Goal: Use online tool/utility: Use online tool/utility

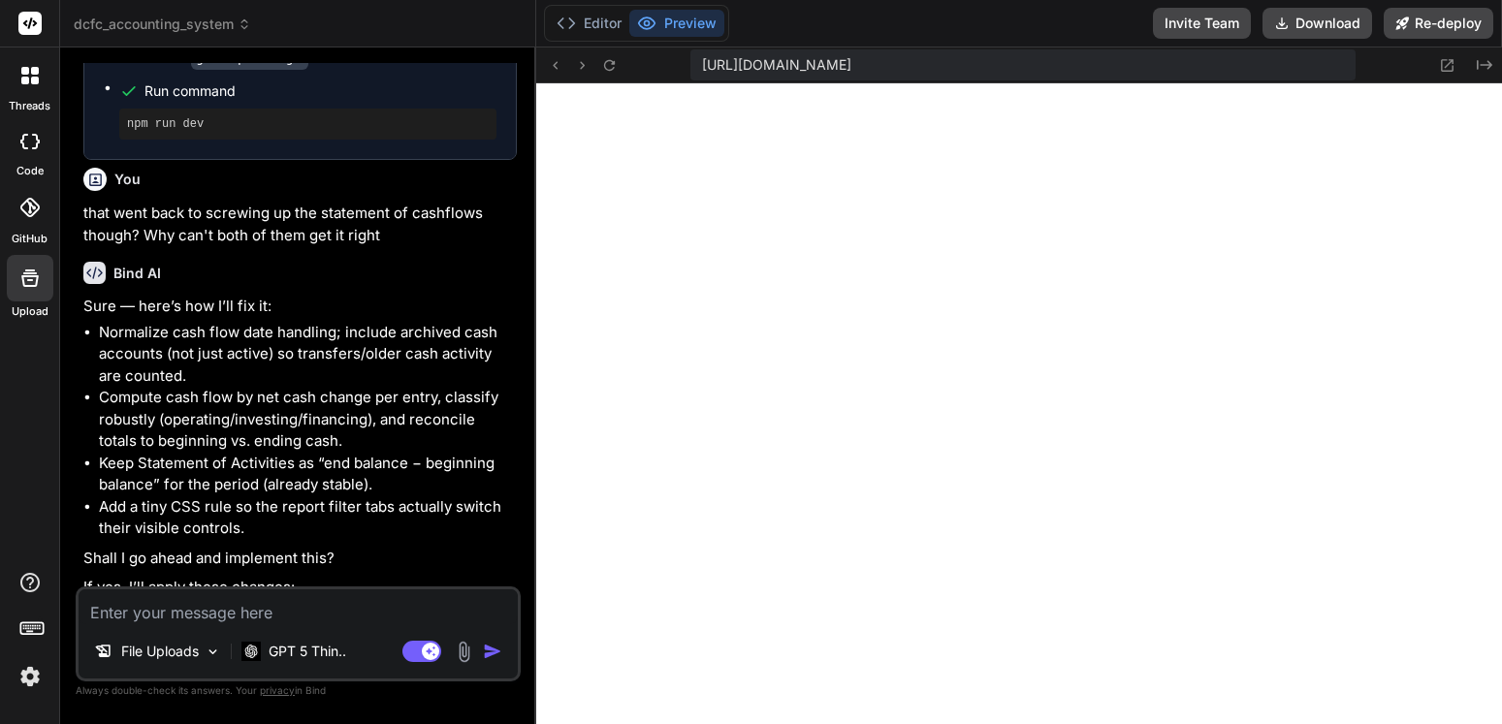
scroll to position [956, 0]
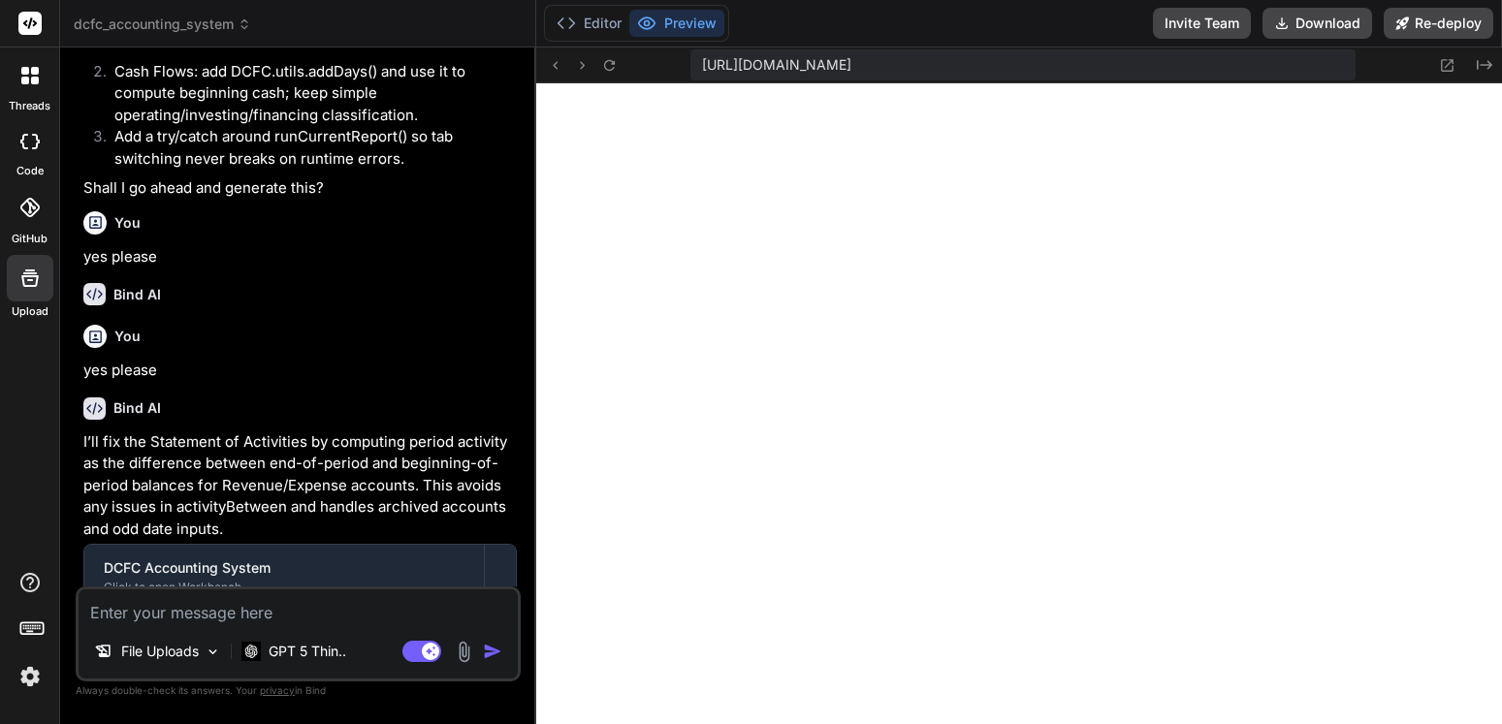
click at [243, 26] on icon at bounding box center [244, 27] width 6 height 3
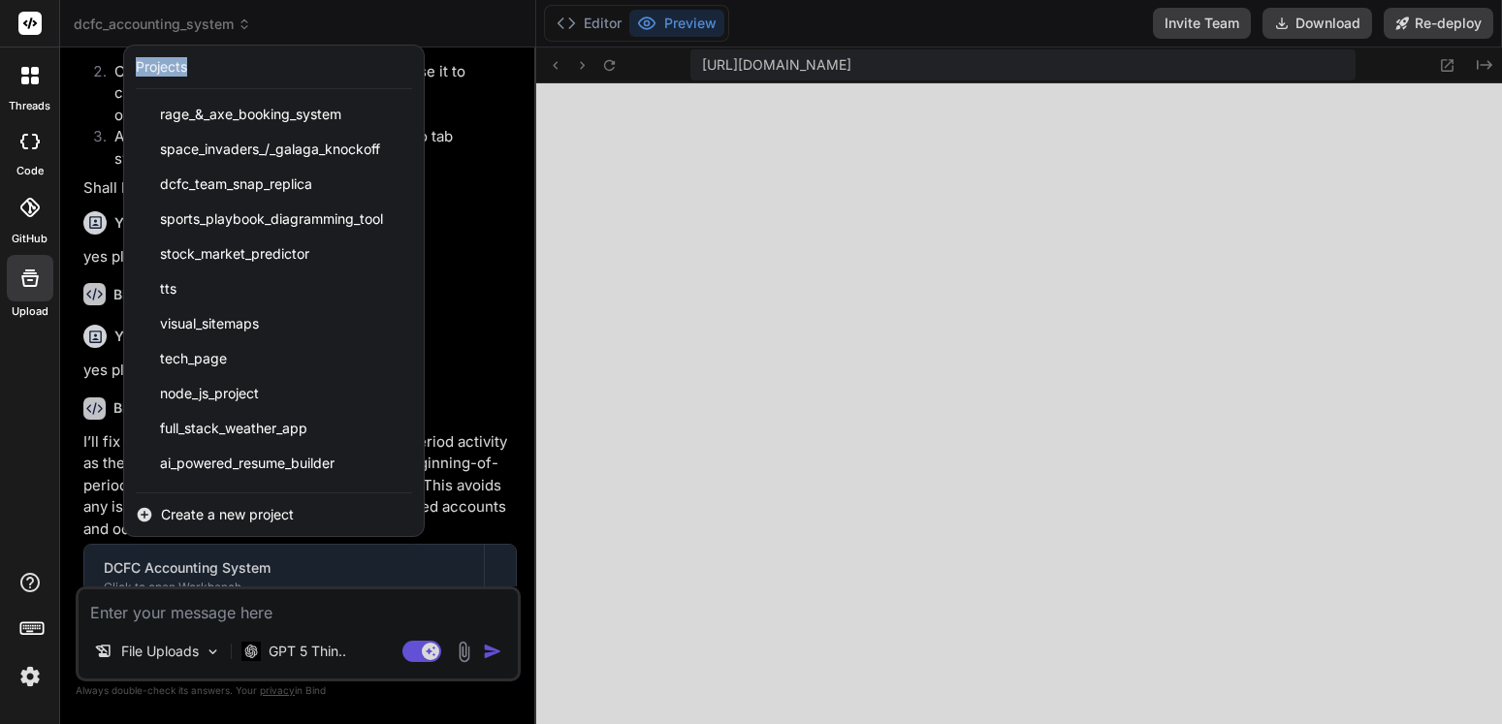
click at [243, 26] on div at bounding box center [751, 362] width 1502 height 724
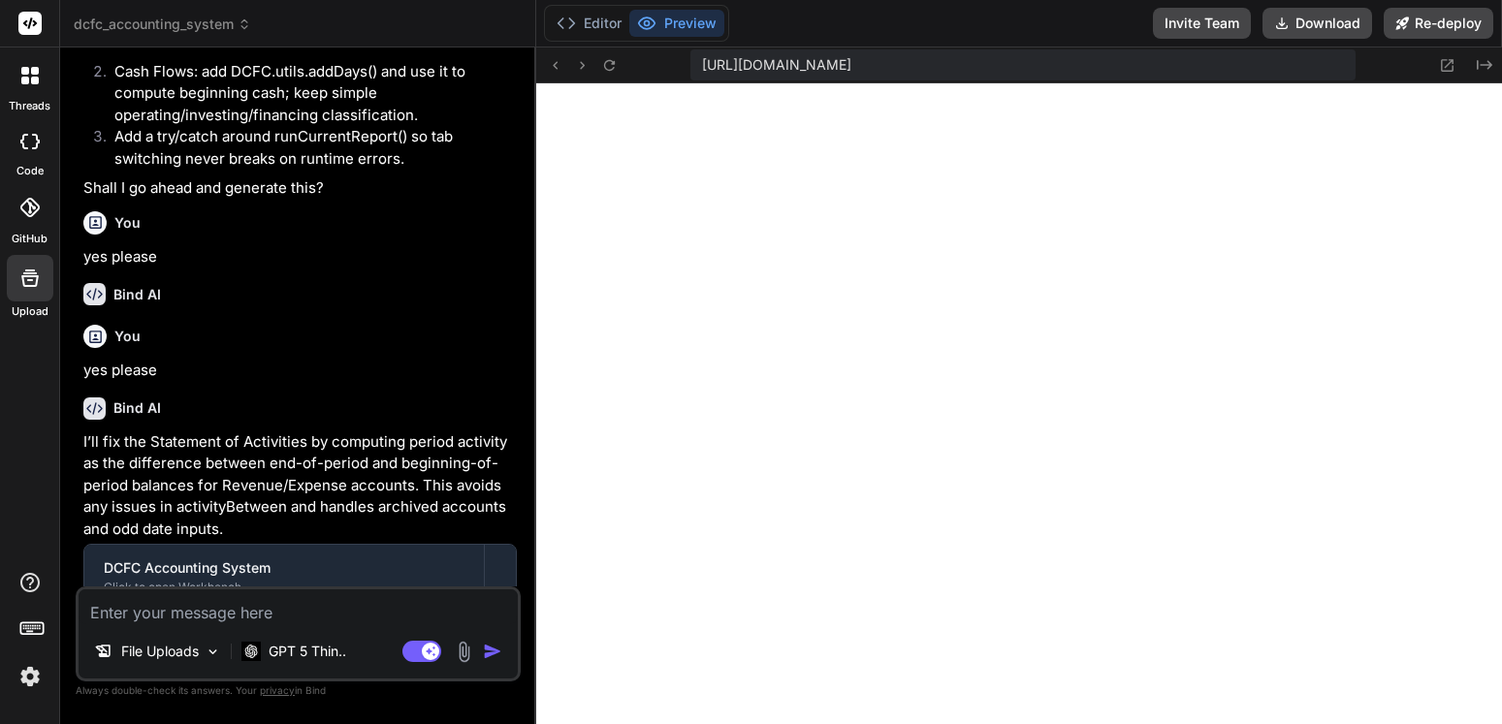
click at [251, 19] on icon at bounding box center [245, 24] width 14 height 14
click at [250, 19] on icon at bounding box center [245, 24] width 14 height 14
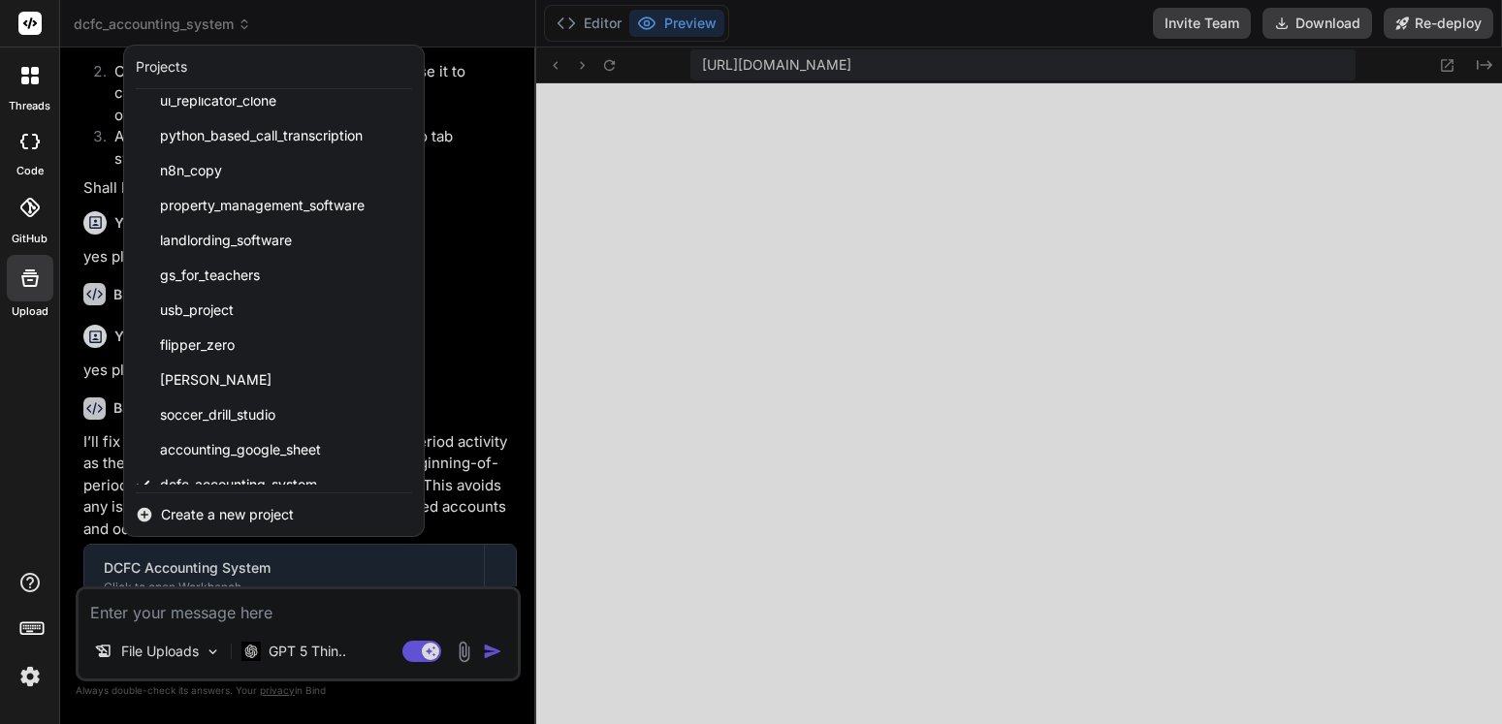
scroll to position [1008, 0]
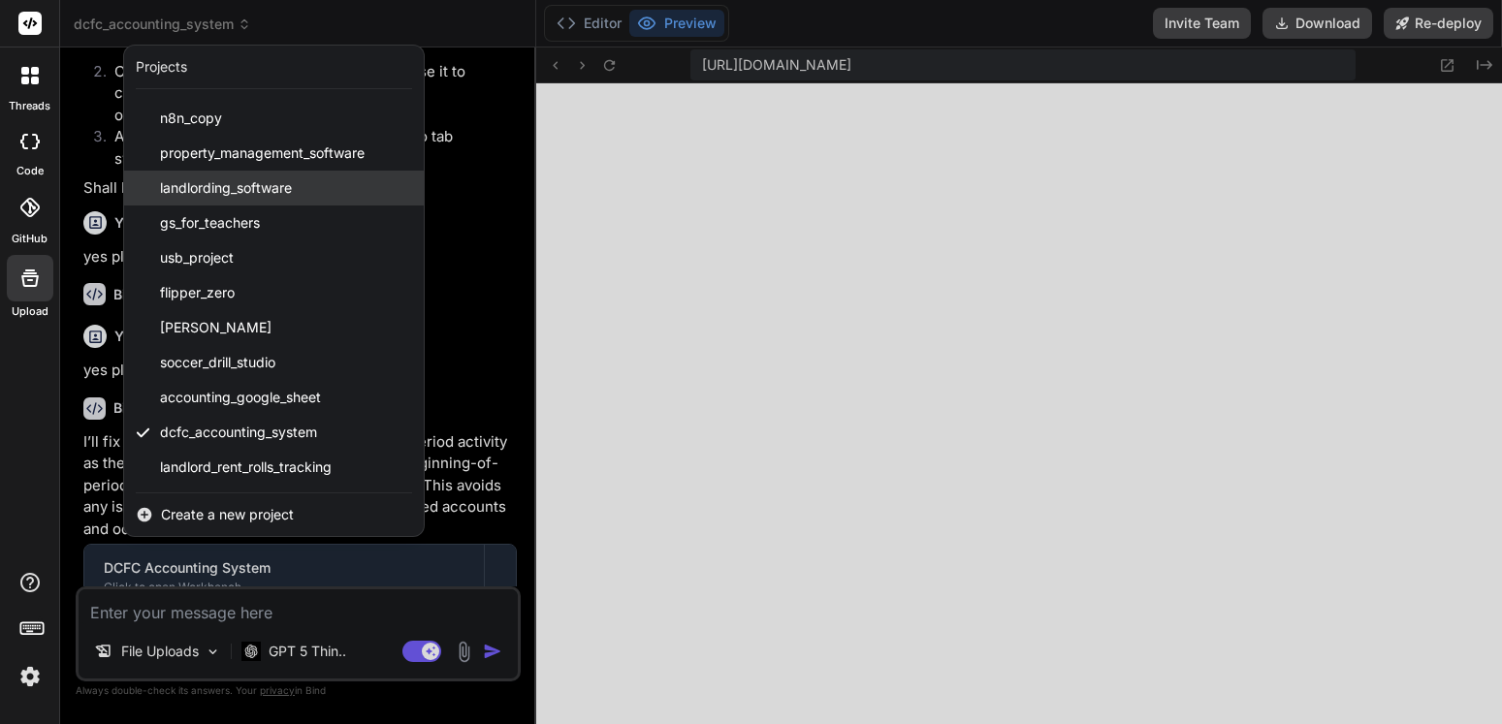
click at [253, 189] on span "landlording_software" at bounding box center [226, 187] width 132 height 19
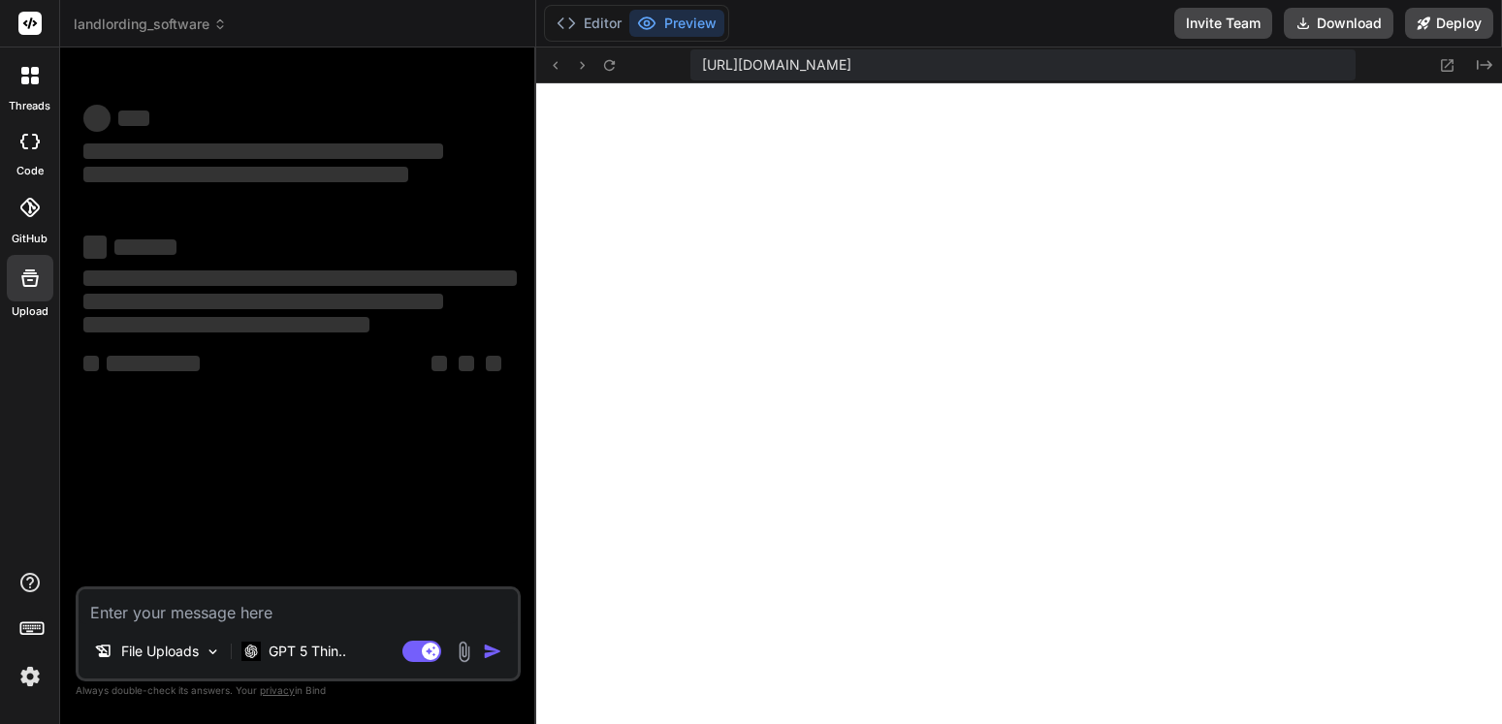
scroll to position [11182, 0]
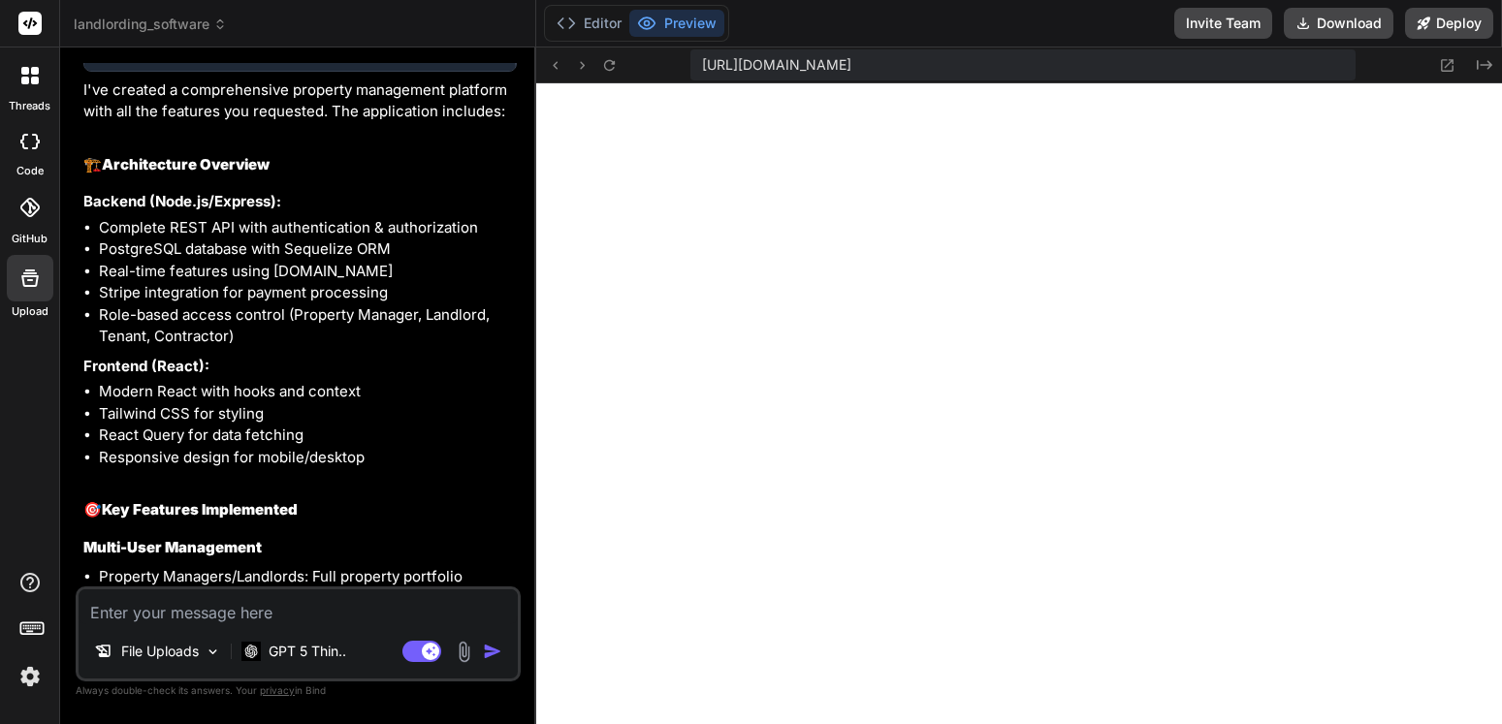
type textarea "x"
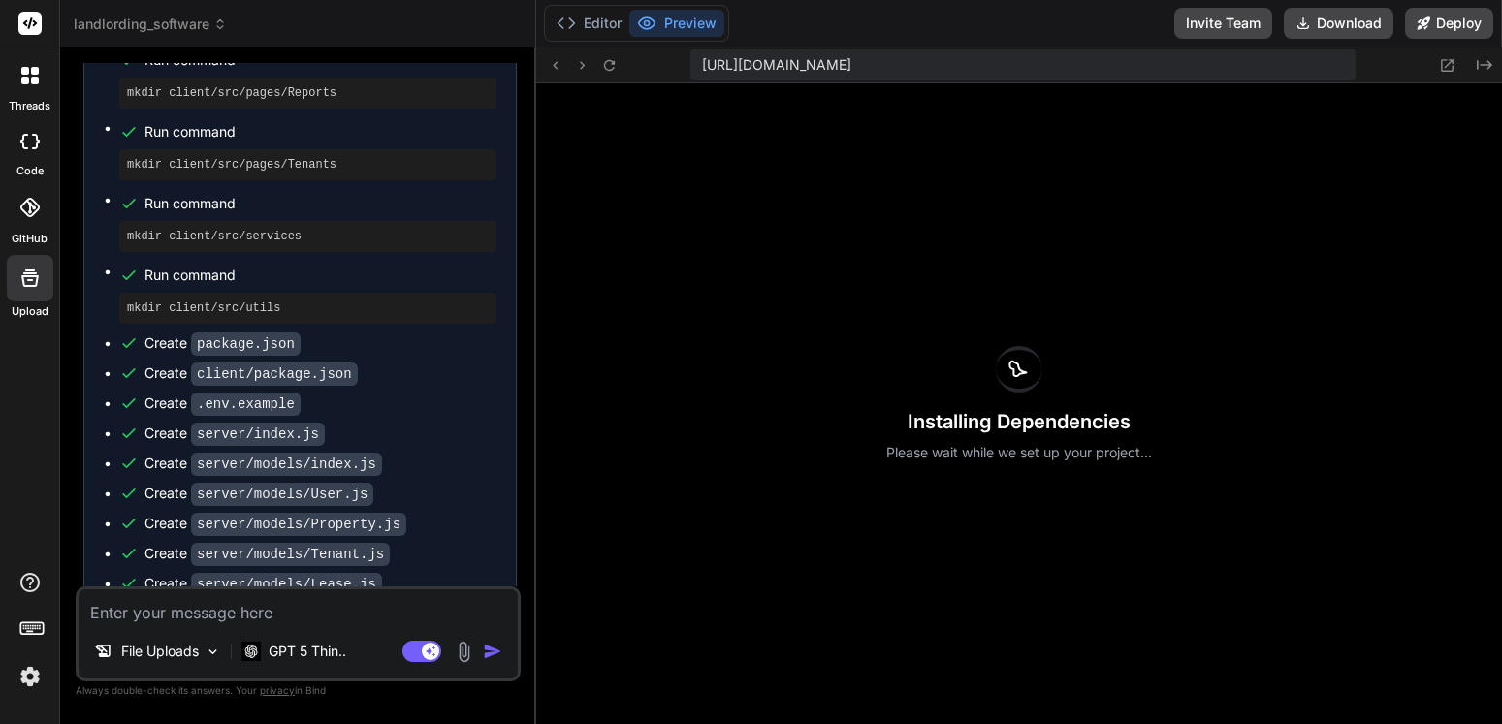
scroll to position [8727, 0]
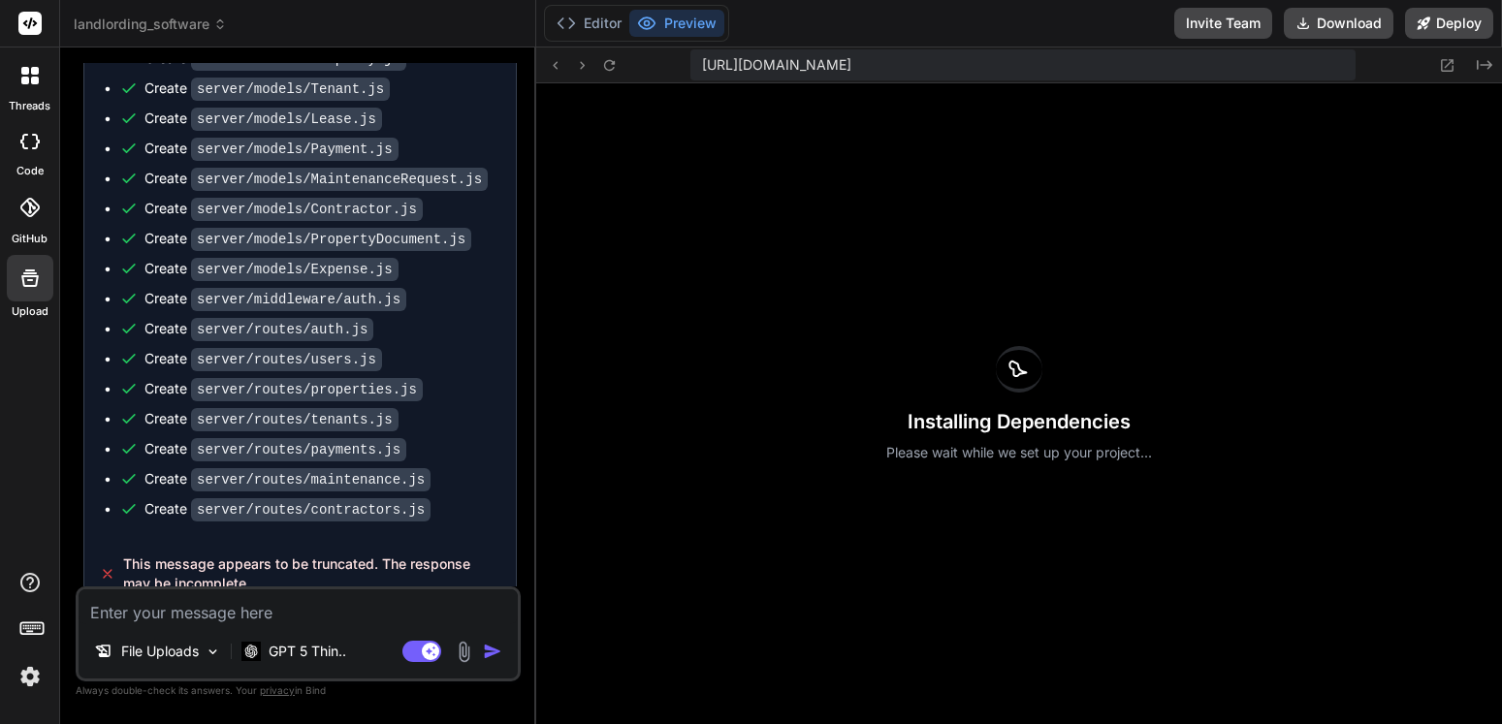
click at [280, 616] on textarea at bounding box center [298, 607] width 439 height 35
drag, startPoint x: 280, startPoint y: 616, endPoint x: 261, endPoint y: 619, distance: 19.6
click at [274, 616] on textarea at bounding box center [298, 607] width 439 height 35
type textarea "c"
type textarea "x"
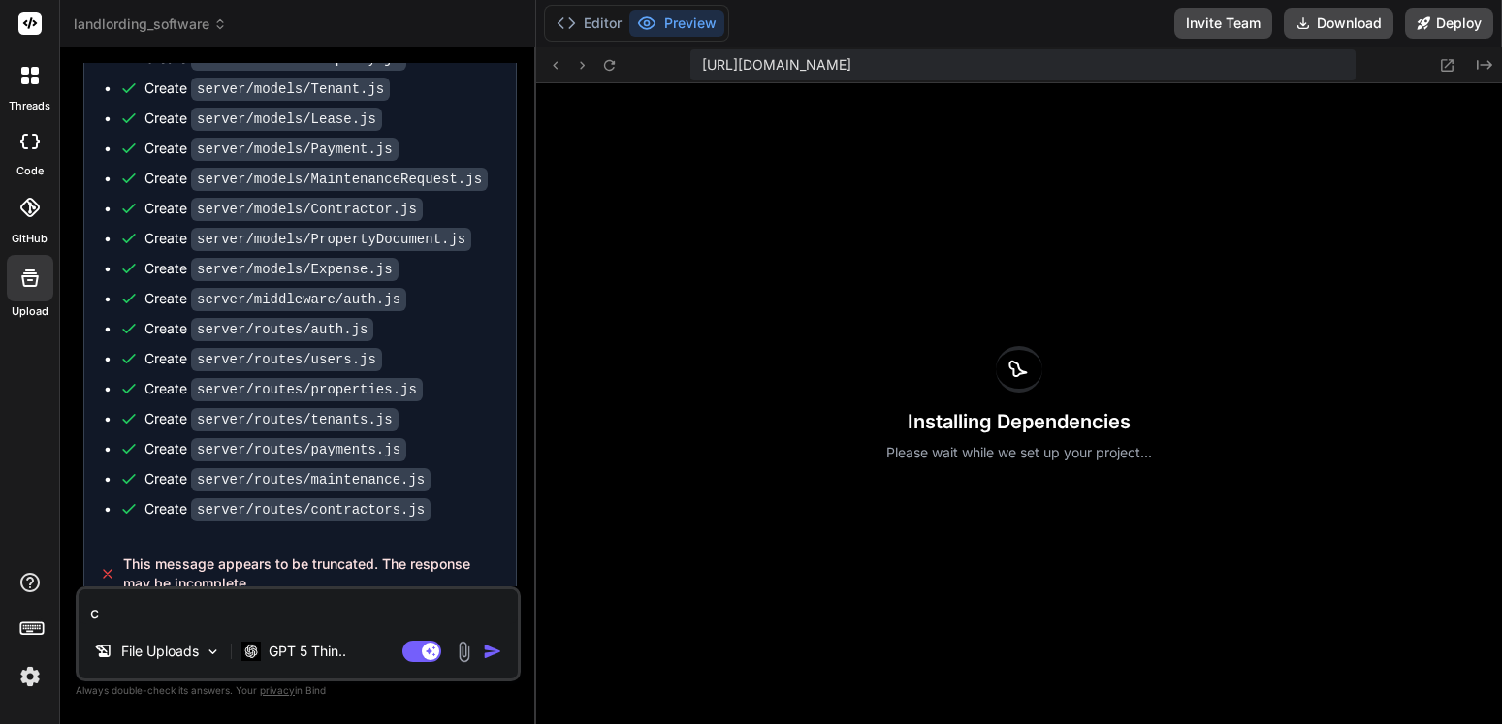
type textarea "co"
type textarea "x"
type textarea "con"
type textarea "x"
type textarea "cont"
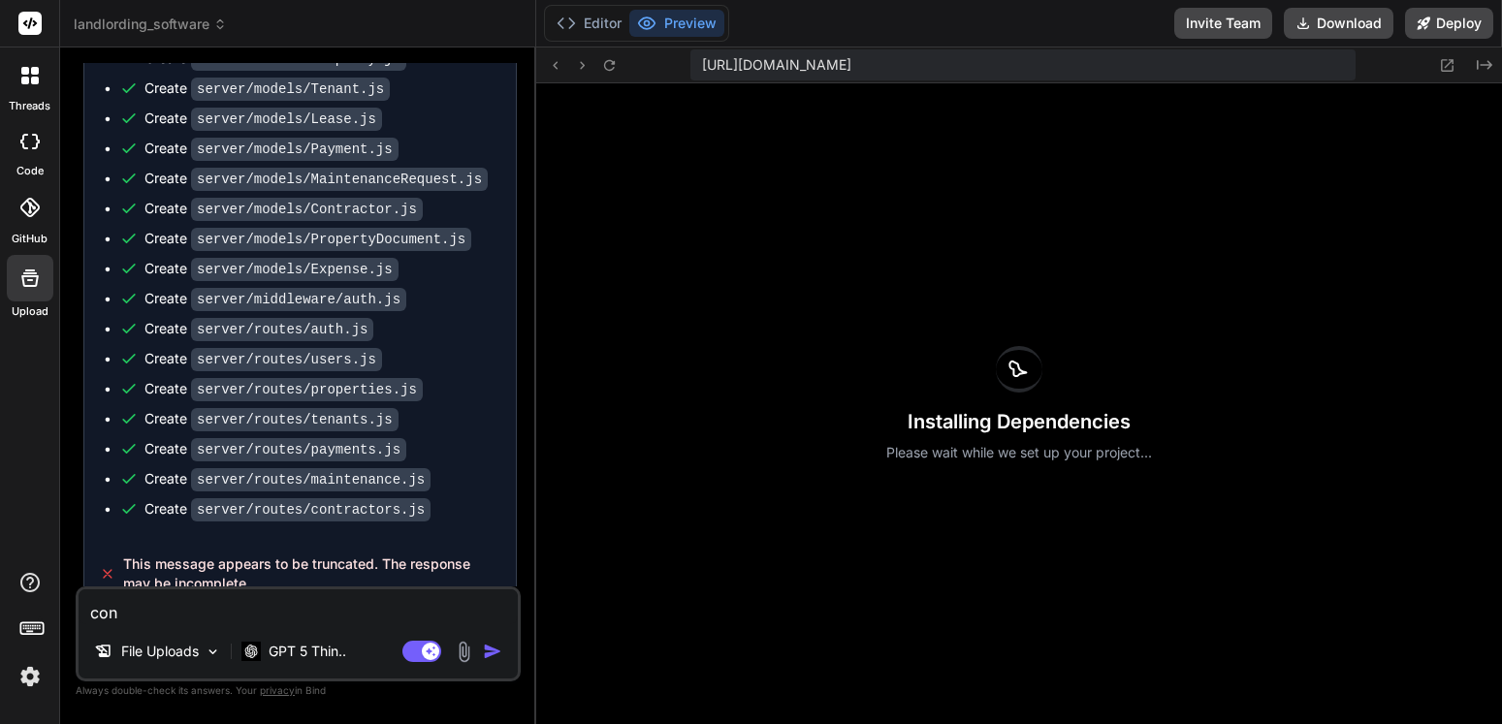
type textarea "x"
type textarea "[PERSON_NAME]"
type textarea "x"
type textarea "contin"
type textarea "x"
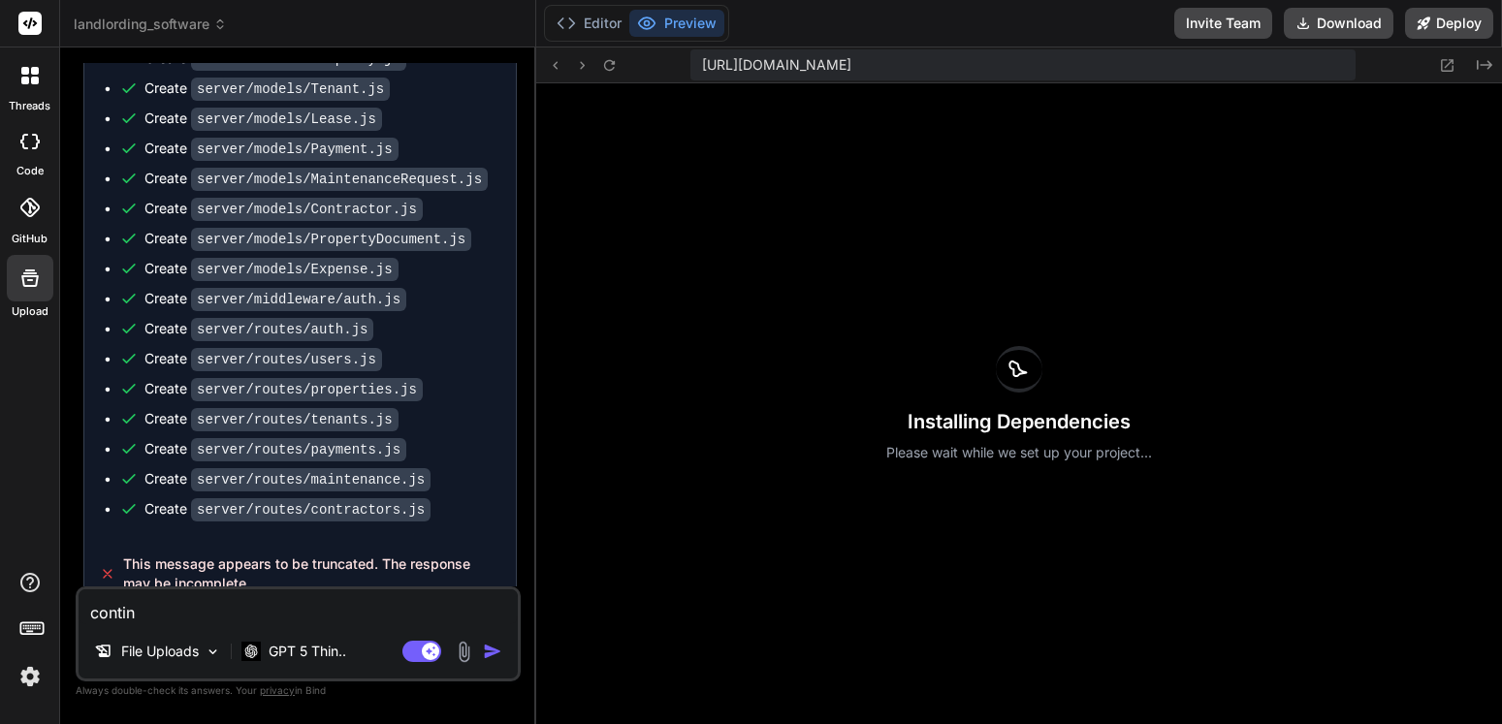
type textarea "continu"
type textarea "x"
type textarea "continue"
type textarea "x"
type textarea "continue"
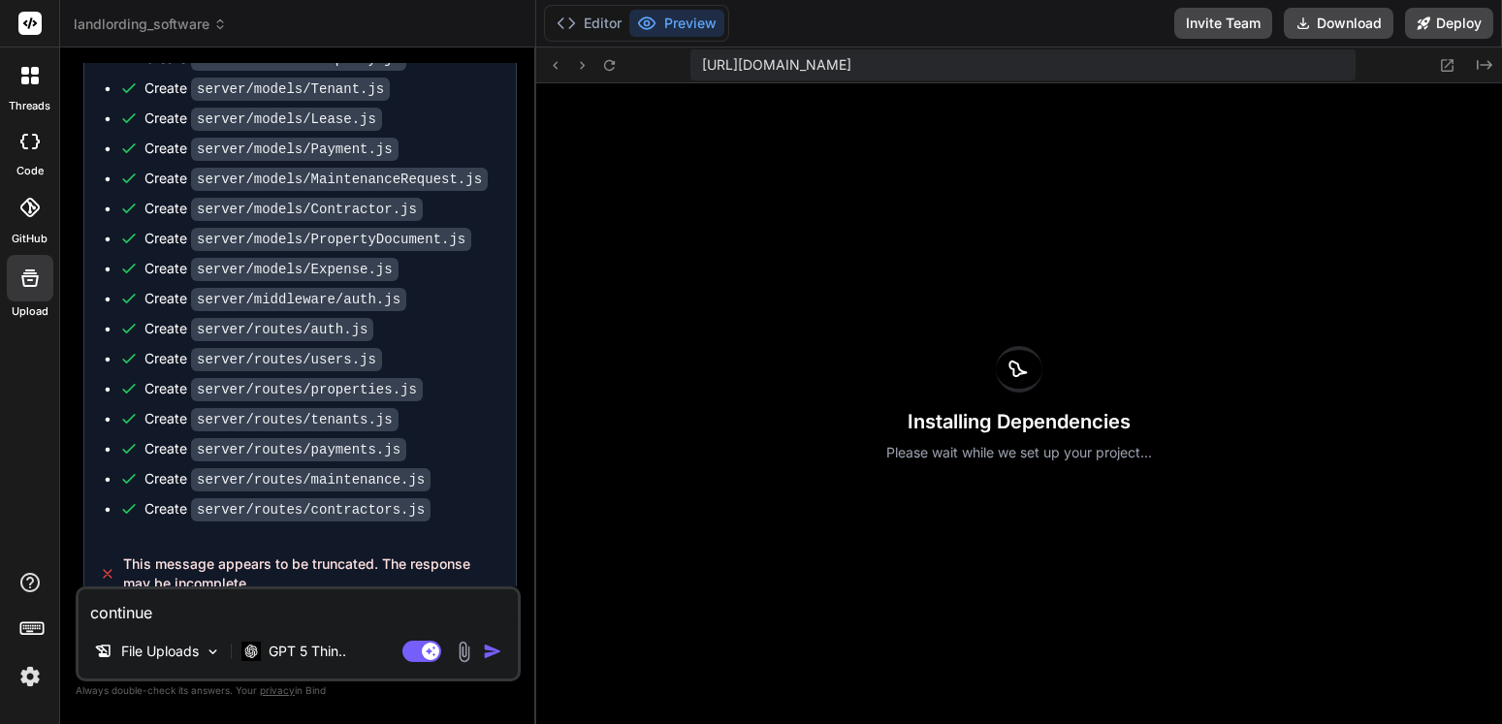
type textarea "x"
type textarea "continue t"
type textarea "x"
type textarea "continue th"
type textarea "x"
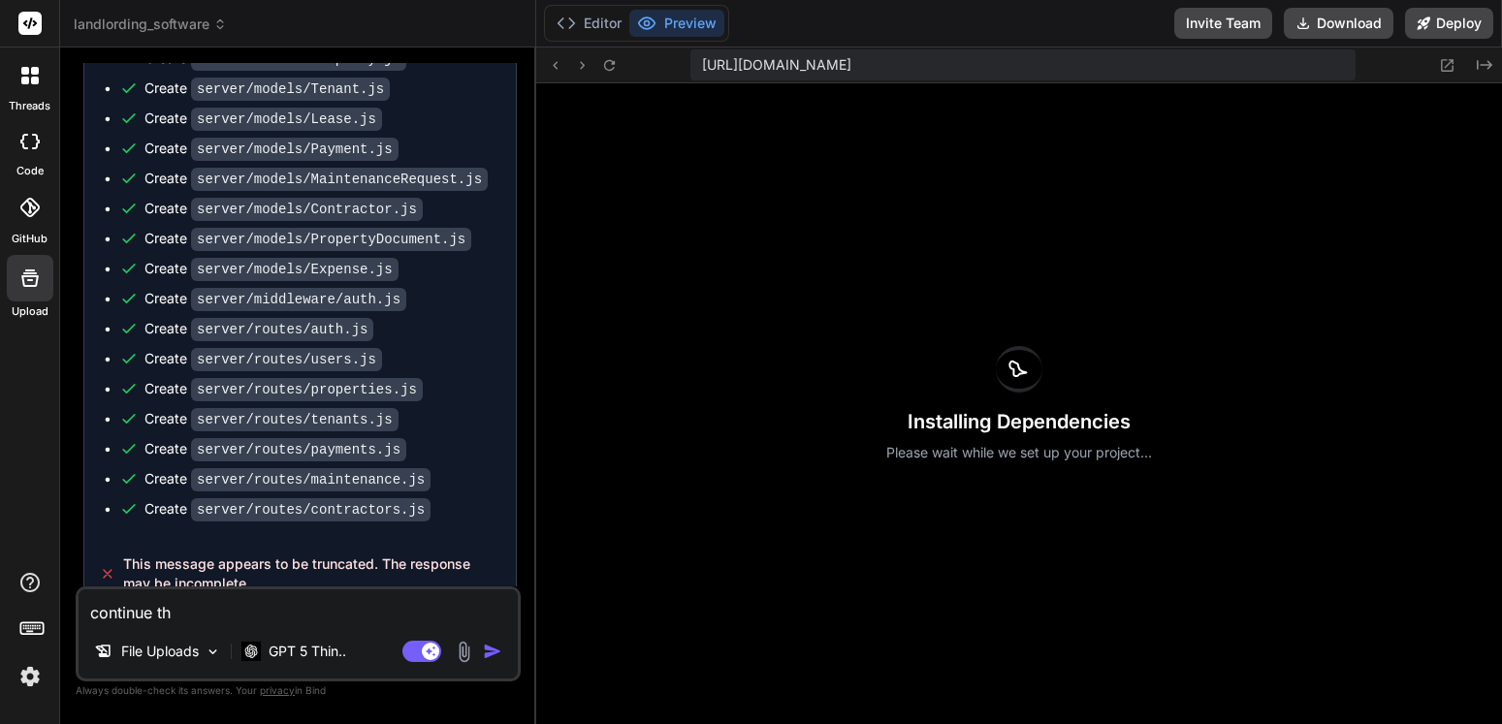
type textarea "continue the"
type textarea "x"
type textarea "continue the"
type textarea "x"
type textarea "continue the r"
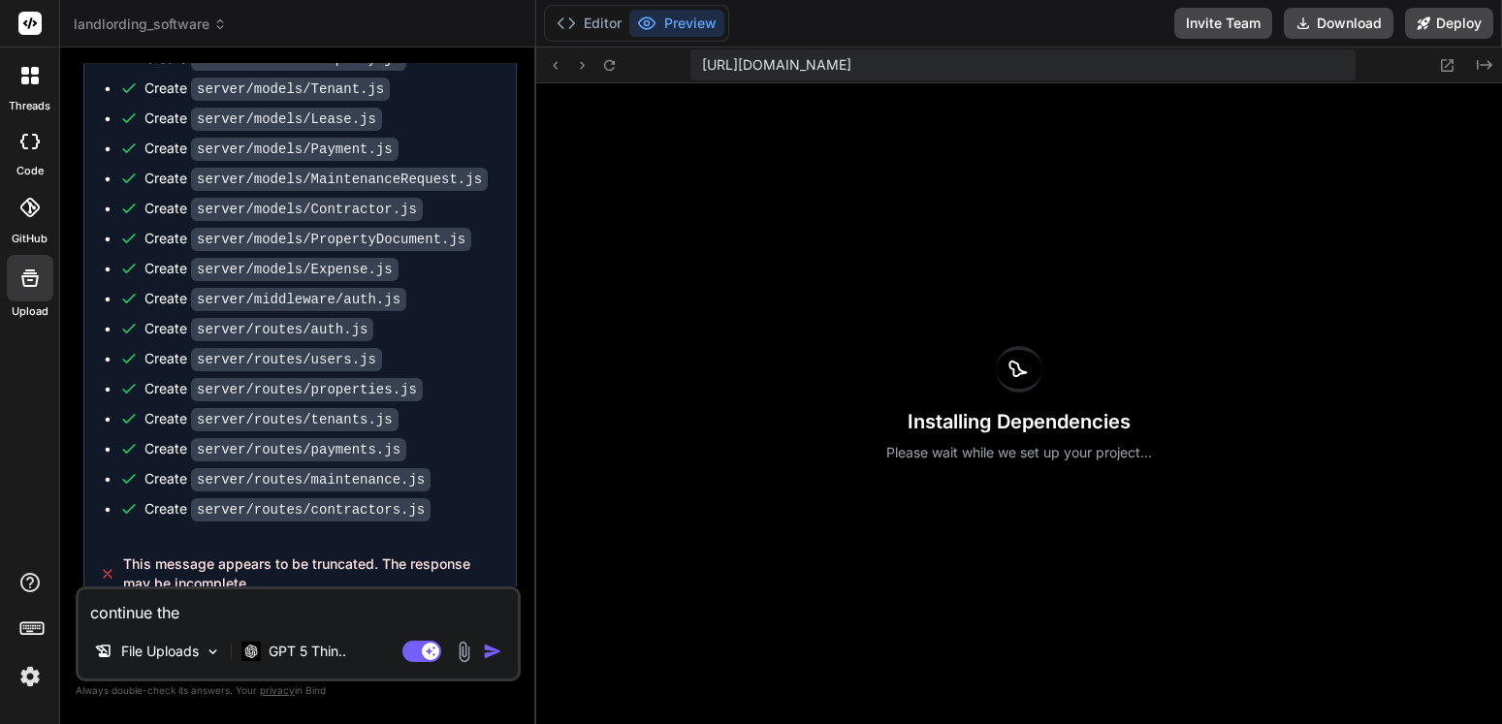
type textarea "x"
type textarea "continue the re"
type textarea "x"
type textarea "continue the res"
type textarea "x"
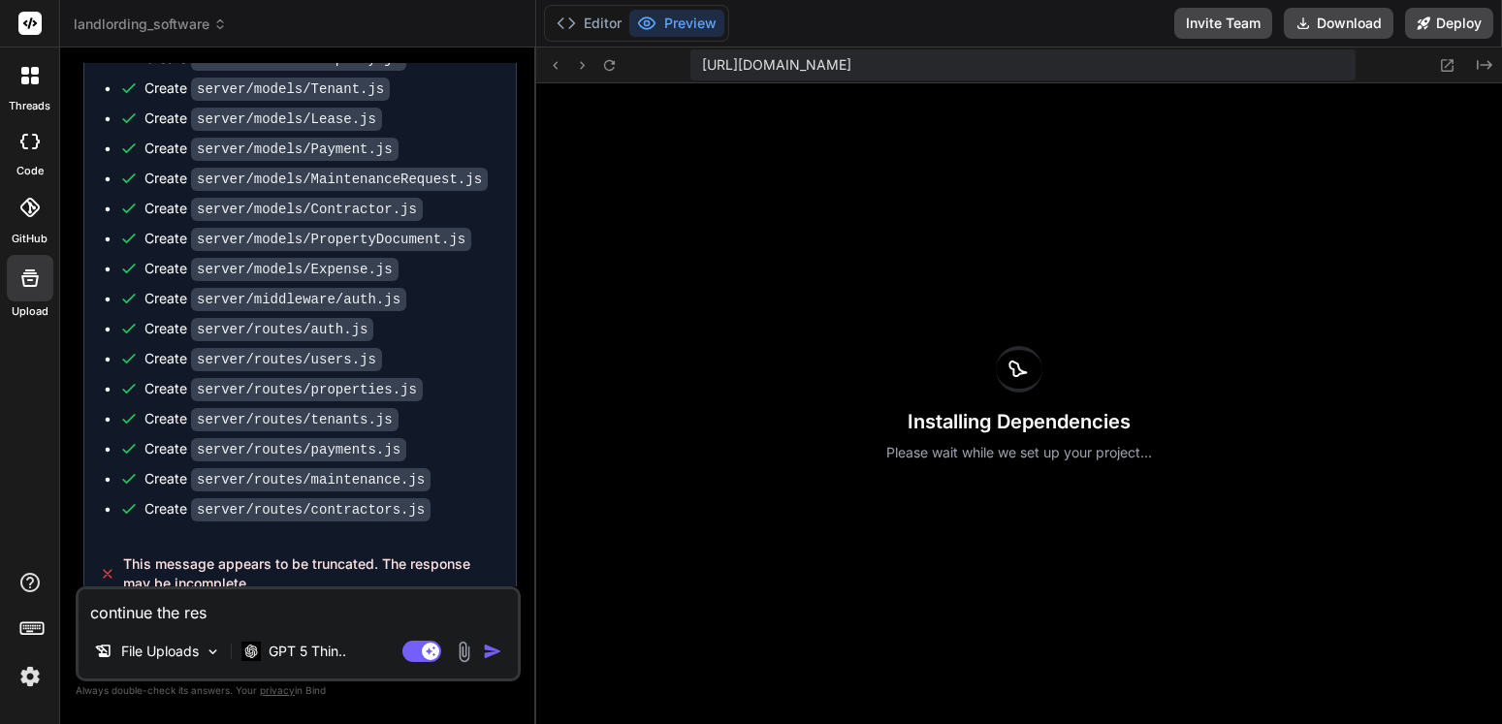
type textarea "continue the rest"
type textarea "x"
type textarea "continue the rest"
click at [320, 653] on p "GPT 5 Thin.." at bounding box center [308, 651] width 78 height 19
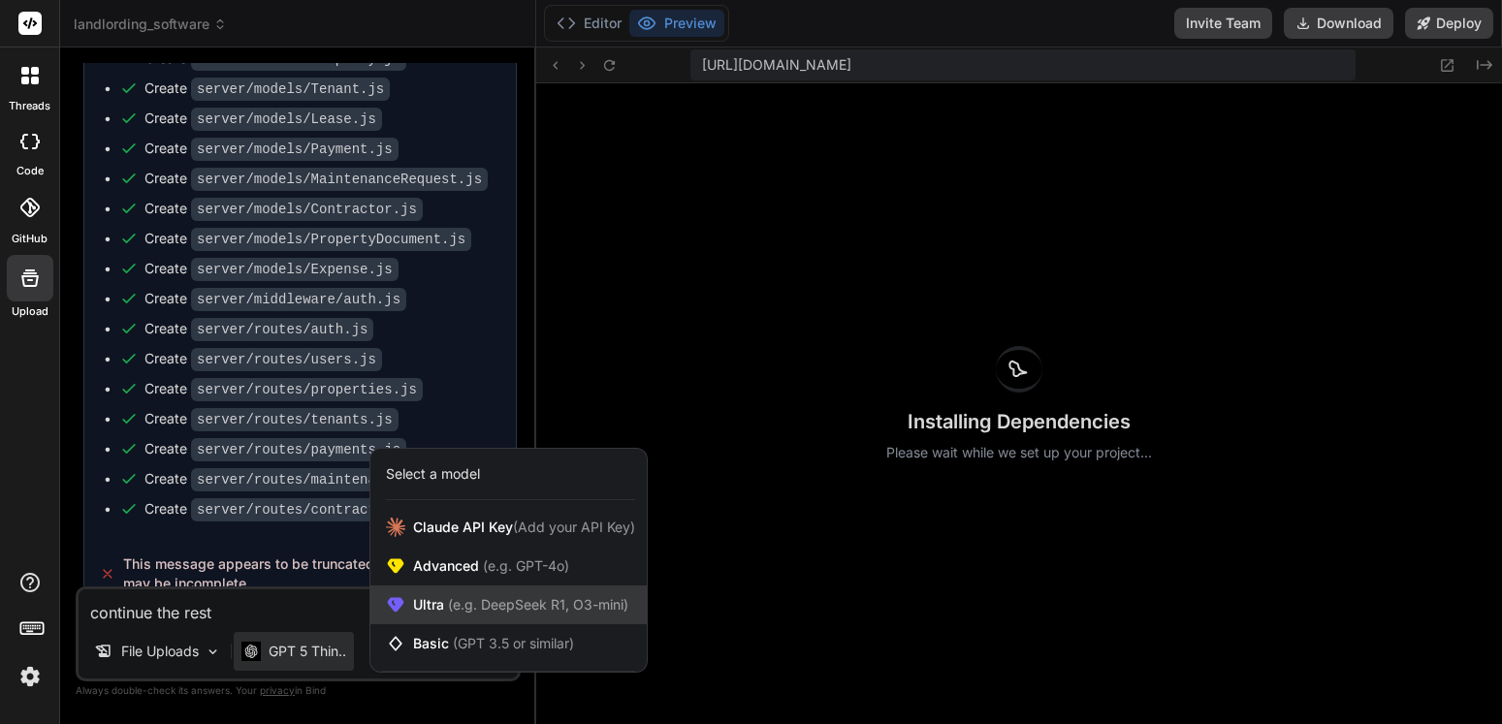
click at [470, 612] on span "(e.g. DeepSeek R1, O3-mini)" at bounding box center [536, 604] width 184 height 16
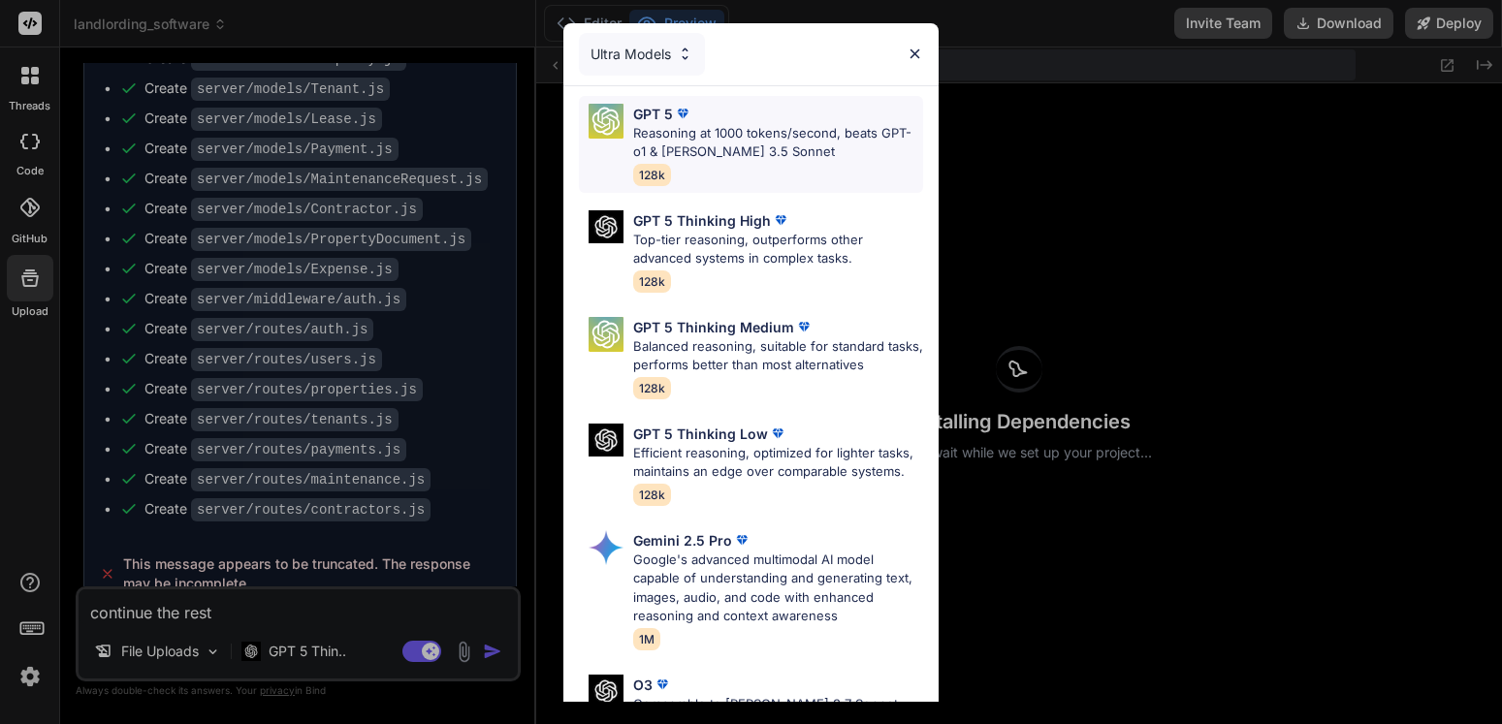
click at [719, 129] on p "Reasoning at 1000 tokens/second, beats GPT-o1 & [PERSON_NAME] 3.5 Sonnet" at bounding box center [778, 143] width 290 height 38
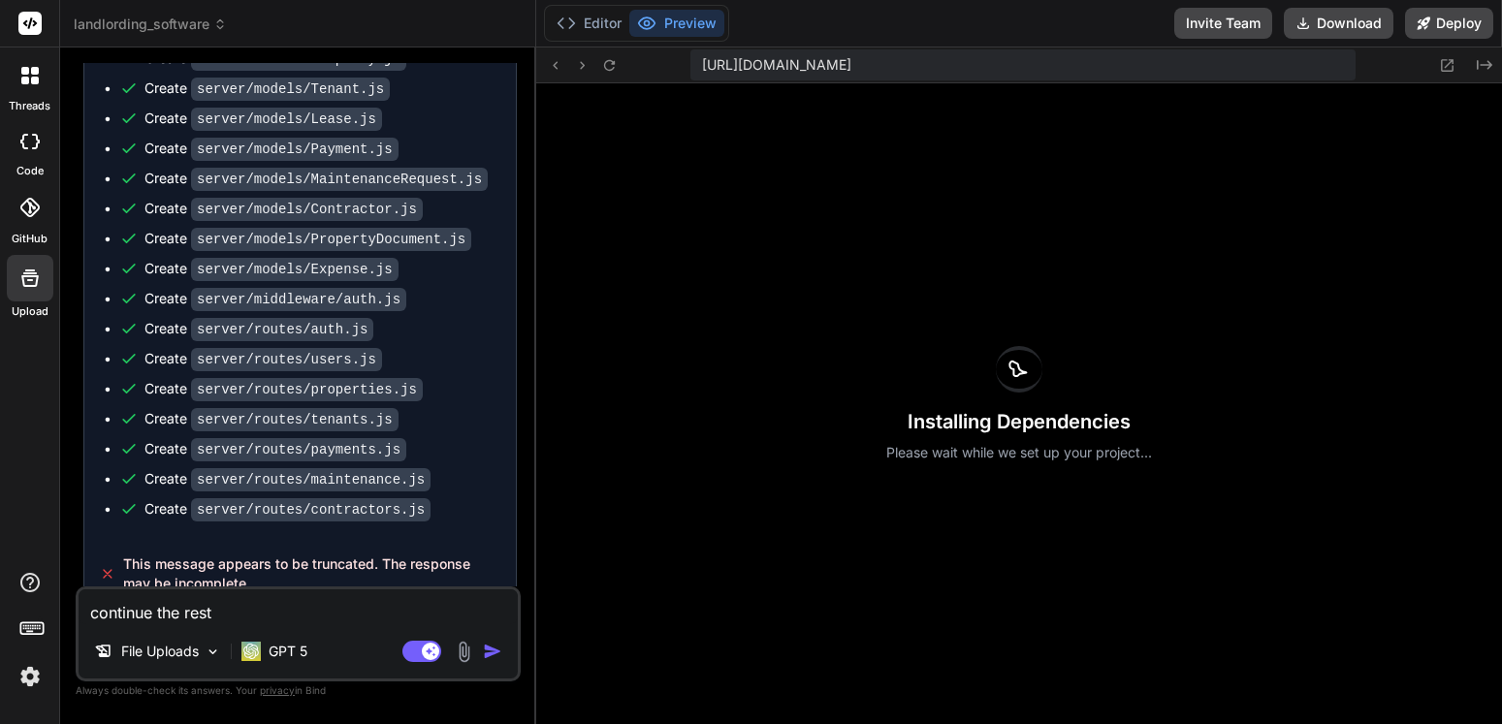
click at [495, 656] on img "button" at bounding box center [492, 651] width 19 height 19
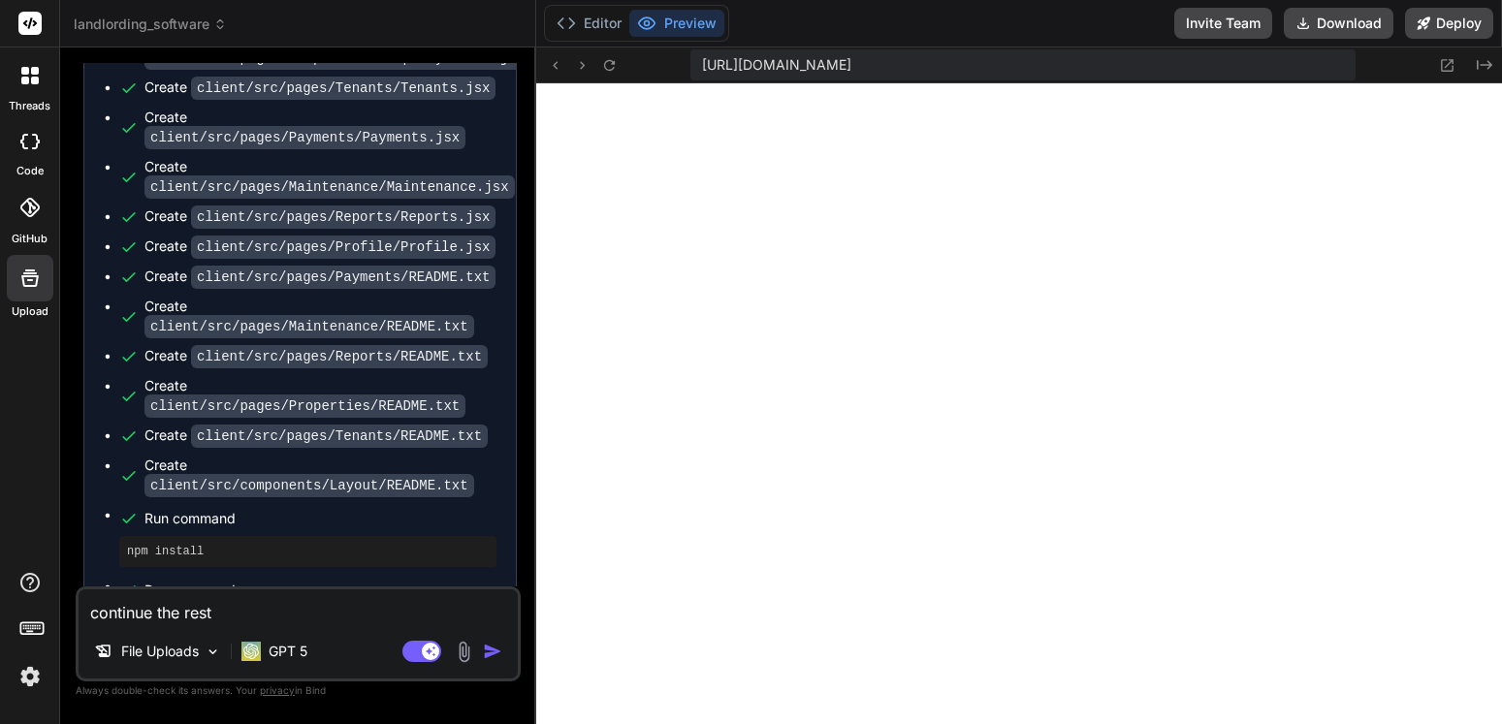
scroll to position [10149, 0]
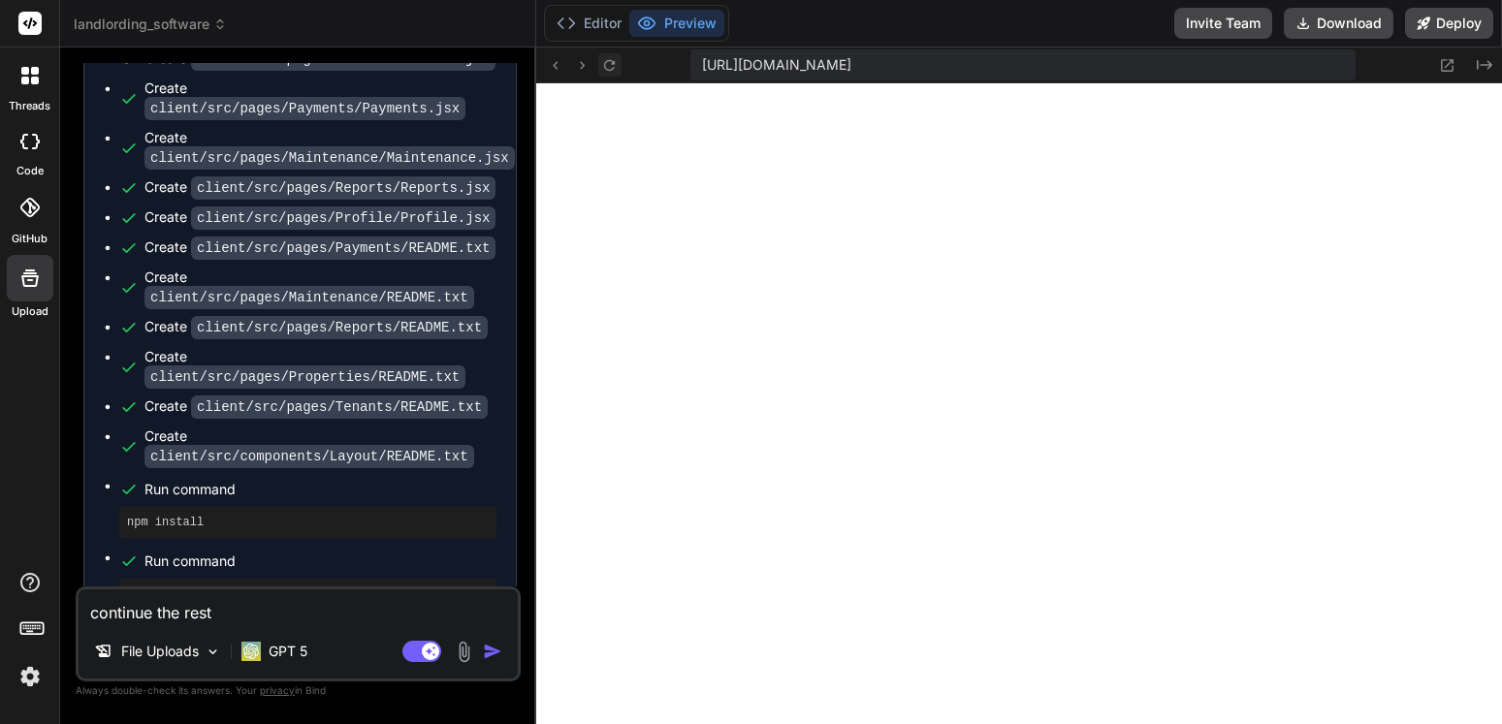
click at [617, 63] on icon at bounding box center [609, 65] width 16 height 16
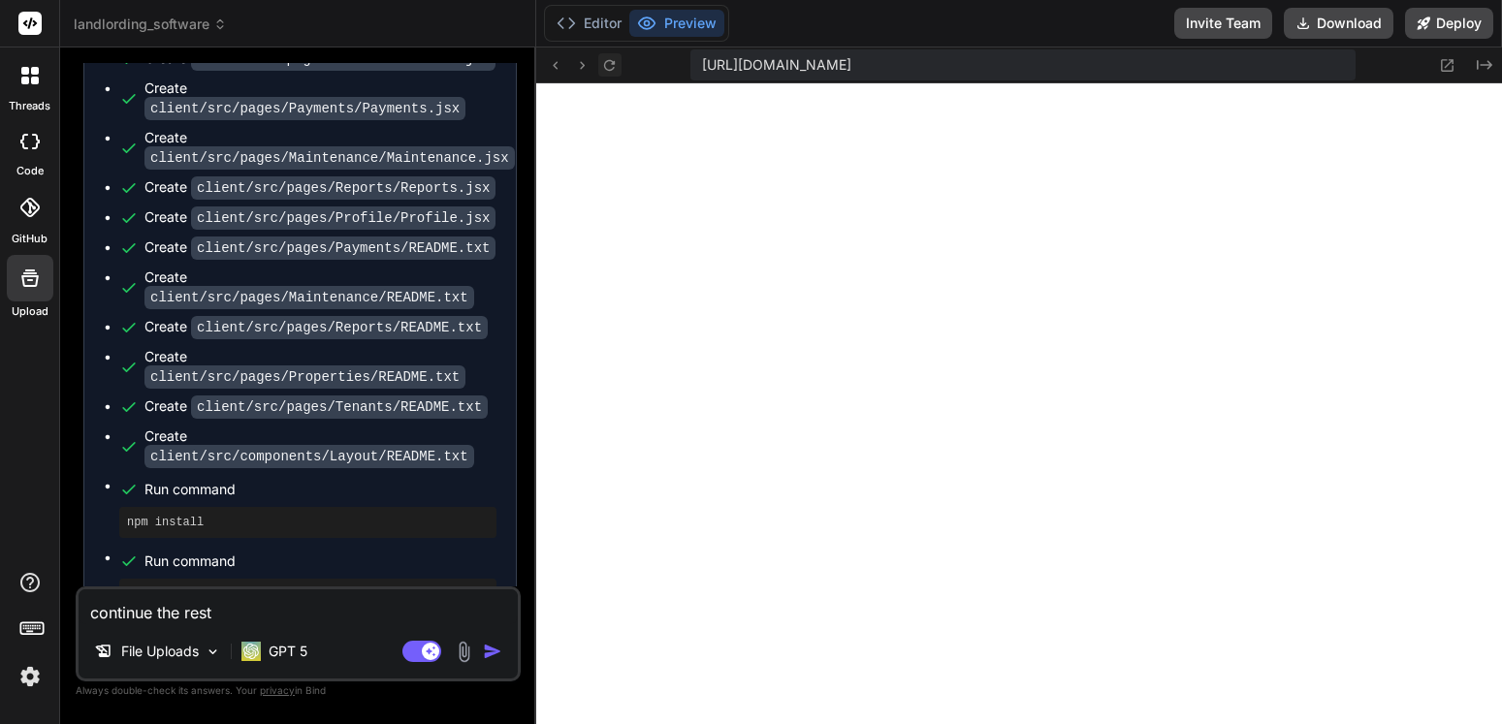
click at [617, 63] on icon at bounding box center [609, 65] width 16 height 16
click at [573, 40] on div "Editor Preview" at bounding box center [636, 23] width 185 height 37
click at [573, 37] on div "Editor Preview" at bounding box center [636, 23] width 185 height 37
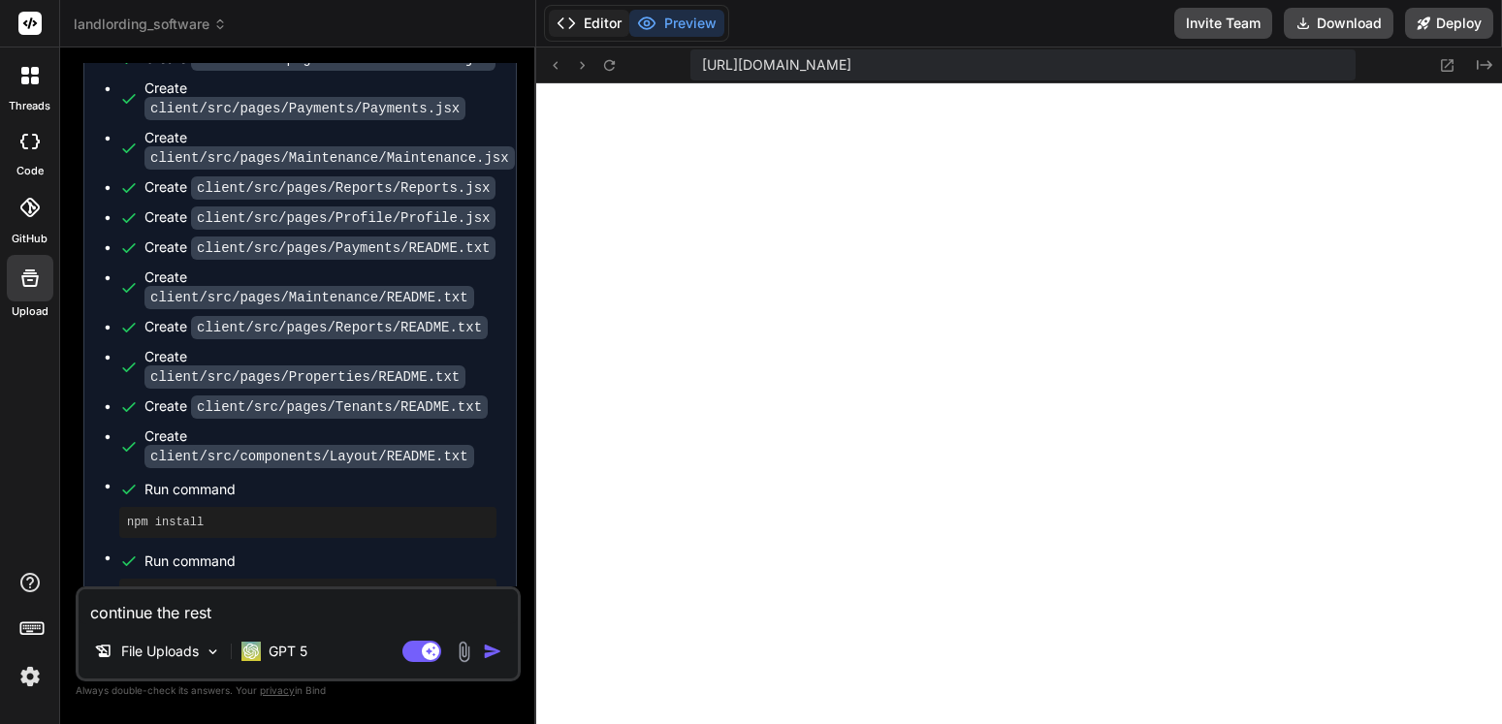
click at [574, 26] on icon at bounding box center [566, 23] width 19 height 19
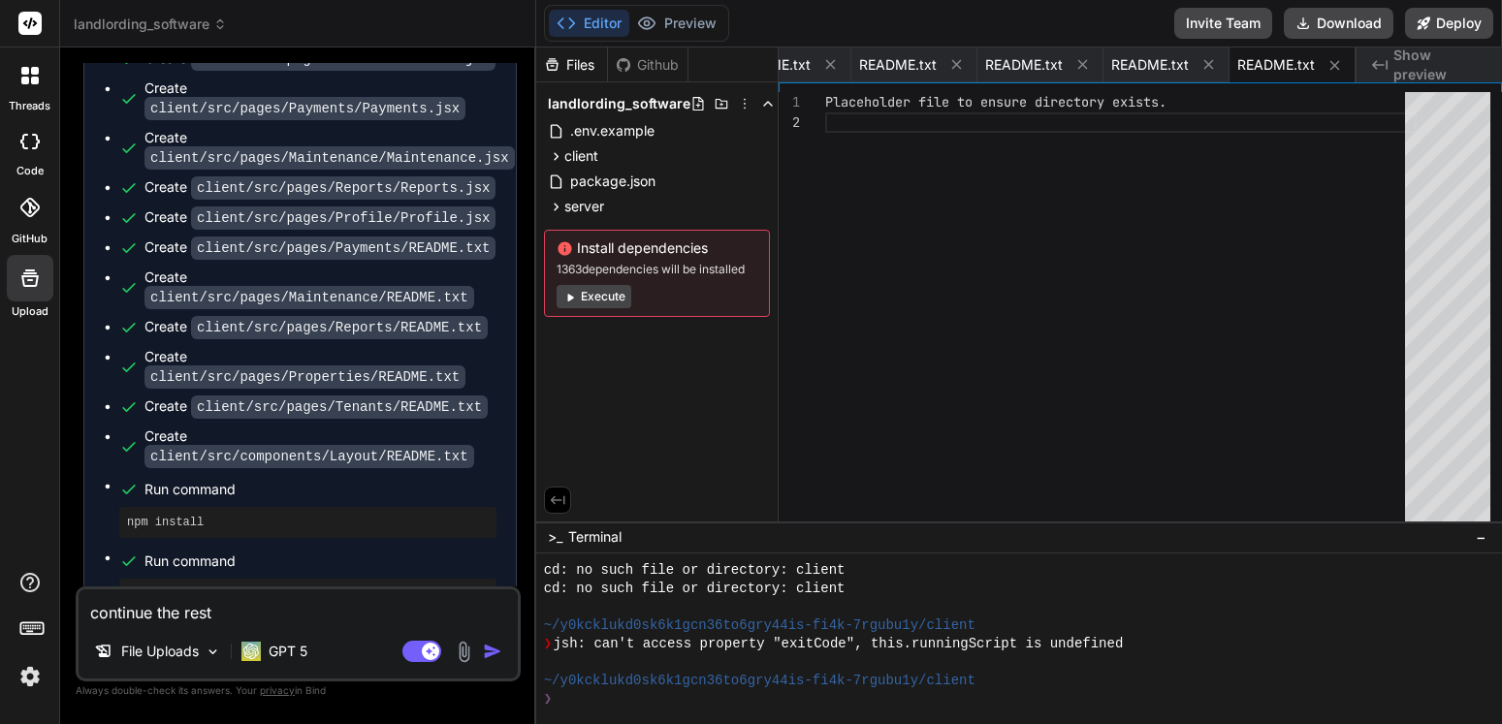
click at [580, 305] on button "Execute" at bounding box center [594, 296] width 75 height 23
click at [580, 305] on div "landlording_software .env.example client package.json public index.html src App…" at bounding box center [656, 203] width 241 height 242
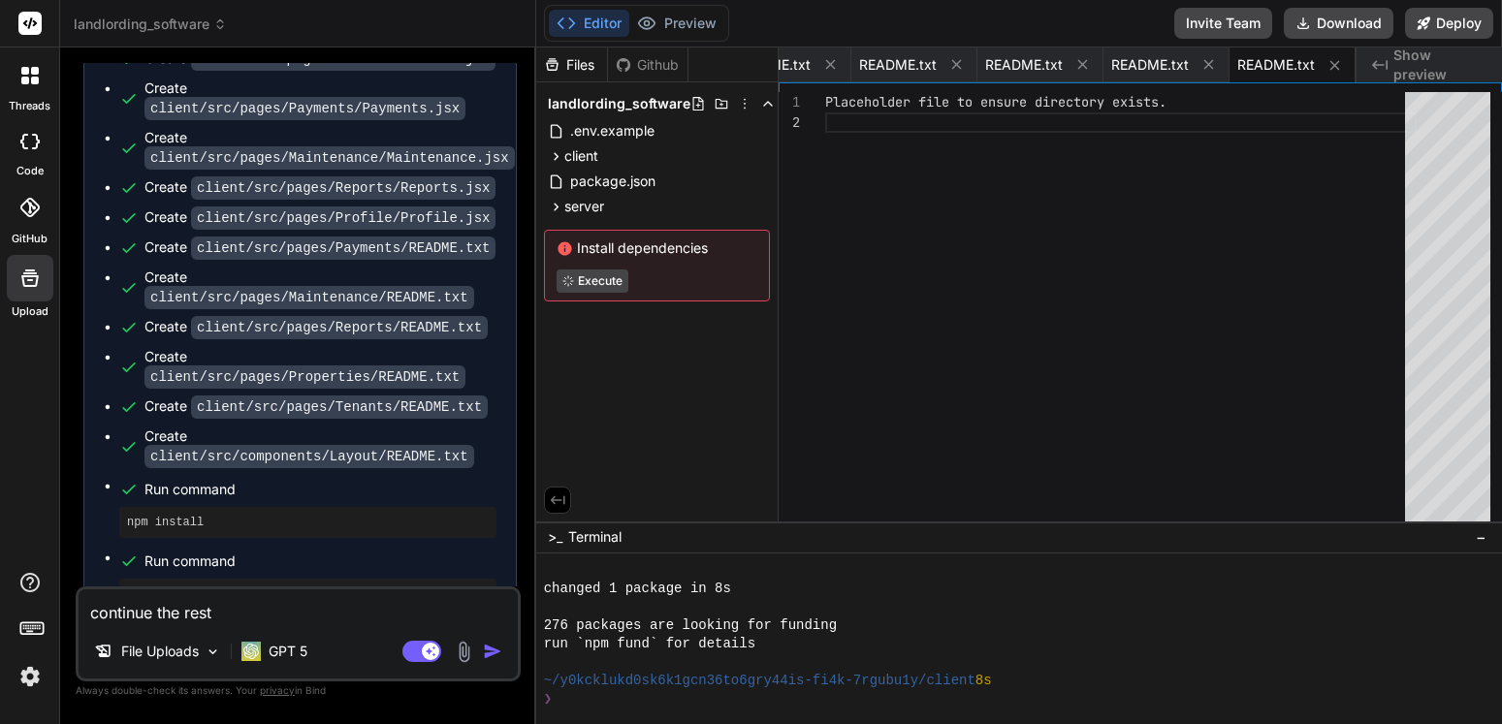
scroll to position [13301, 0]
click at [698, 27] on button "Preview" at bounding box center [676, 23] width 95 height 27
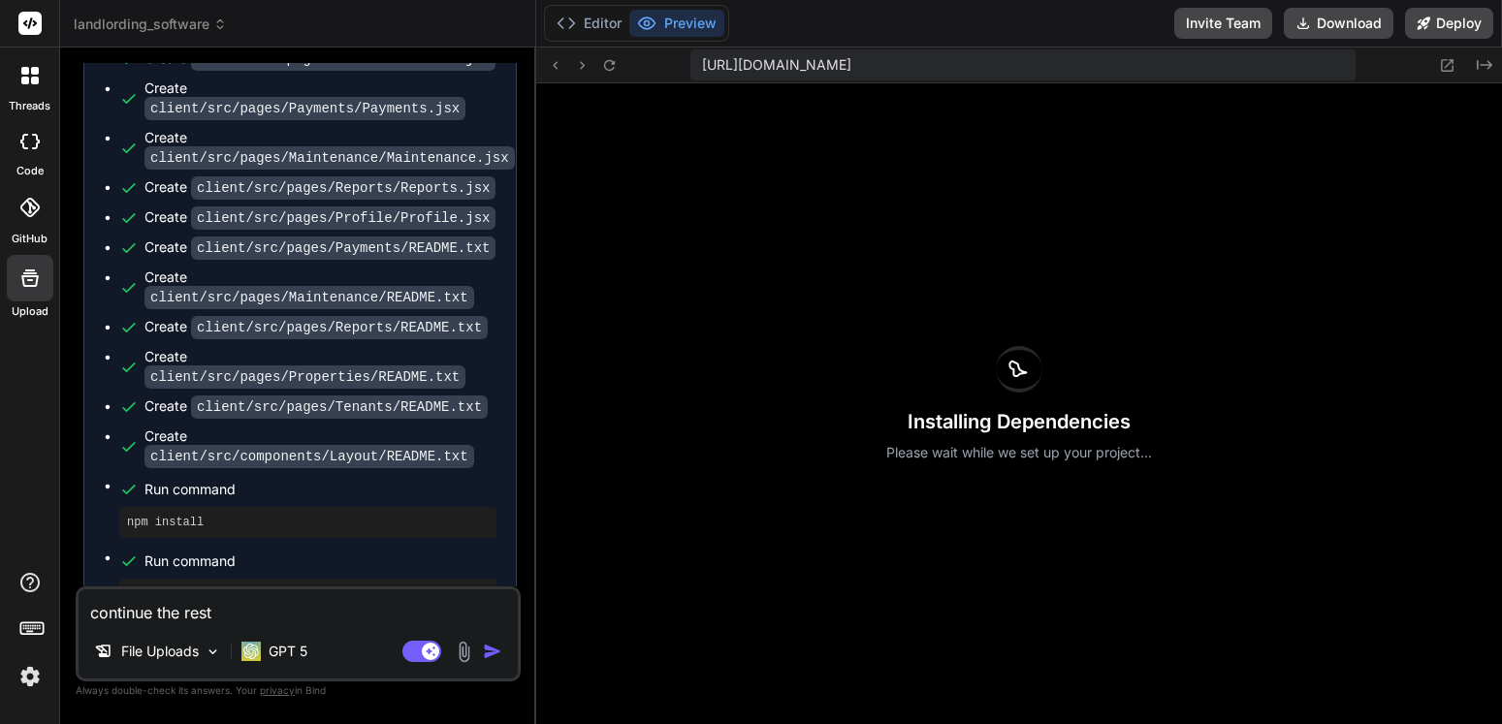
click at [199, 25] on span "landlording_software" at bounding box center [150, 24] width 153 height 19
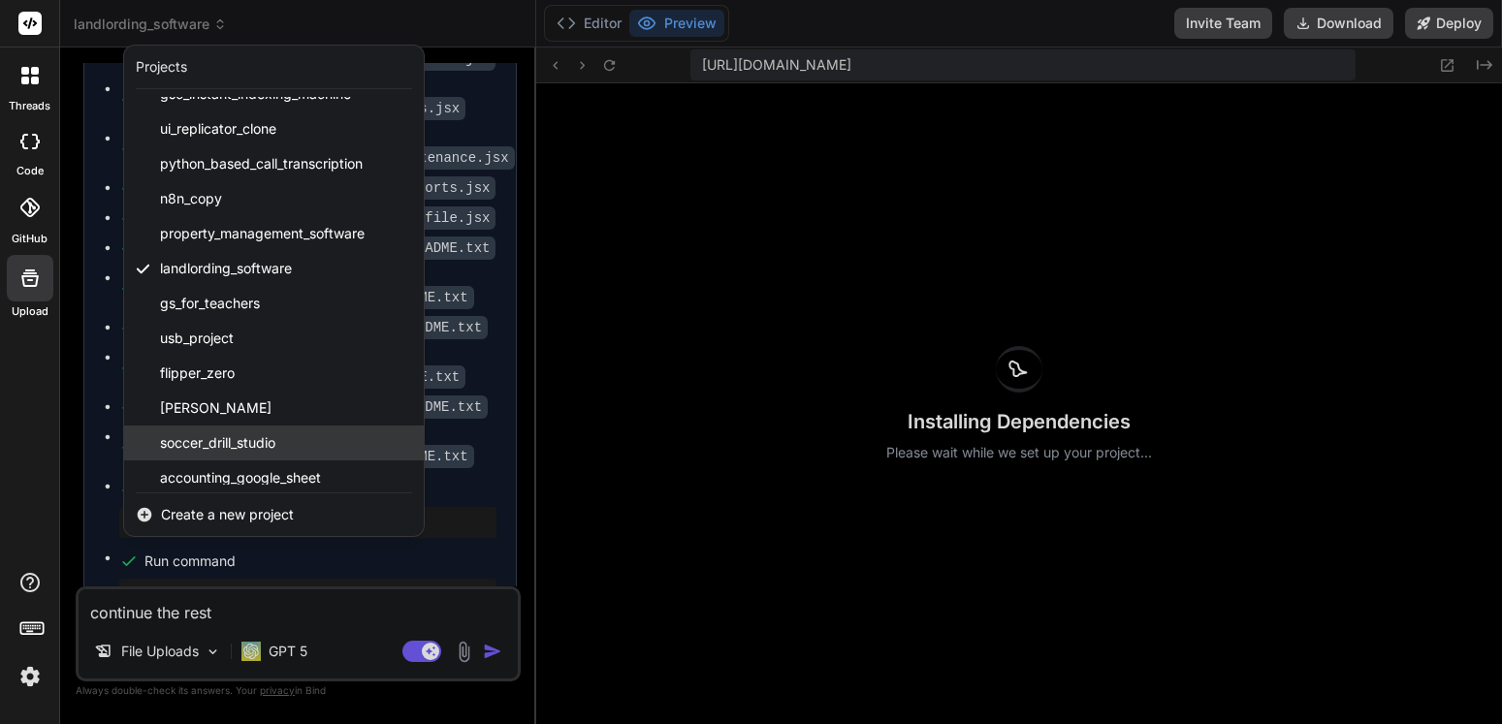
scroll to position [892, 0]
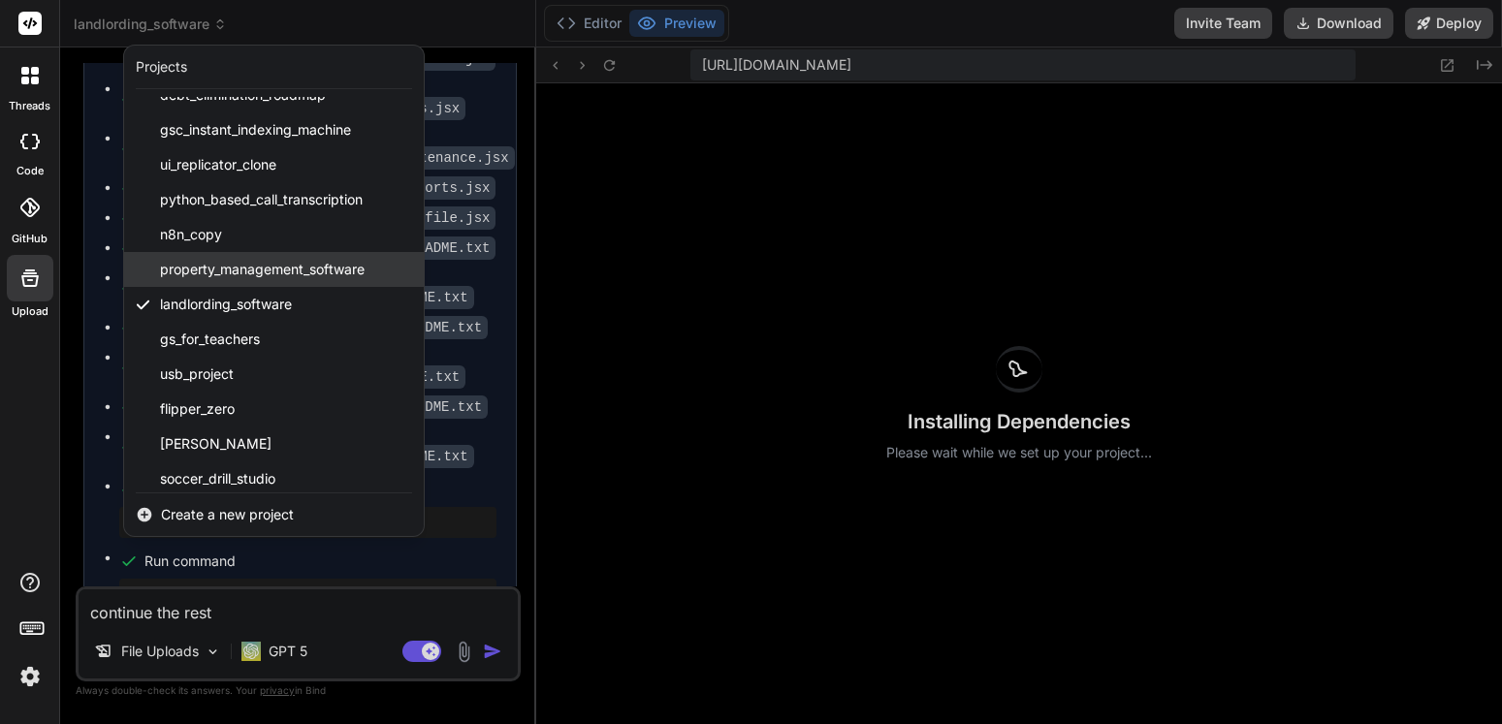
click at [244, 267] on span "property_management_software" at bounding box center [262, 269] width 205 height 19
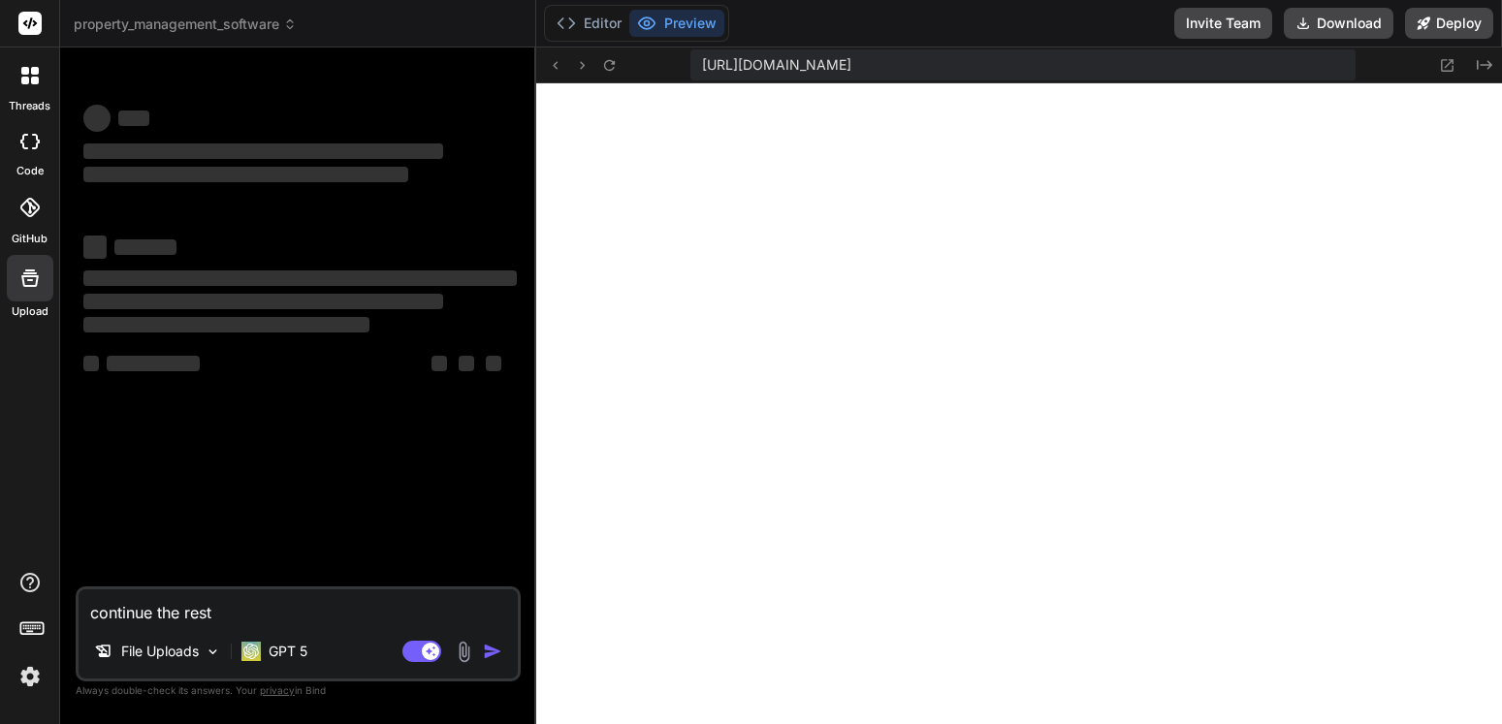
scroll to position [13448, 0]
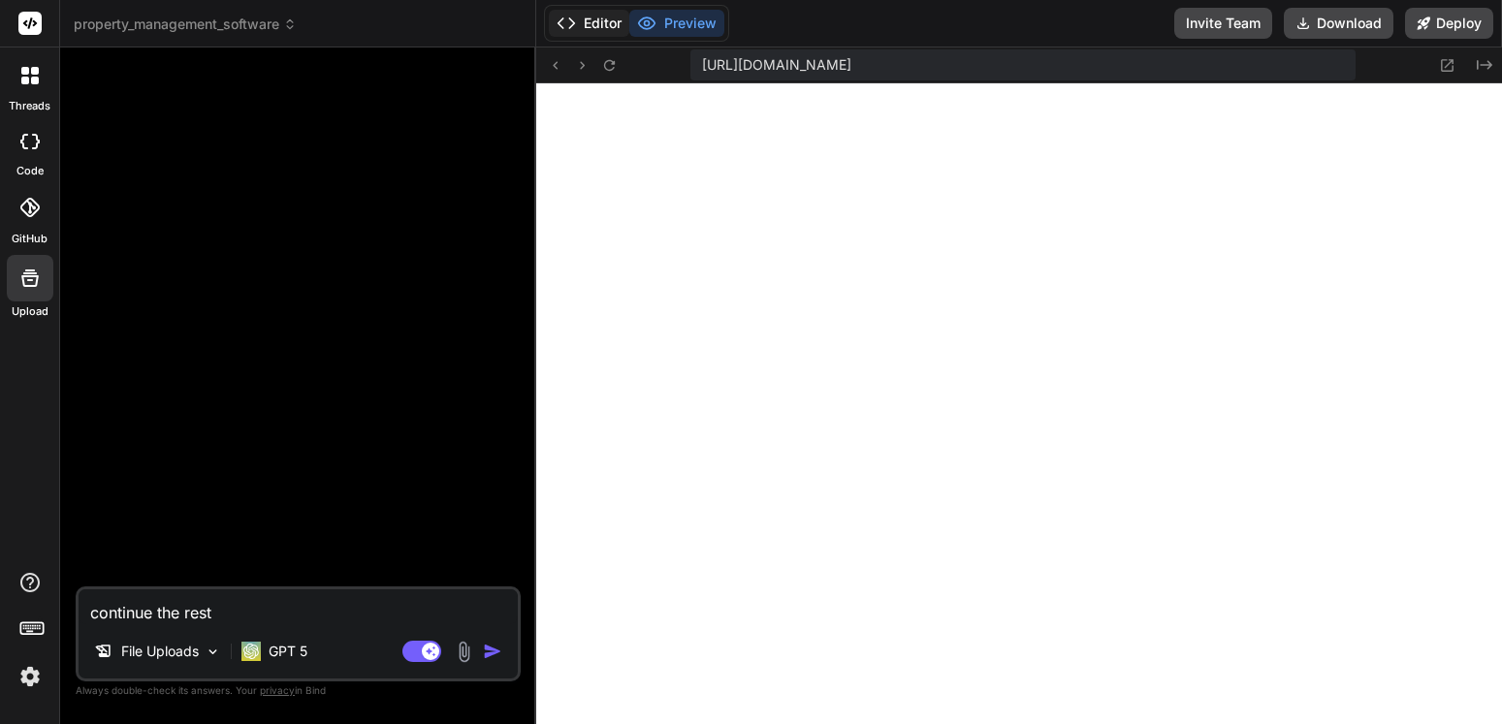
drag, startPoint x: 592, startPoint y: 6, endPoint x: 591, endPoint y: 17, distance: 11.7
click at [592, 9] on div "Editor Preview" at bounding box center [636, 23] width 185 height 37
click at [591, 33] on button "Editor" at bounding box center [589, 23] width 80 height 27
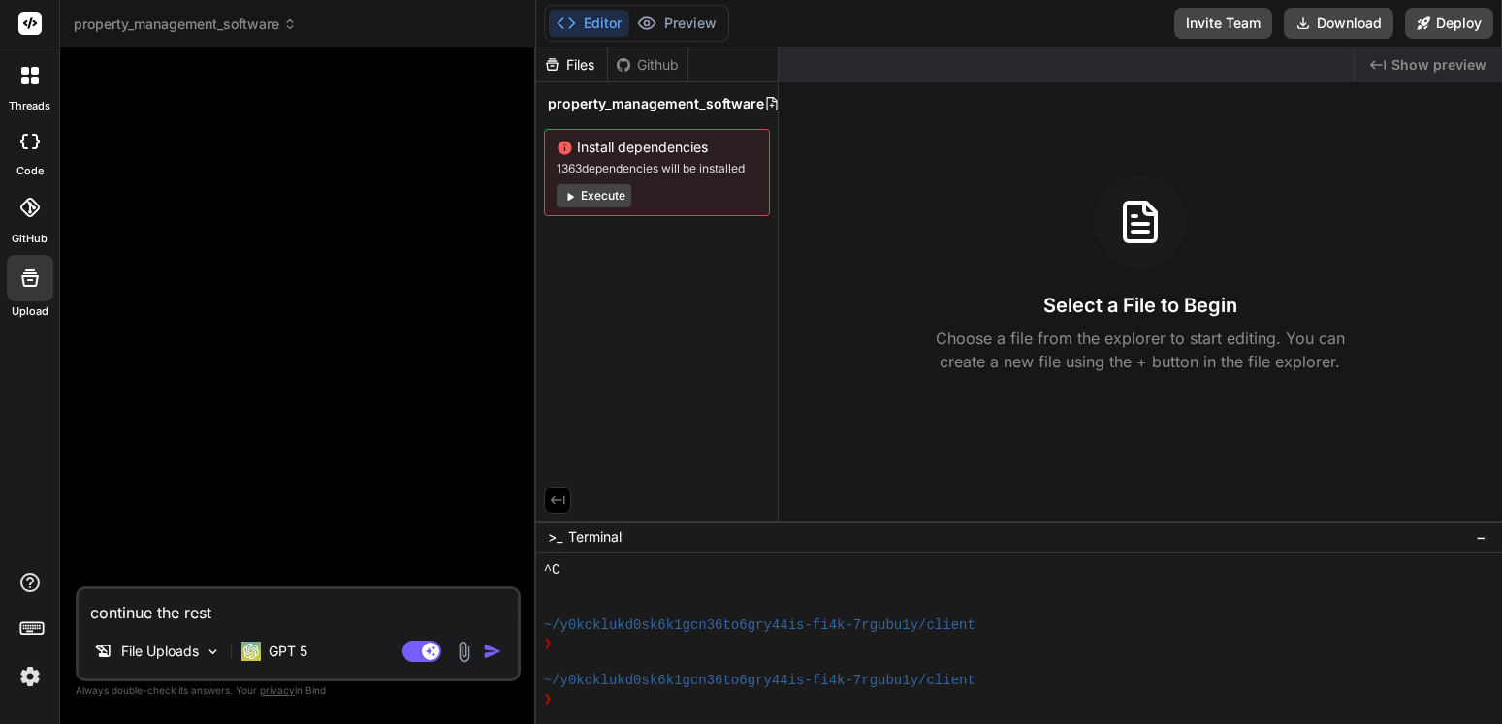
scroll to position [0, 7]
drag, startPoint x: 774, startPoint y: 495, endPoint x: 691, endPoint y: 478, distance: 84.2
click at [773, 495] on div "Files Github property_management_software Install dependencies 1363 dependencie…" at bounding box center [657, 285] width 242 height 474
click at [271, 36] on header "property_management_software Created with Pixso." at bounding box center [298, 24] width 476 height 48
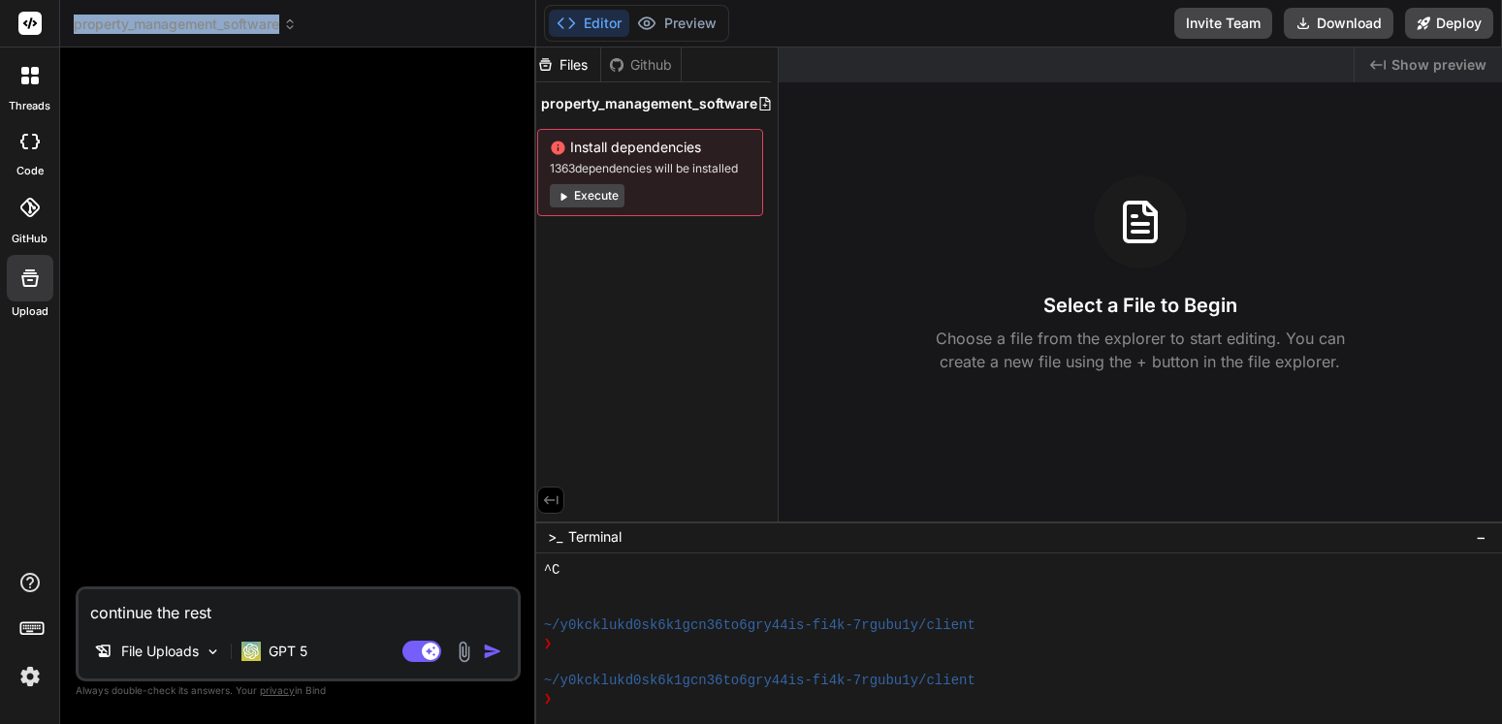
click at [271, 25] on span "property_management_software" at bounding box center [185, 24] width 223 height 19
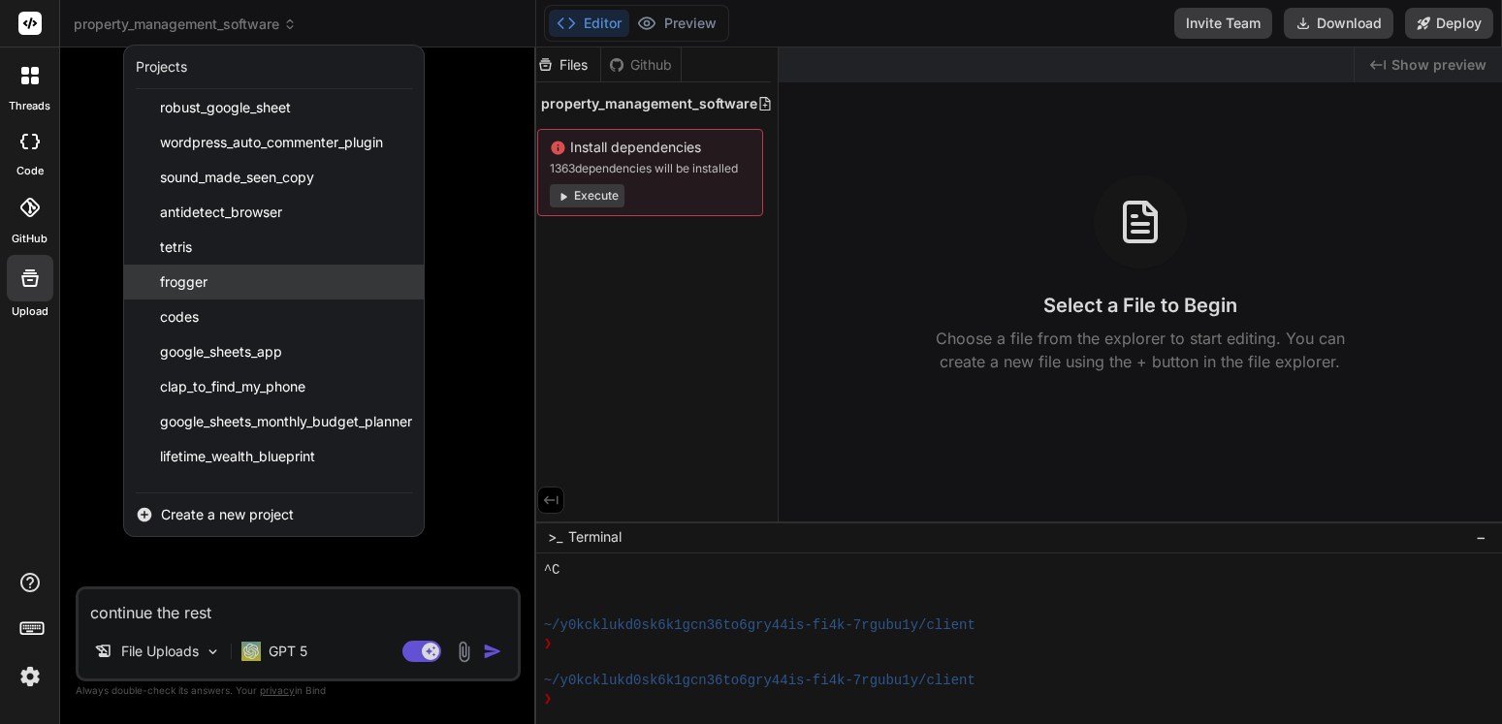
scroll to position [0, 0]
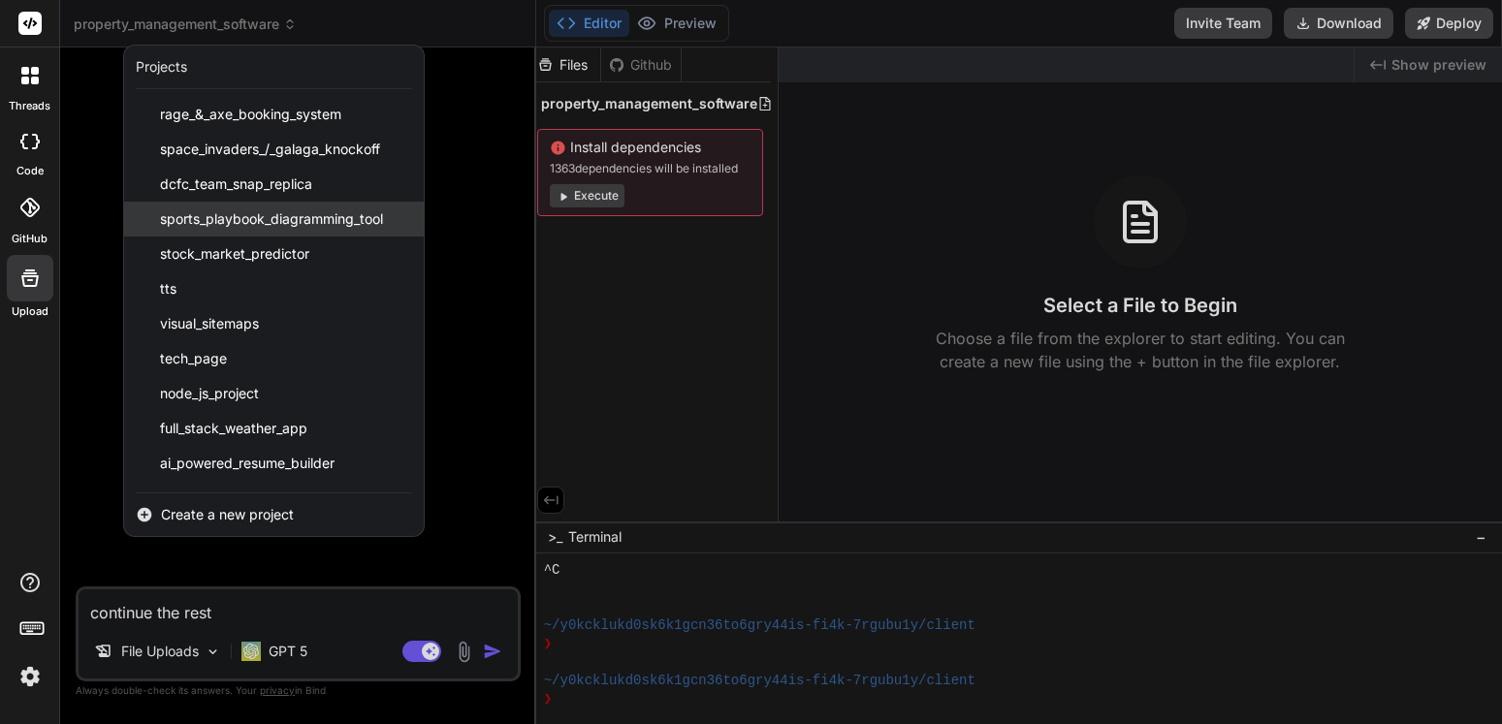
click at [246, 222] on span "sports_playbook_diagramming_tool" at bounding box center [271, 218] width 223 height 19
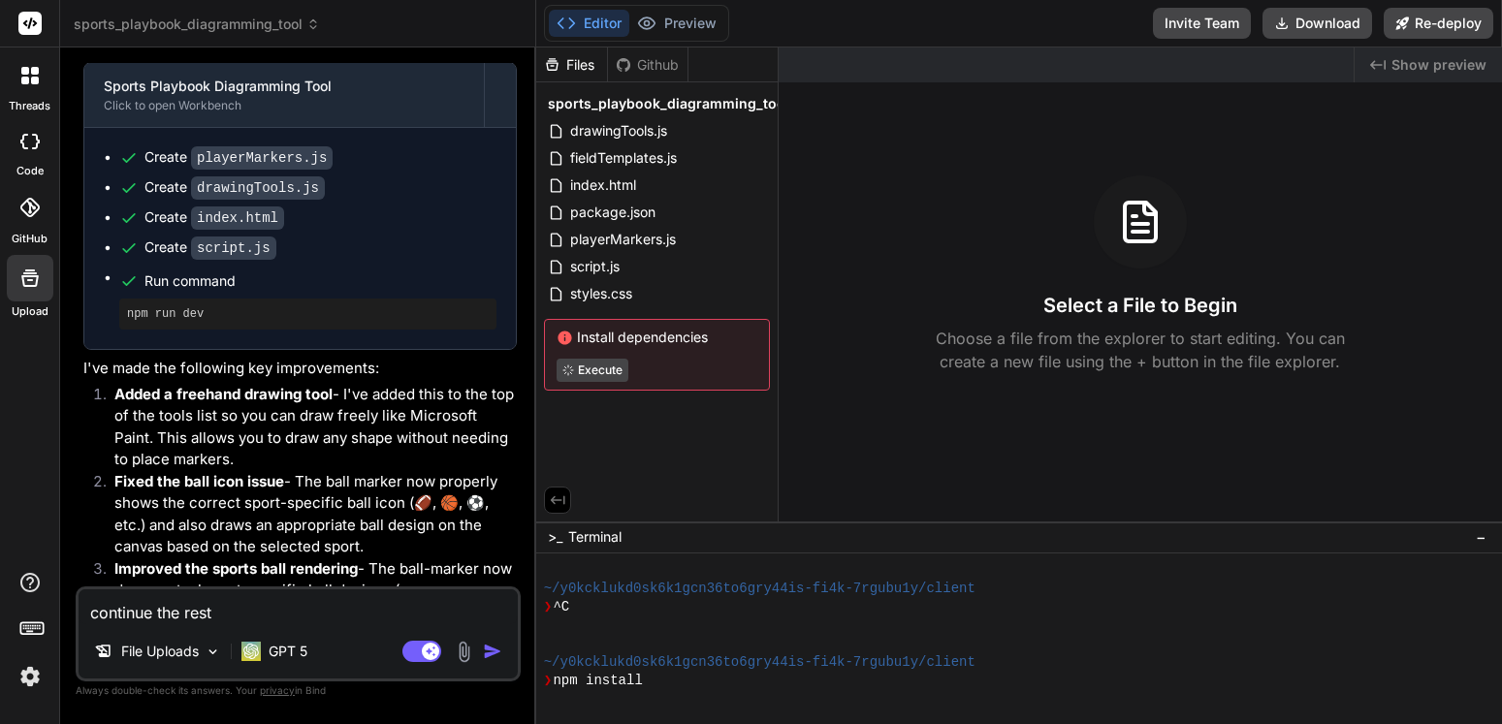
scroll to position [3209, 0]
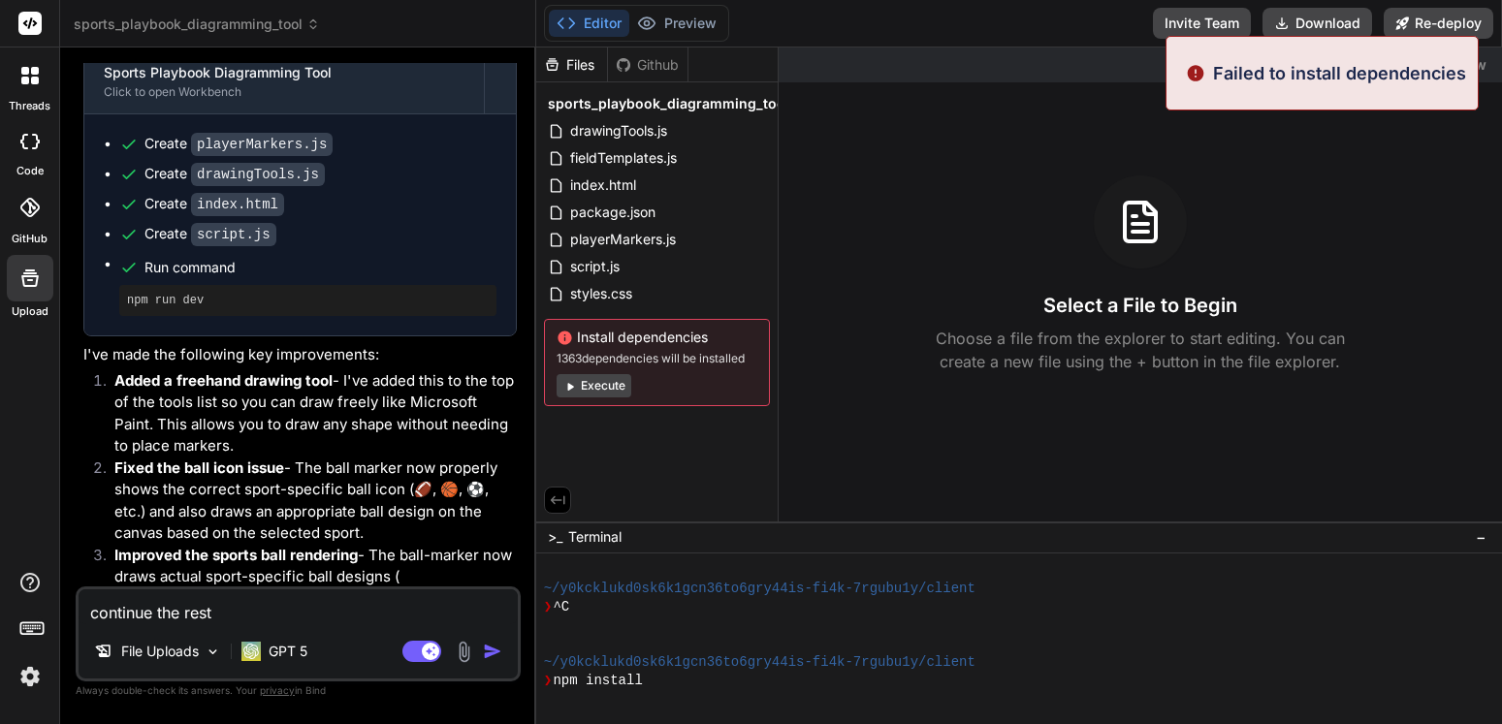
type textarea "x"
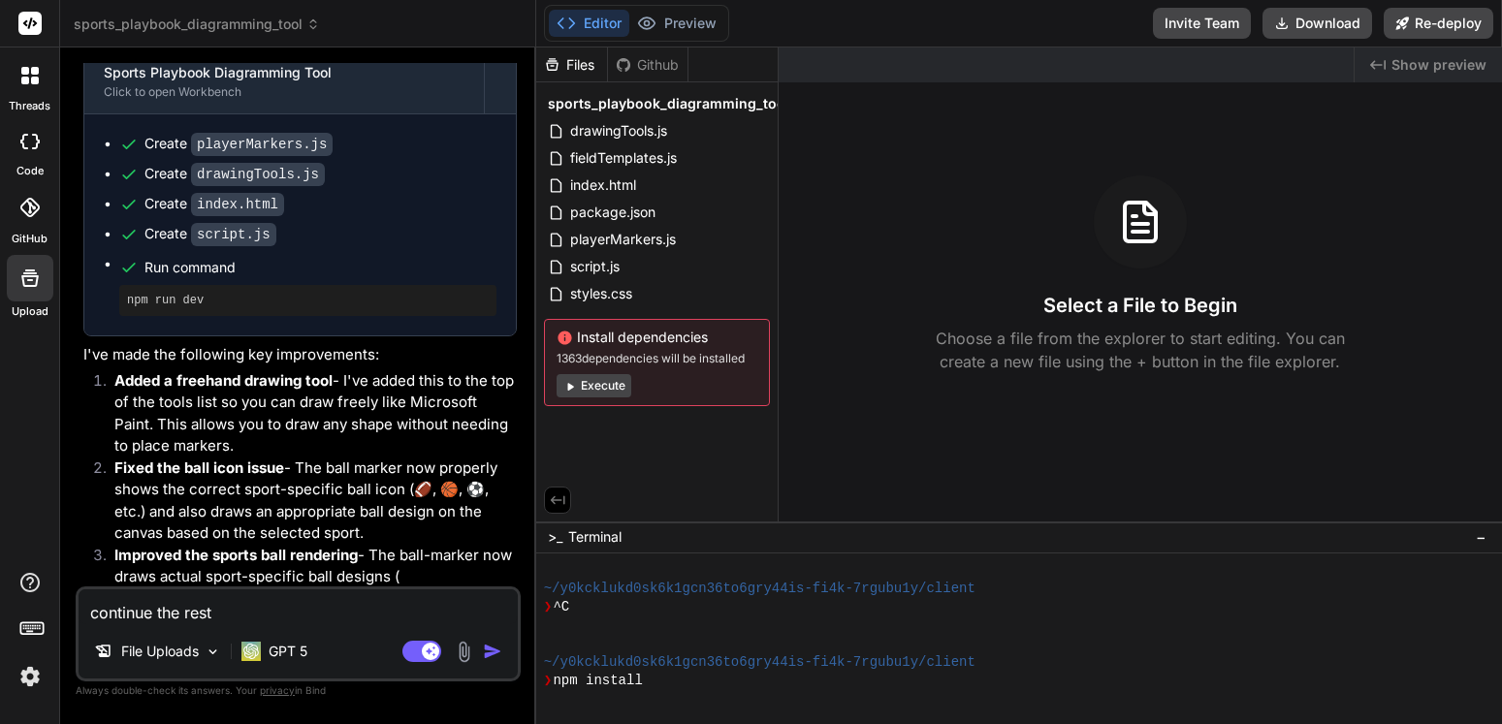
click at [174, 600] on textarea "continue the rest" at bounding box center [298, 607] width 439 height 35
click at [184, 608] on textarea "continue the rest" at bounding box center [298, 607] width 439 height 35
type textarea "u"
type textarea "x"
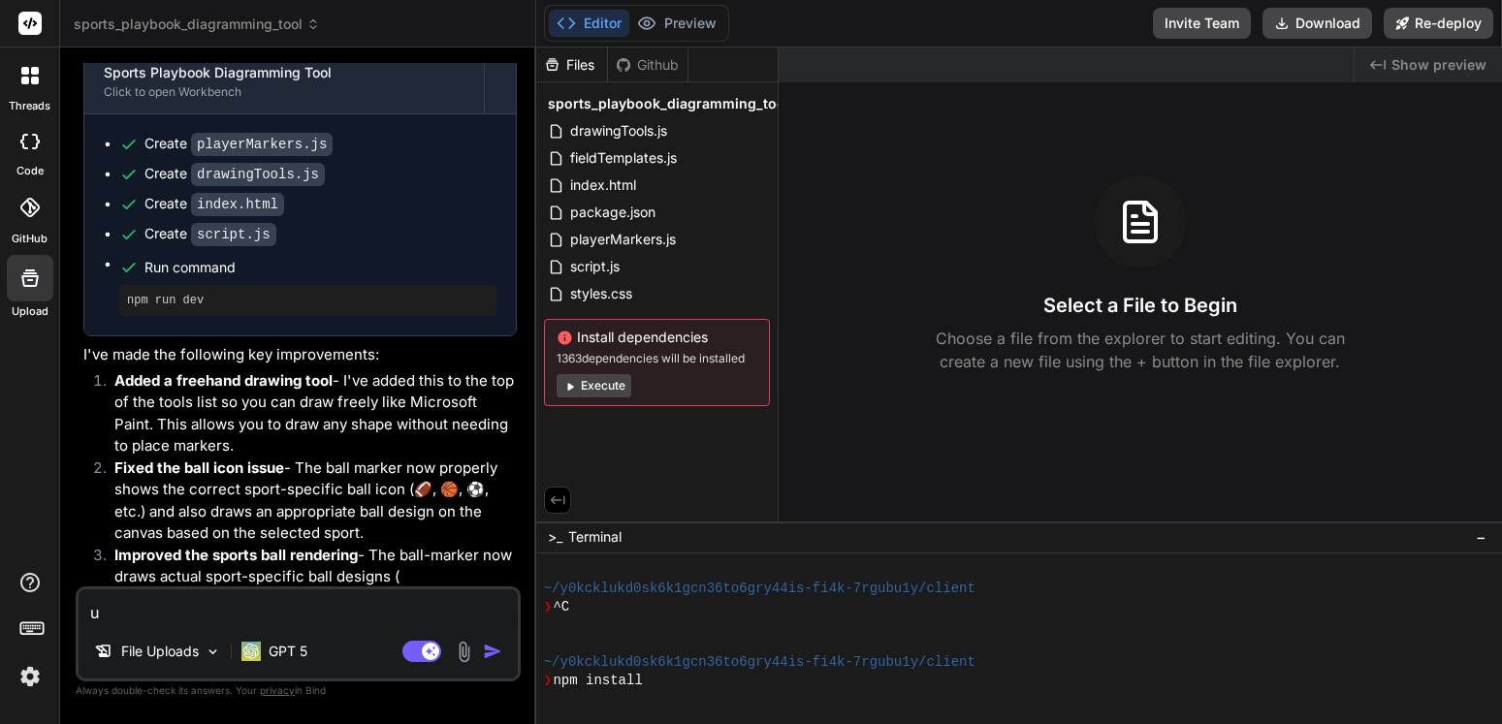
type textarea "up"
type textarea "x"
type textarea "upd"
type textarea "x"
type textarea "upda"
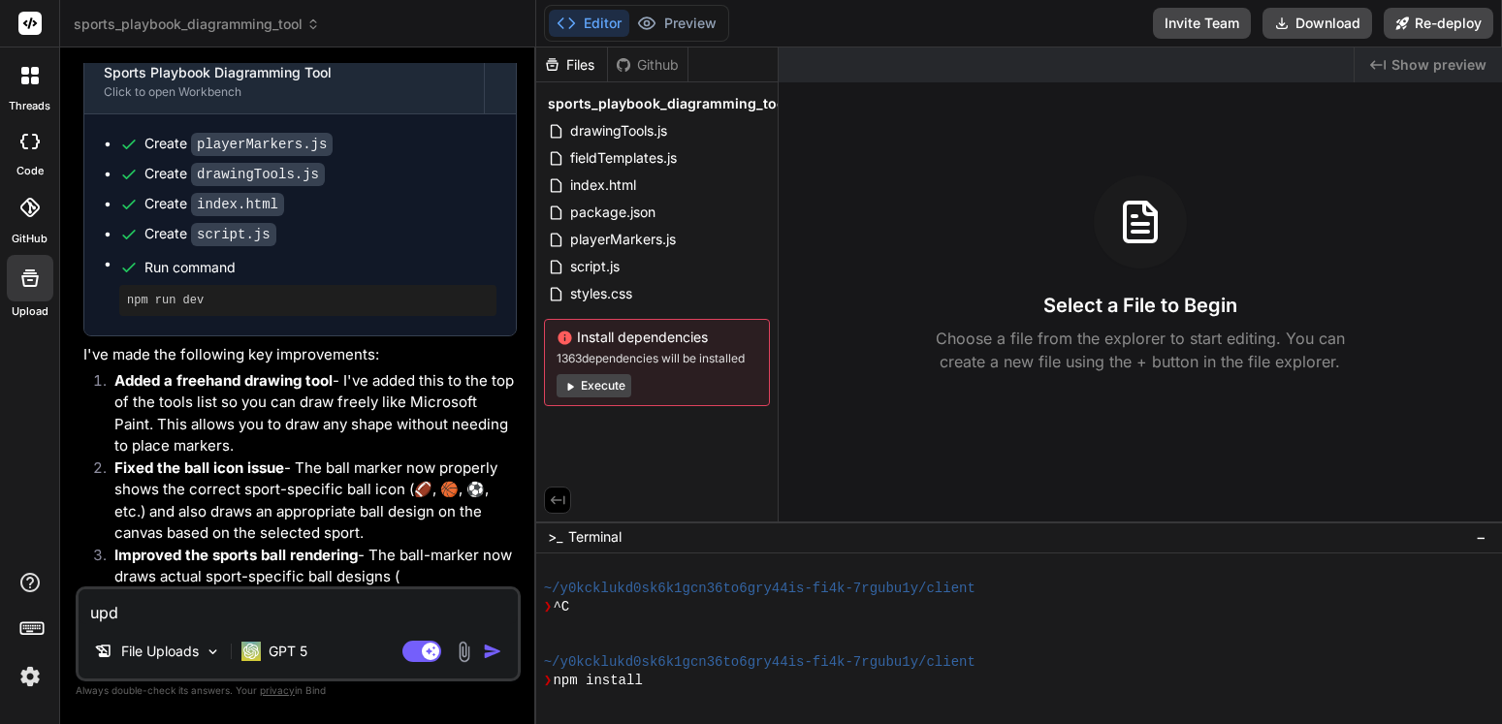
type textarea "x"
type textarea "updat"
type textarea "x"
type textarea "update"
type textarea "x"
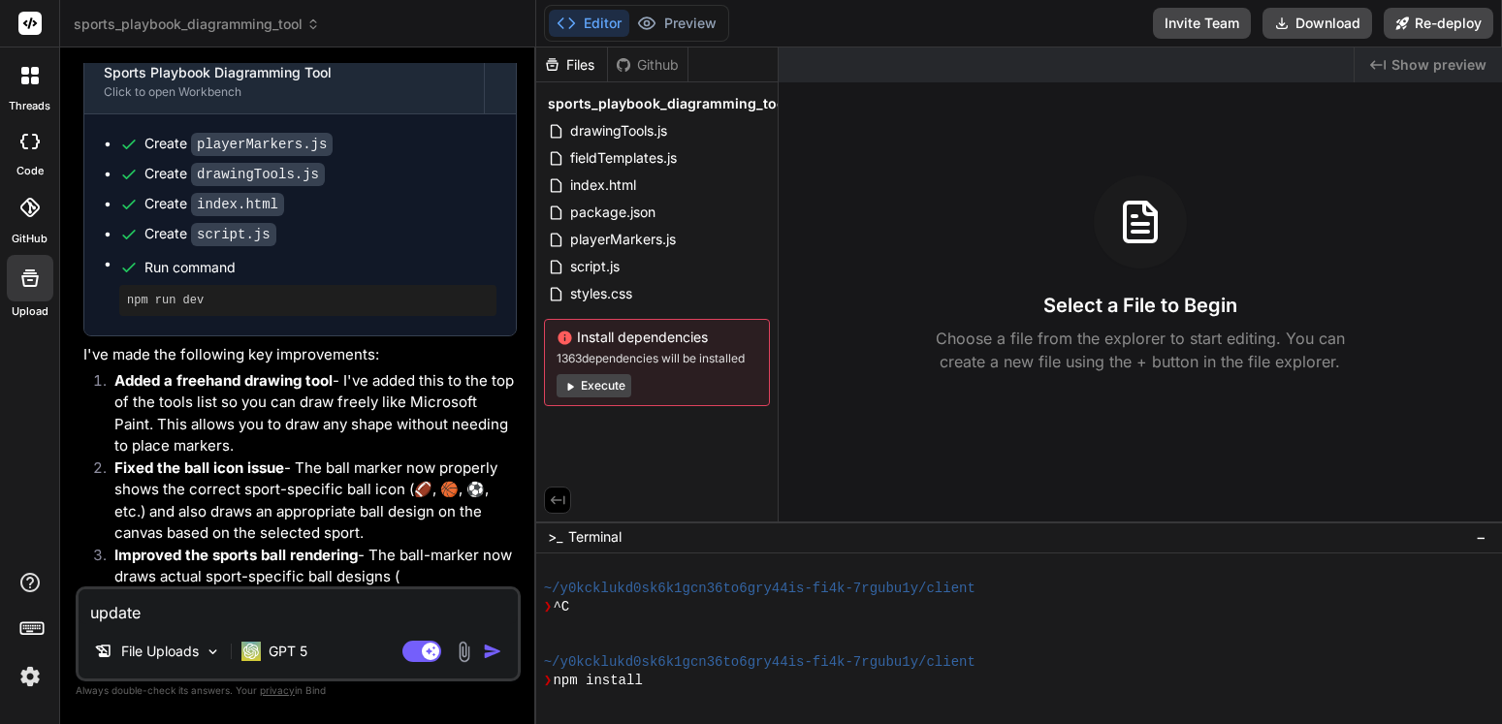
type textarea "update"
type textarea "x"
type textarea "update a"
type textarea "x"
type textarea "update ad"
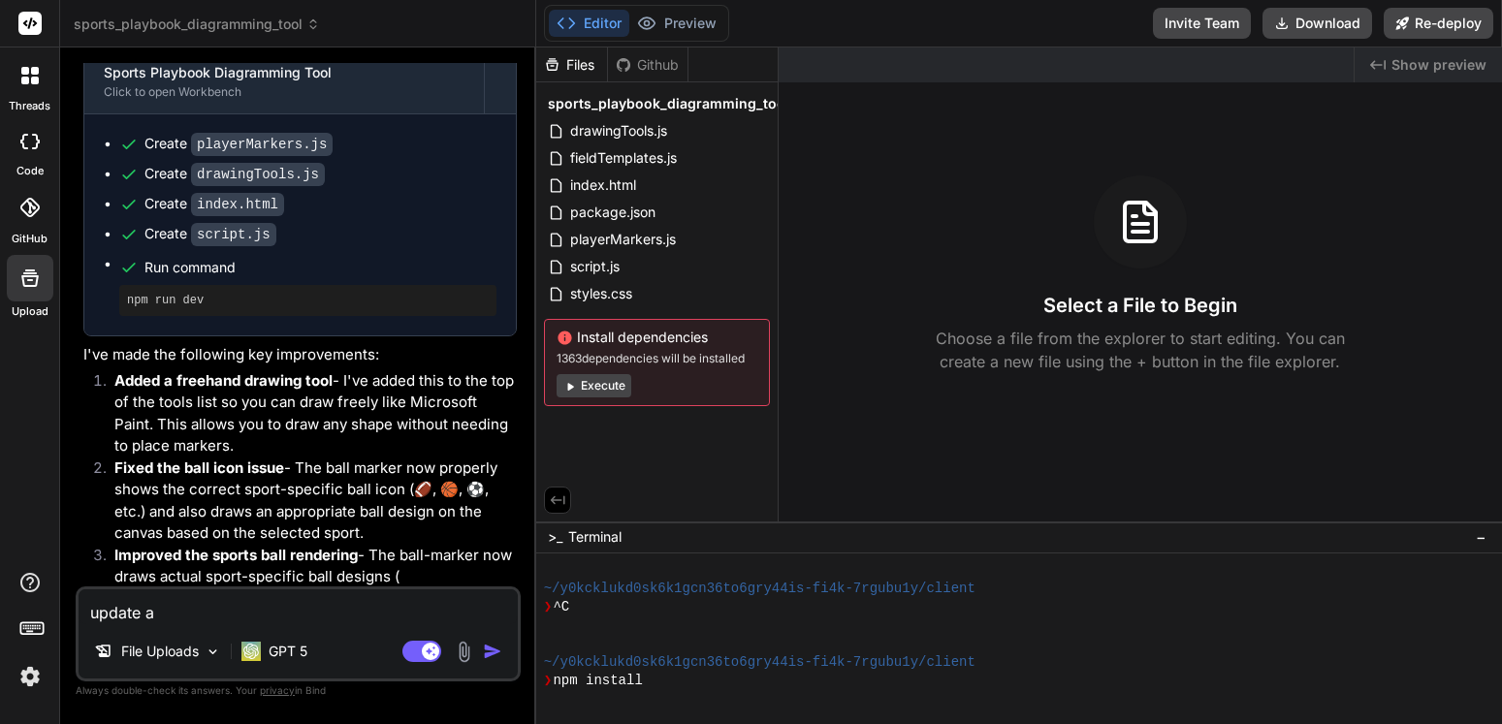
type textarea "x"
type textarea "update adn"
type textarea "x"
type textarea "update adn"
type textarea "x"
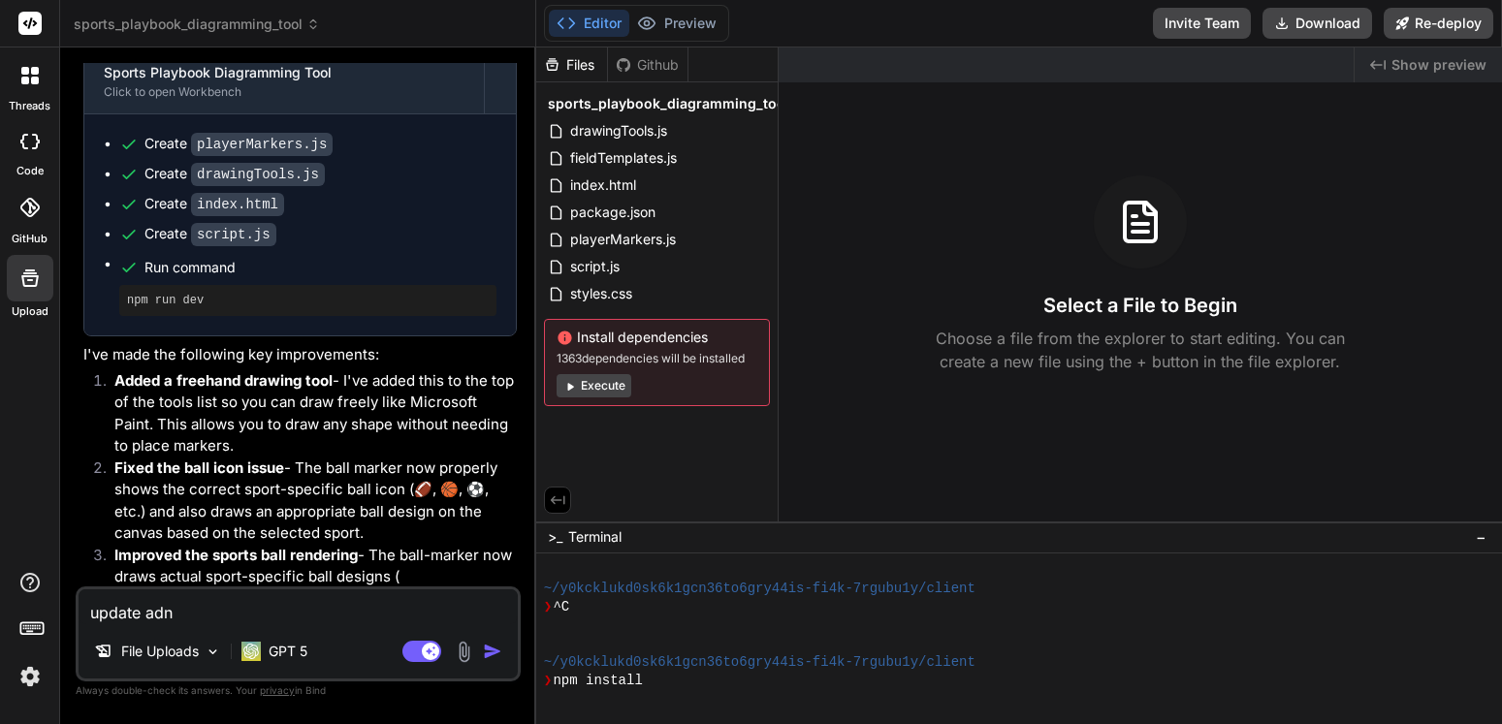
type textarea "update adn f"
type textarea "x"
type textarea "update adn fi"
type textarea "x"
type textarea "update adn f"
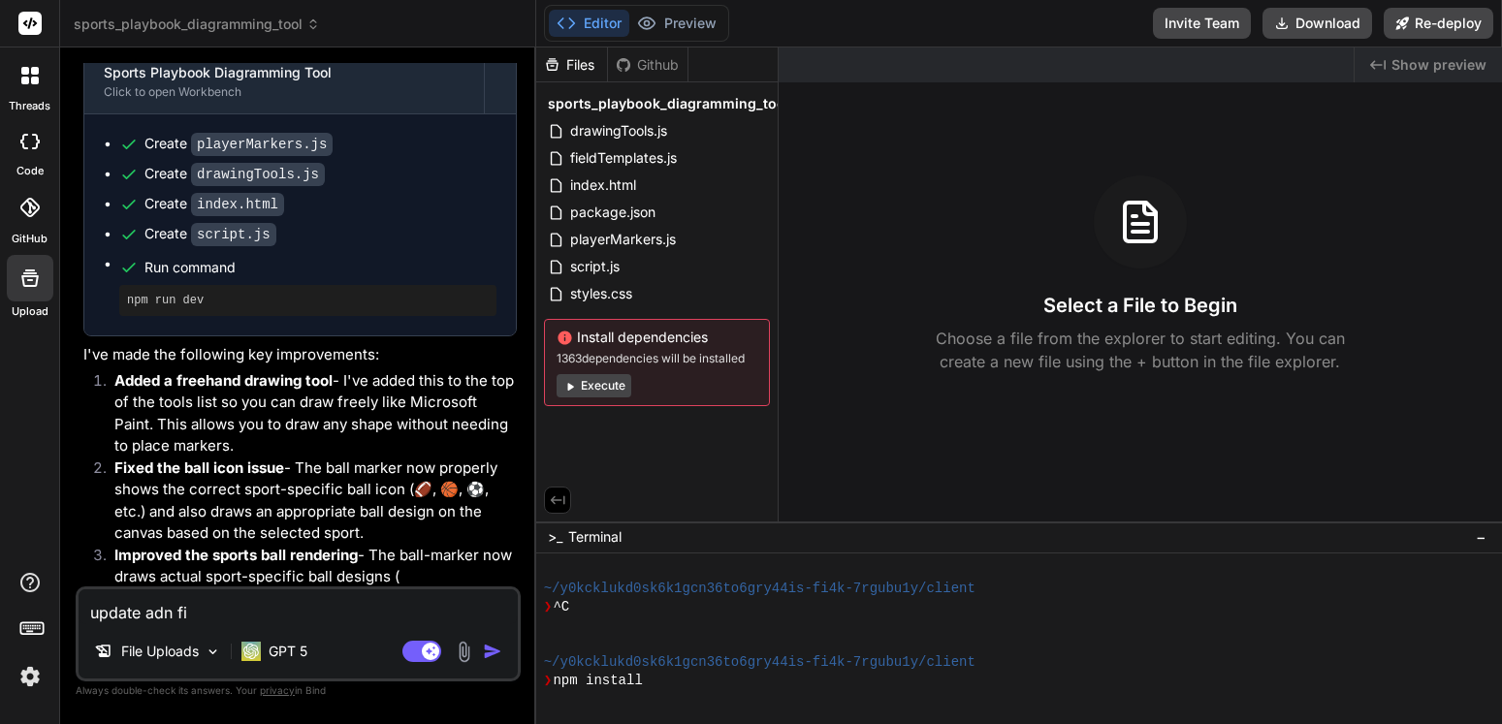
type textarea "x"
type textarea "update adn"
type textarea "x"
type textarea "update adn"
type textarea "x"
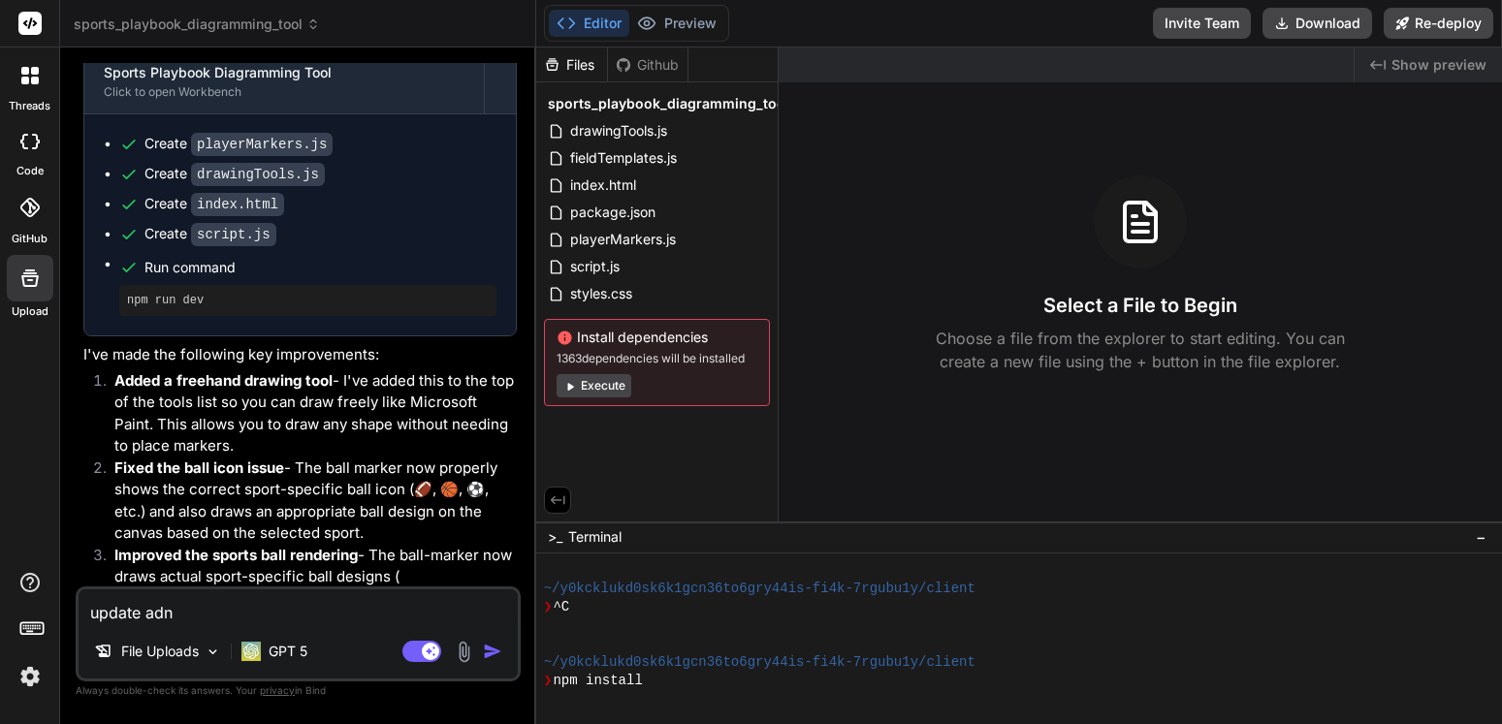
type textarea "update ad"
type textarea "x"
type textarea "update a"
type textarea "x"
type textarea "update"
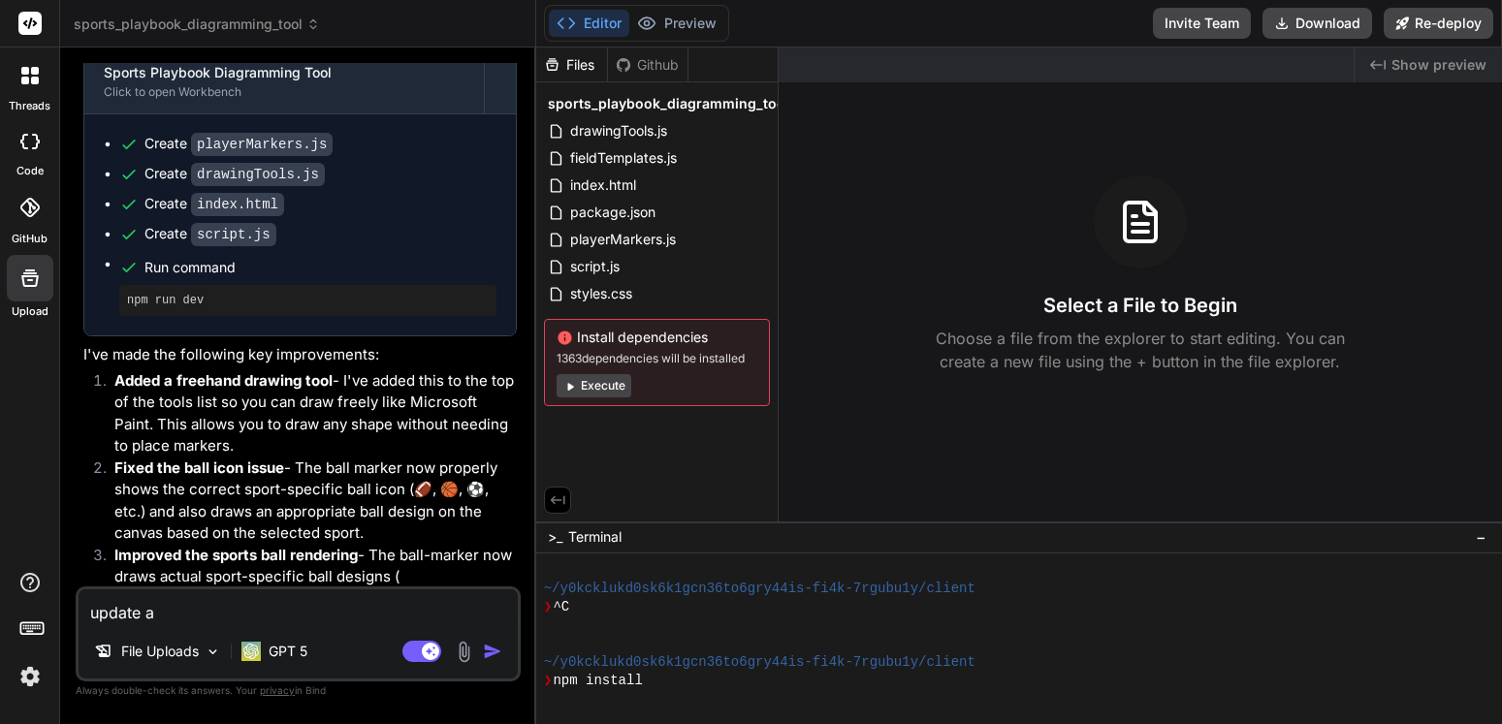
type textarea "x"
type textarea "update"
type textarea "x"
type textarea "update,"
type textarea "x"
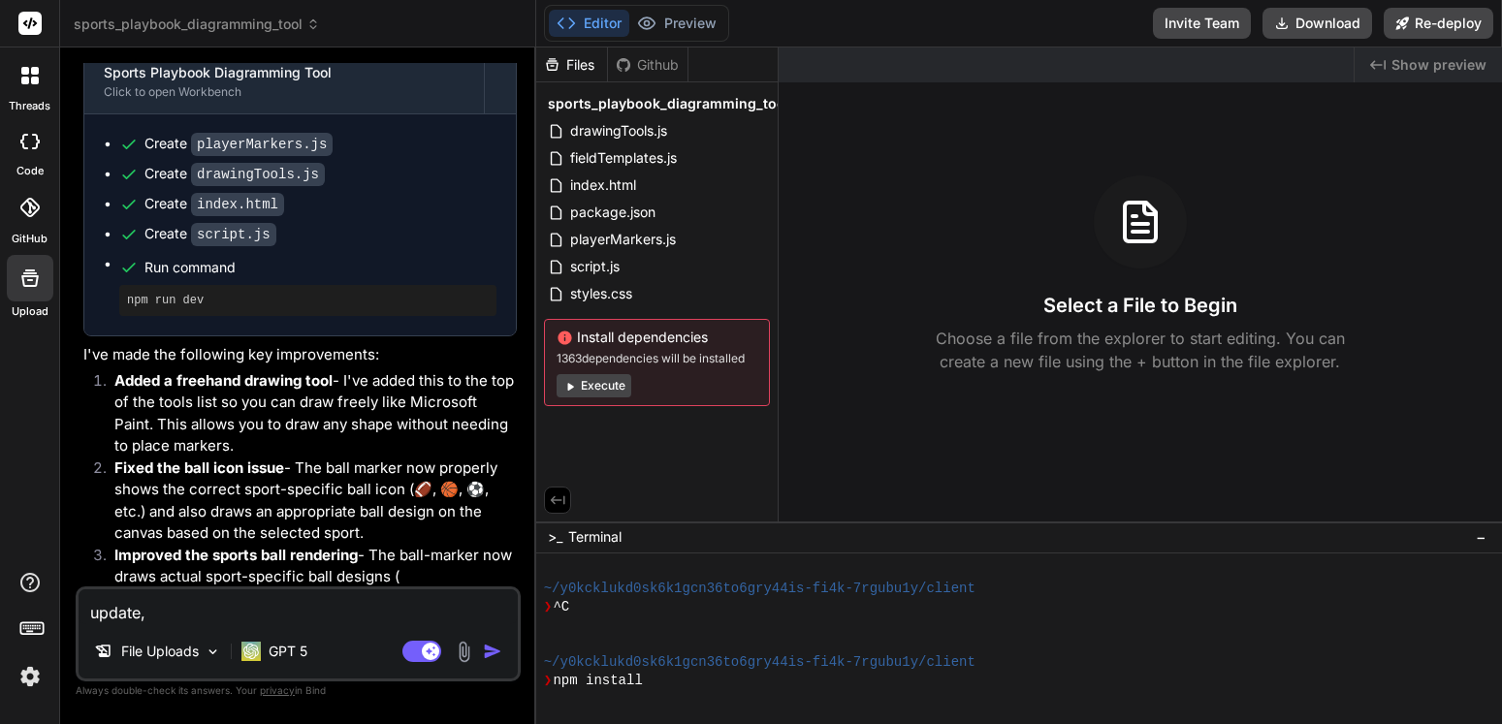
type textarea "update,"
type textarea "x"
type textarea "update, f"
type textarea "x"
type textarea "update, fi"
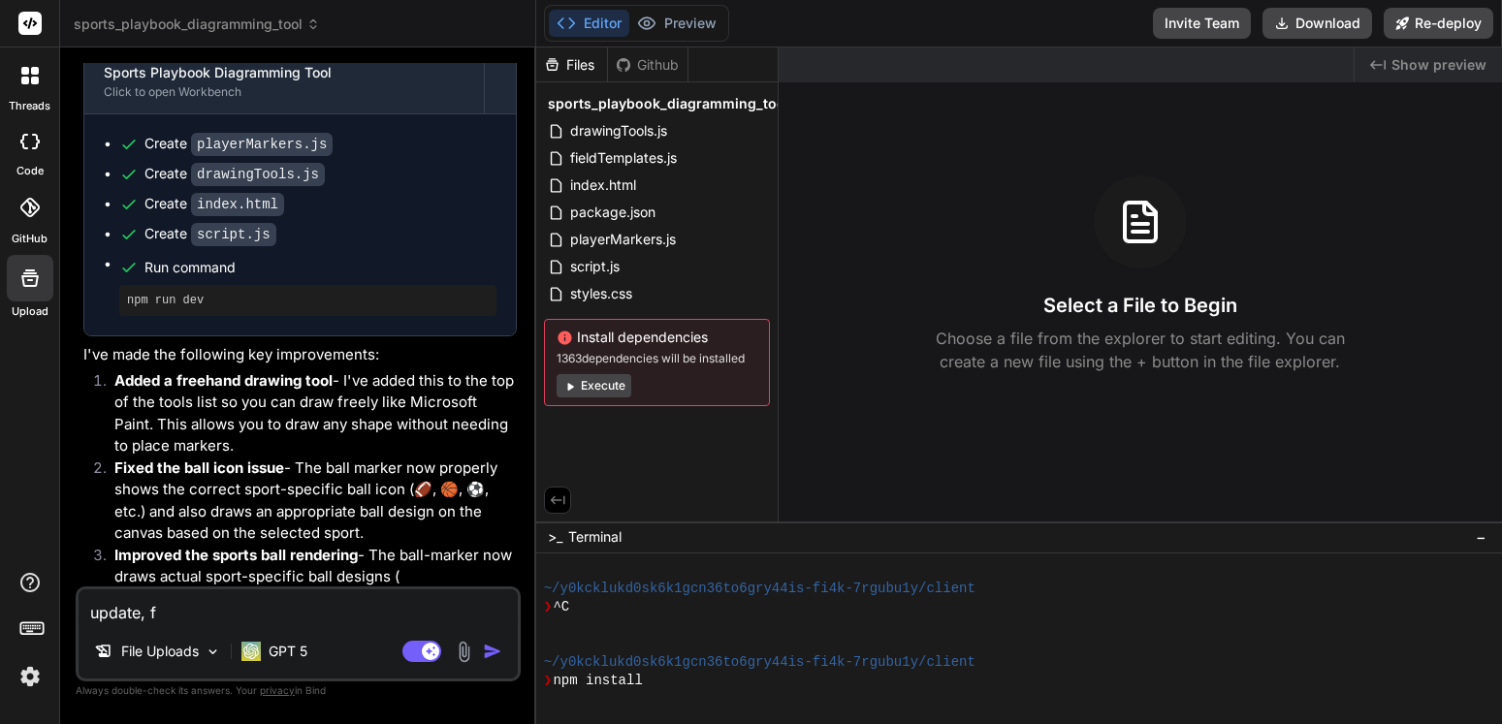
type textarea "x"
type textarea "update, fix"
type textarea "x"
type textarea "update, fix"
type textarea "x"
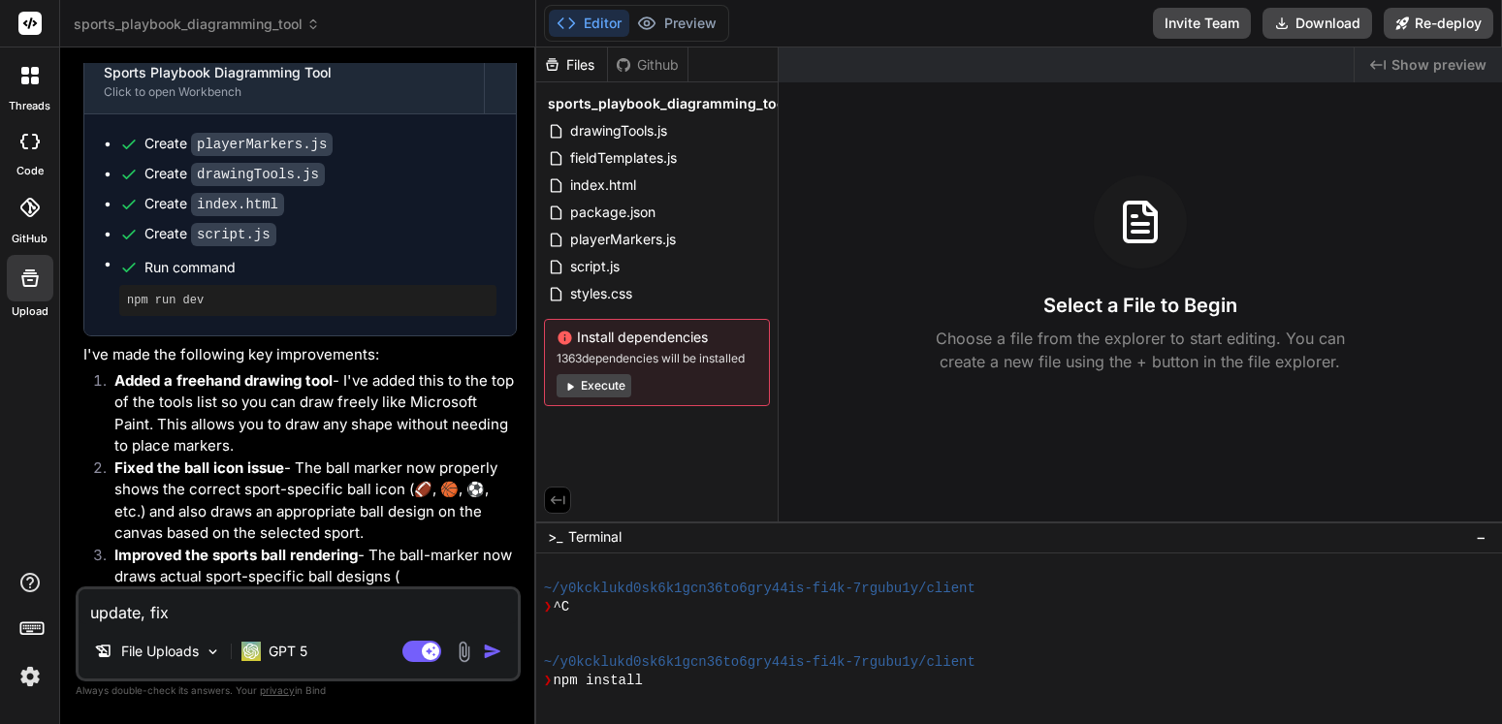
type textarea "update, fix a"
type textarea "x"
type textarea "update, fix an"
type textarea "x"
type textarea "update, fix and"
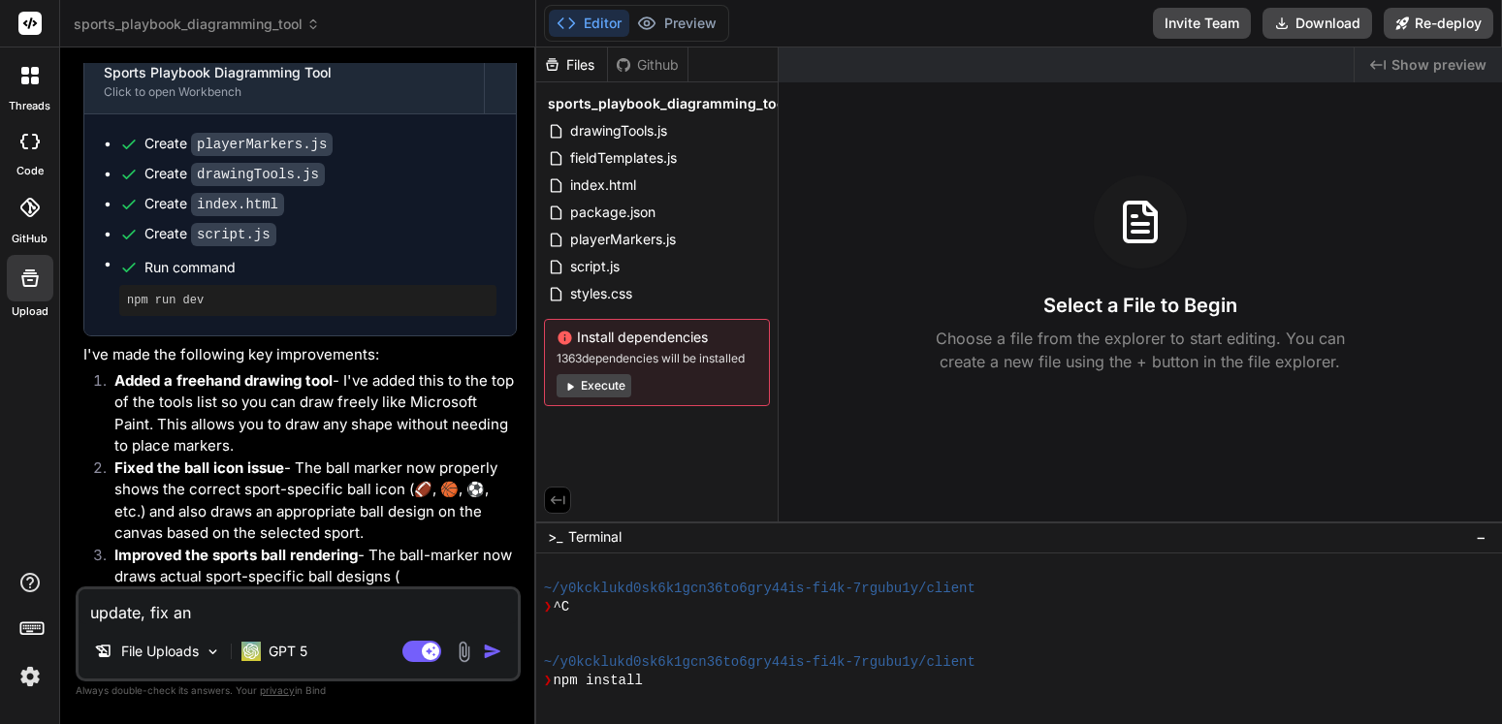
type textarea "x"
type textarea "update, fix and"
type textarea "x"
type textarea "update, fix and c"
type textarea "x"
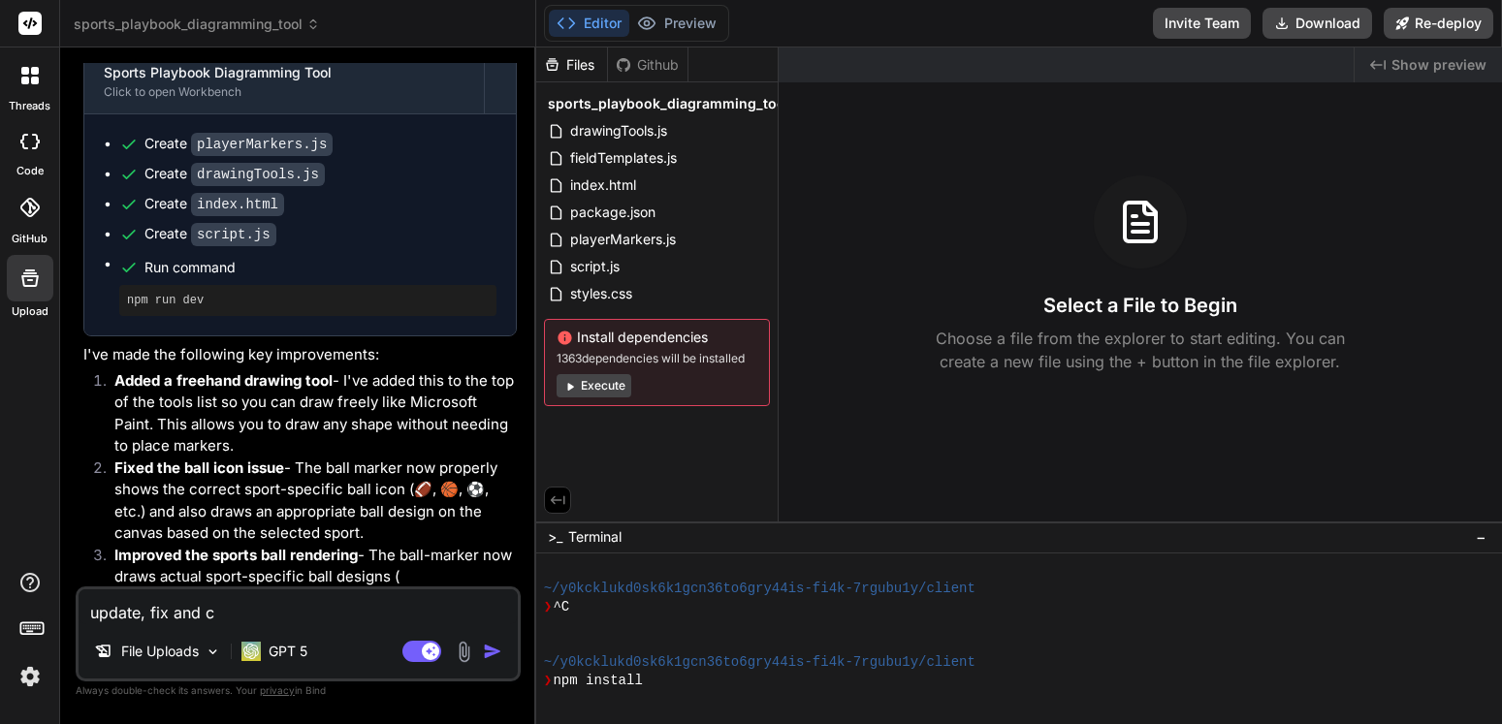
type textarea "update, fix and co"
type textarea "x"
type textarea "update, fix and com"
type textarea "x"
type textarea "update, fix and comp"
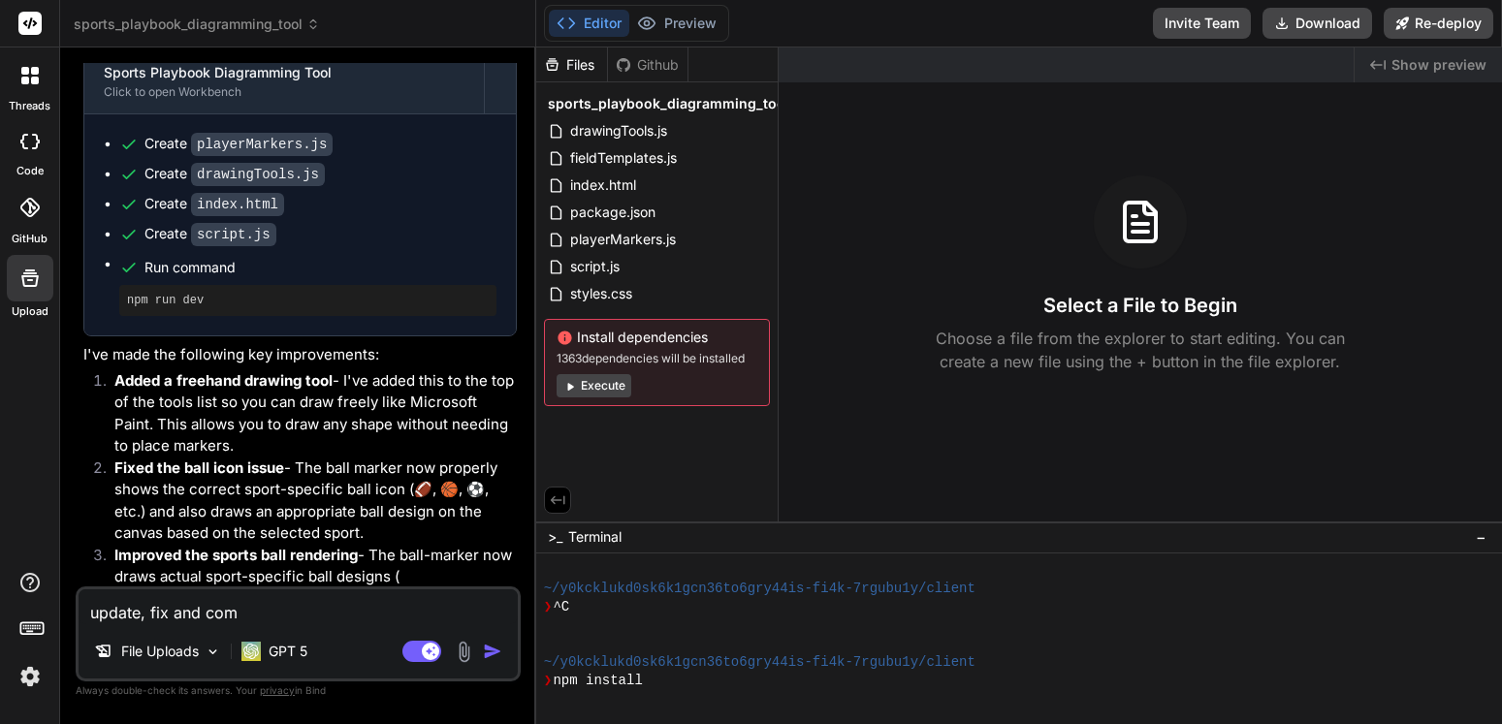
type textarea "x"
type textarea "update, fix and compl"
type textarea "x"
type textarea "update, fix and comple"
type textarea "x"
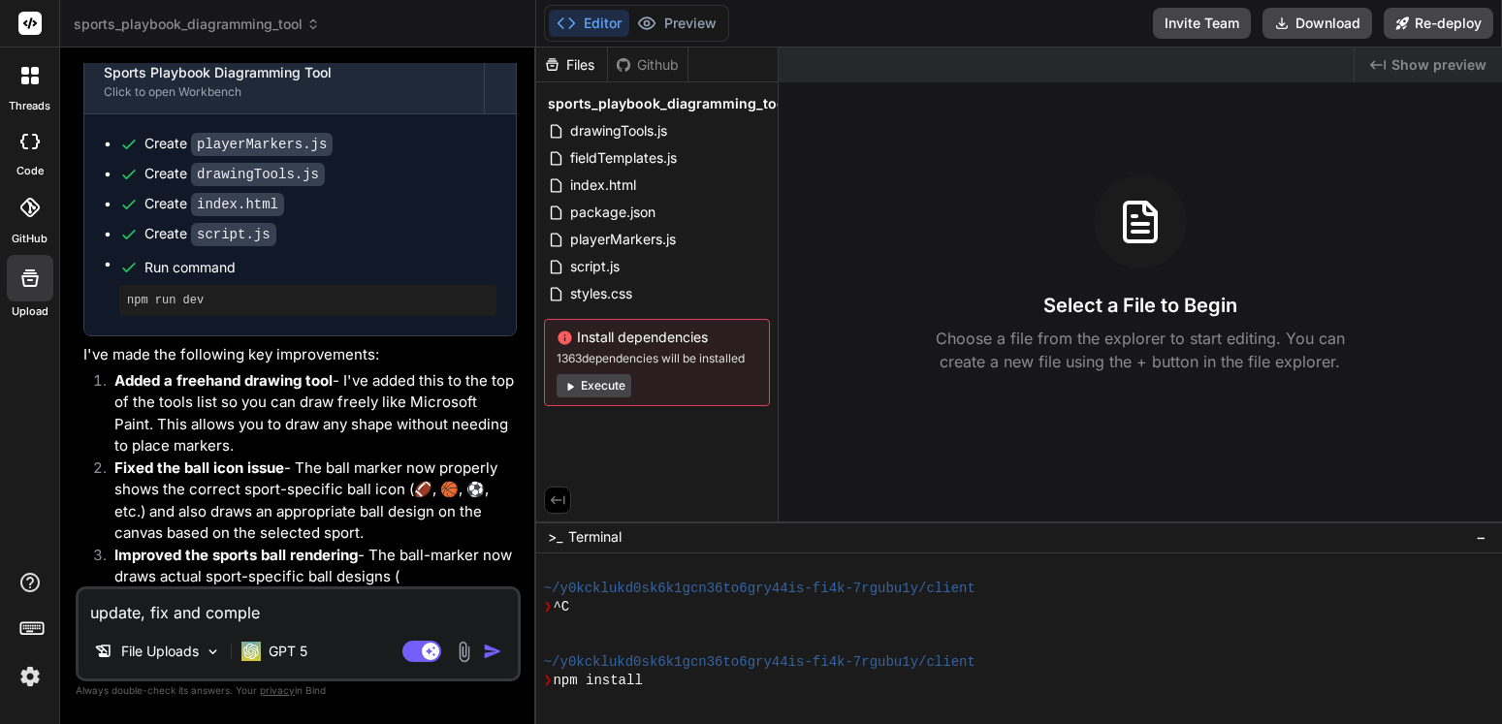
type textarea "update, fix and complet"
type textarea "x"
type textarea "update, fix and complete"
type textarea "x"
type textarea "update, fix and complete"
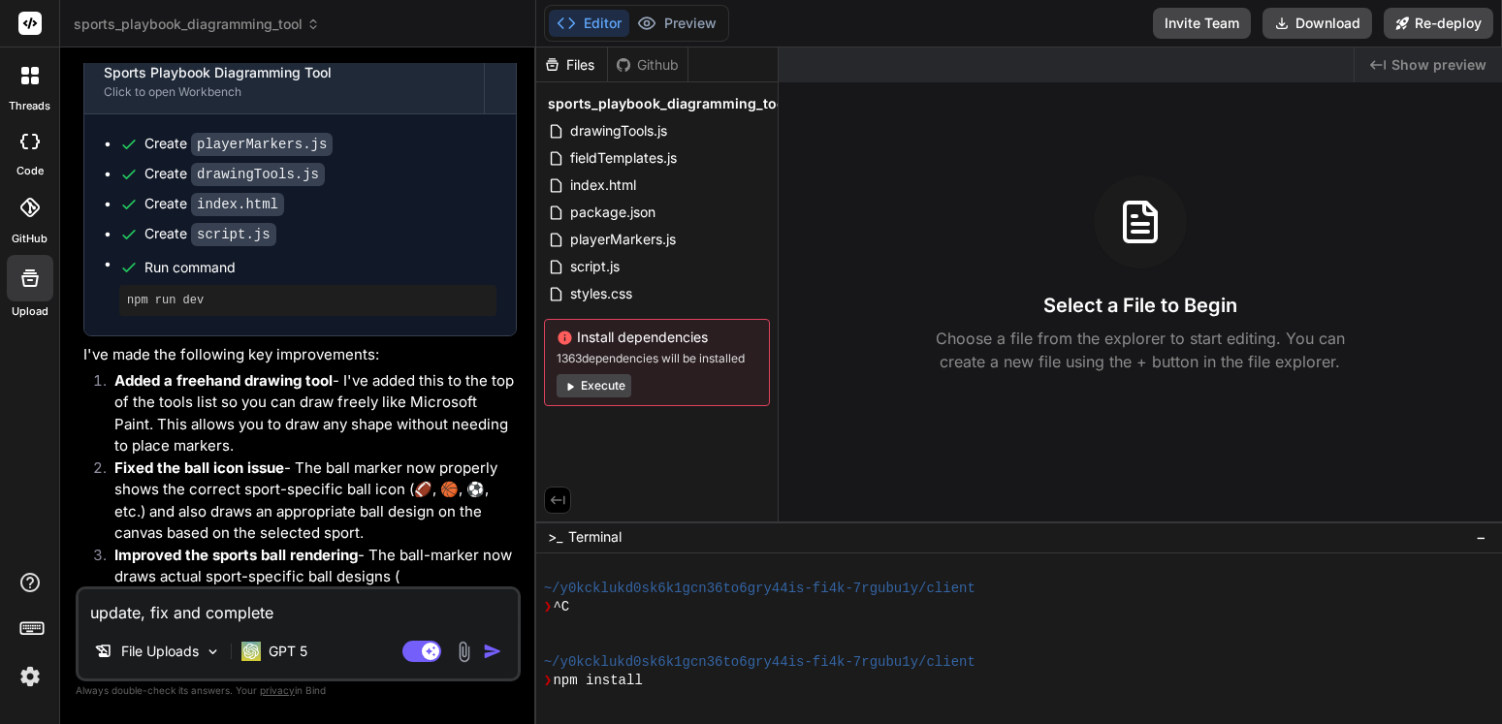
type textarea "x"
type textarea "update, fix and complete t"
type textarea "x"
type textarea "update, fix and complete th"
type textarea "x"
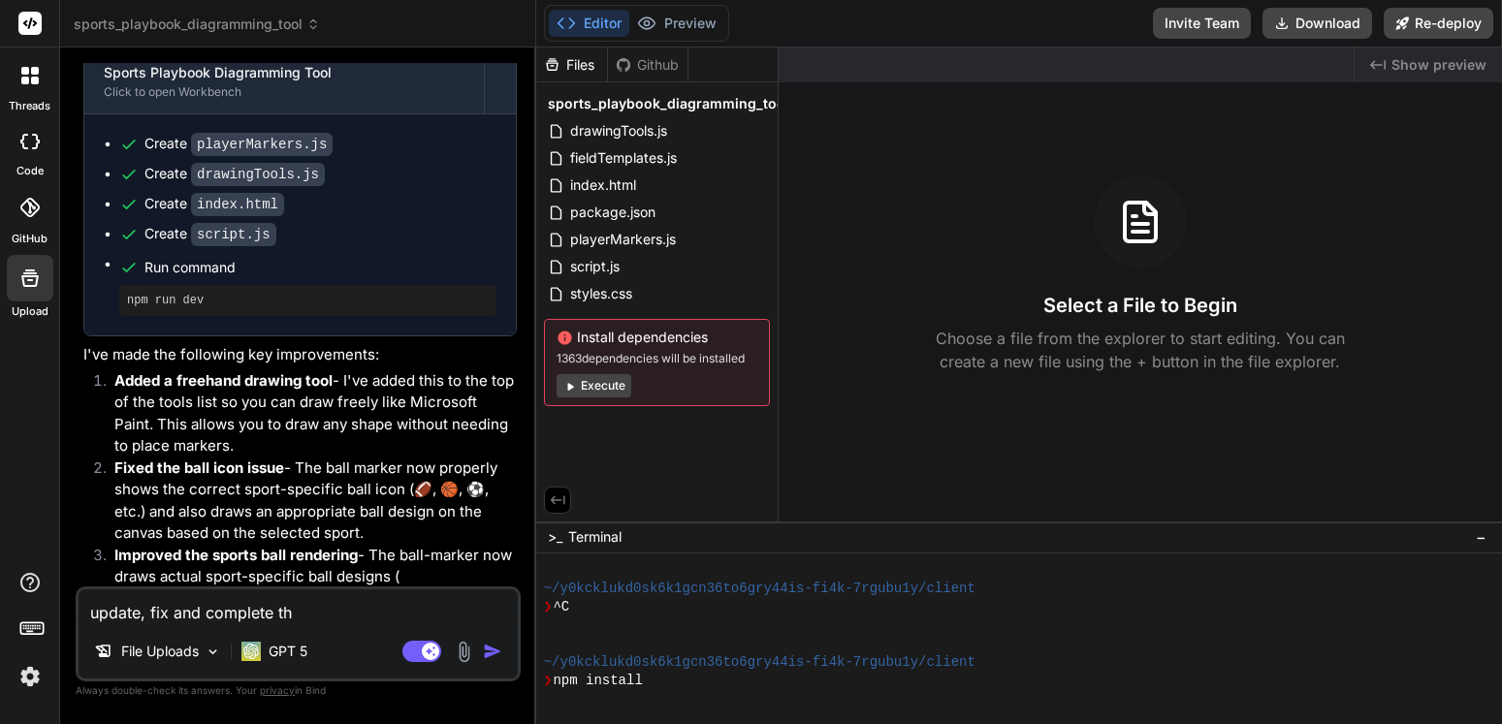
type textarea "update, fix and complete thi"
type textarea "x"
type textarea "update, fix and complete this"
type textarea "x"
type textarea "update, fix and complete this"
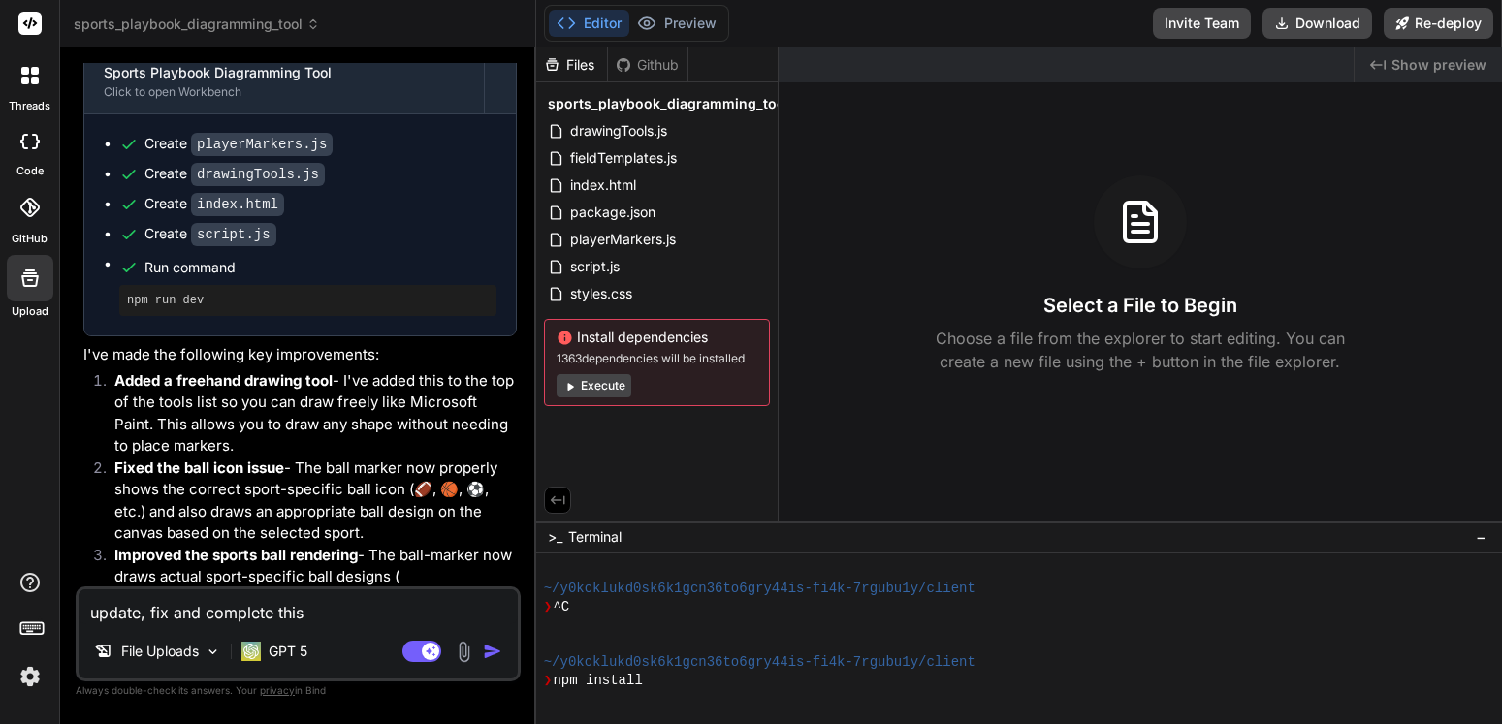
type textarea "x"
type textarea "update, fix and complete this p"
type textarea "x"
type textarea "update, fix and complete this pr"
type textarea "x"
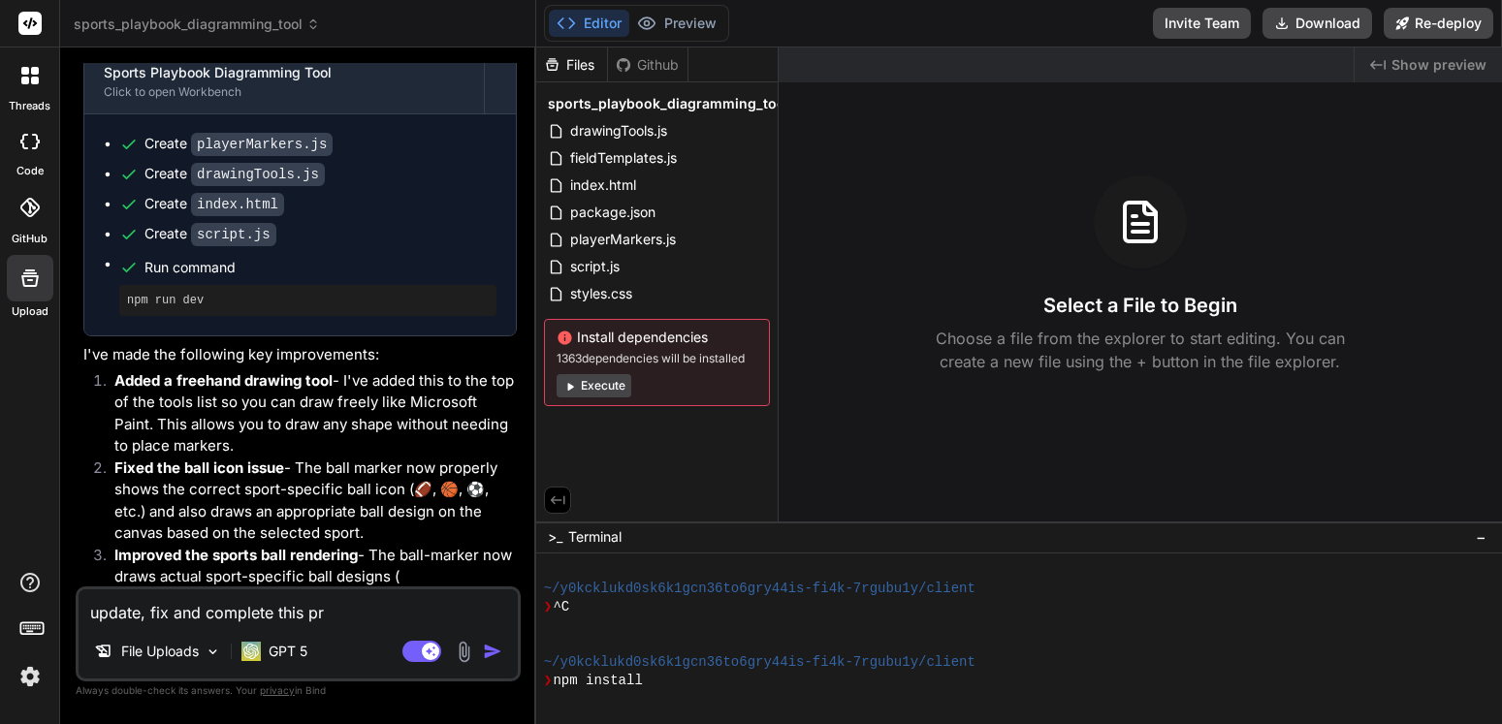
type textarea "update, fix and complete this pro"
type textarea "x"
type textarea "update, fix and complete this prog"
type textarea "x"
type textarea "update, fix and complete this progr"
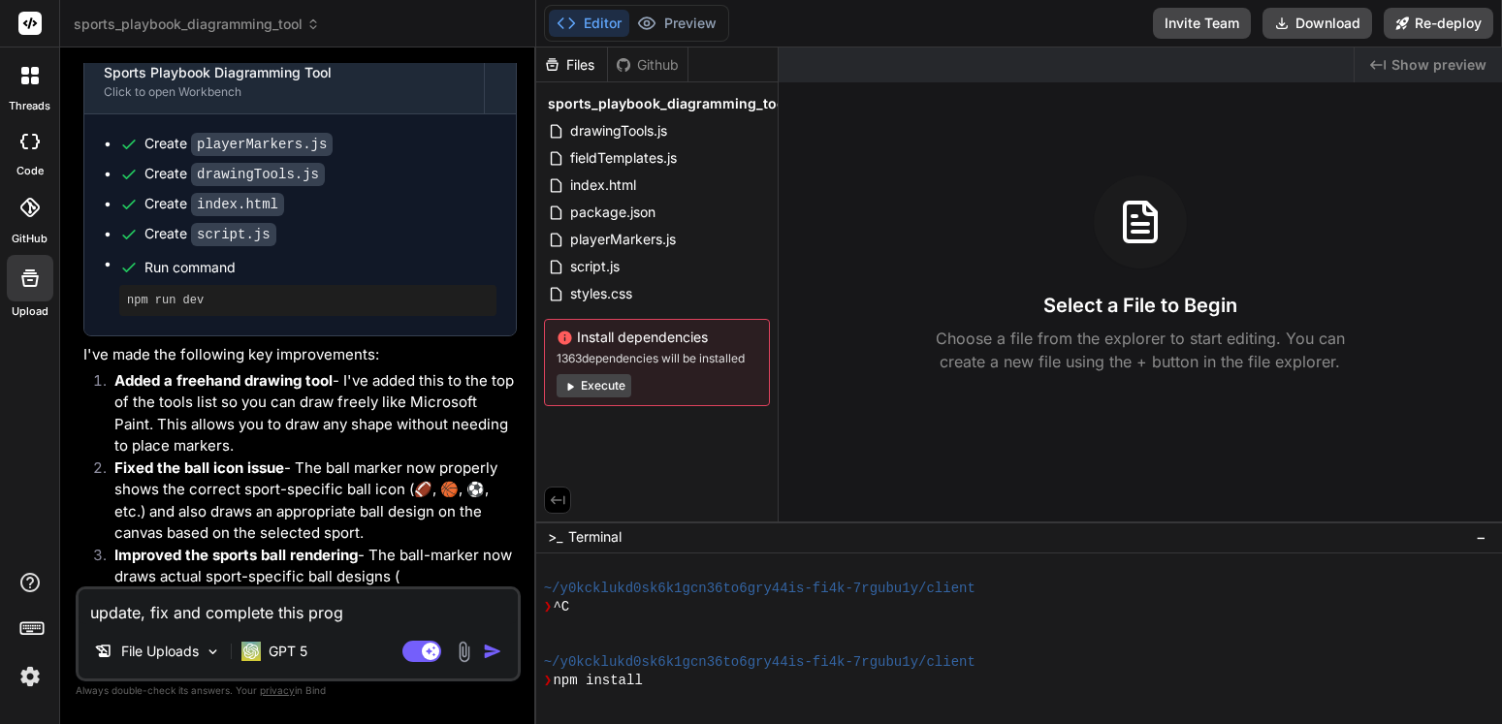
type textarea "x"
type textarea "update, fix and complete this progra"
type textarea "x"
type textarea "update, fix and complete this program"
type textarea "x"
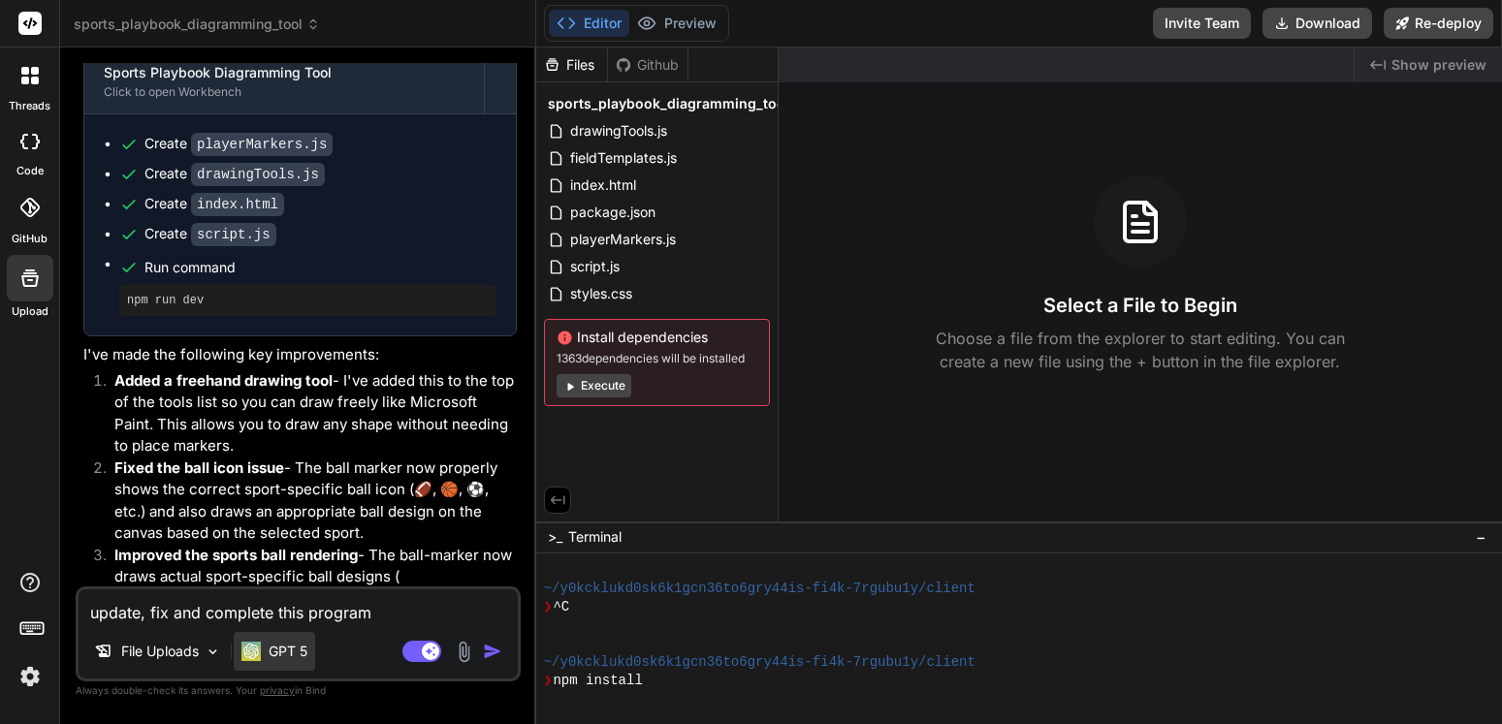
type textarea "update, fix and complete this program"
click at [283, 643] on p "GPT 5" at bounding box center [288, 651] width 39 height 19
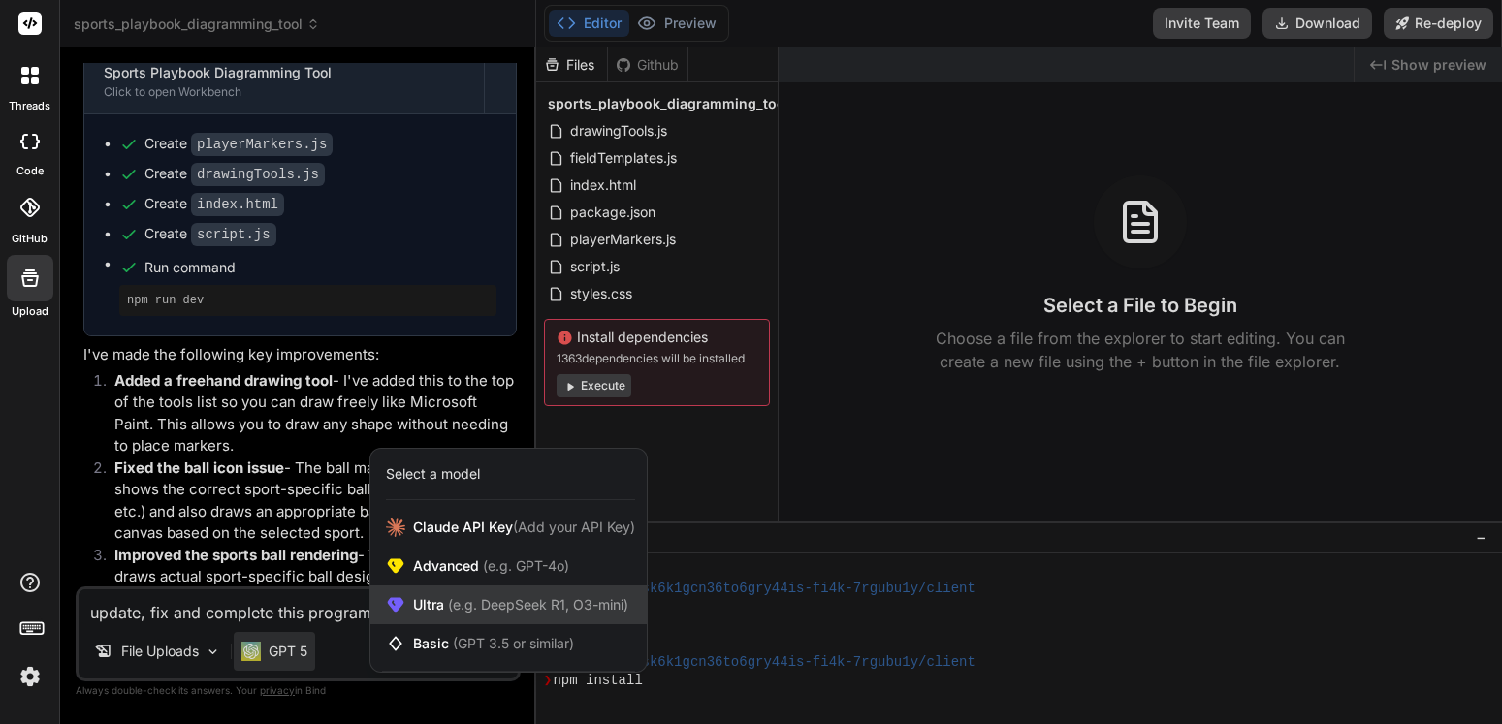
click at [474, 601] on span "(e.g. DeepSeek R1, O3-mini)" at bounding box center [536, 604] width 184 height 16
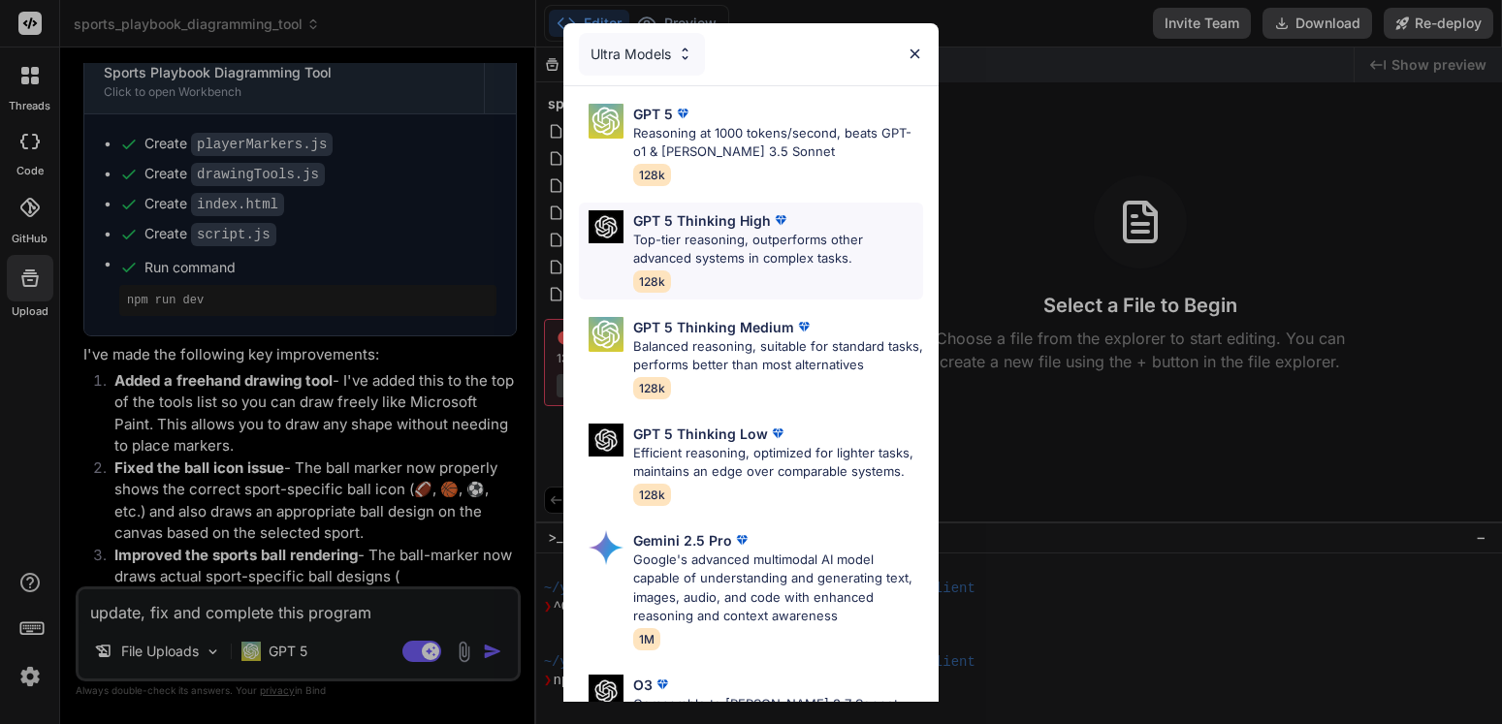
click at [733, 244] on p "Top-tier reasoning, outperforms other advanced systems in complex tasks." at bounding box center [778, 250] width 290 height 38
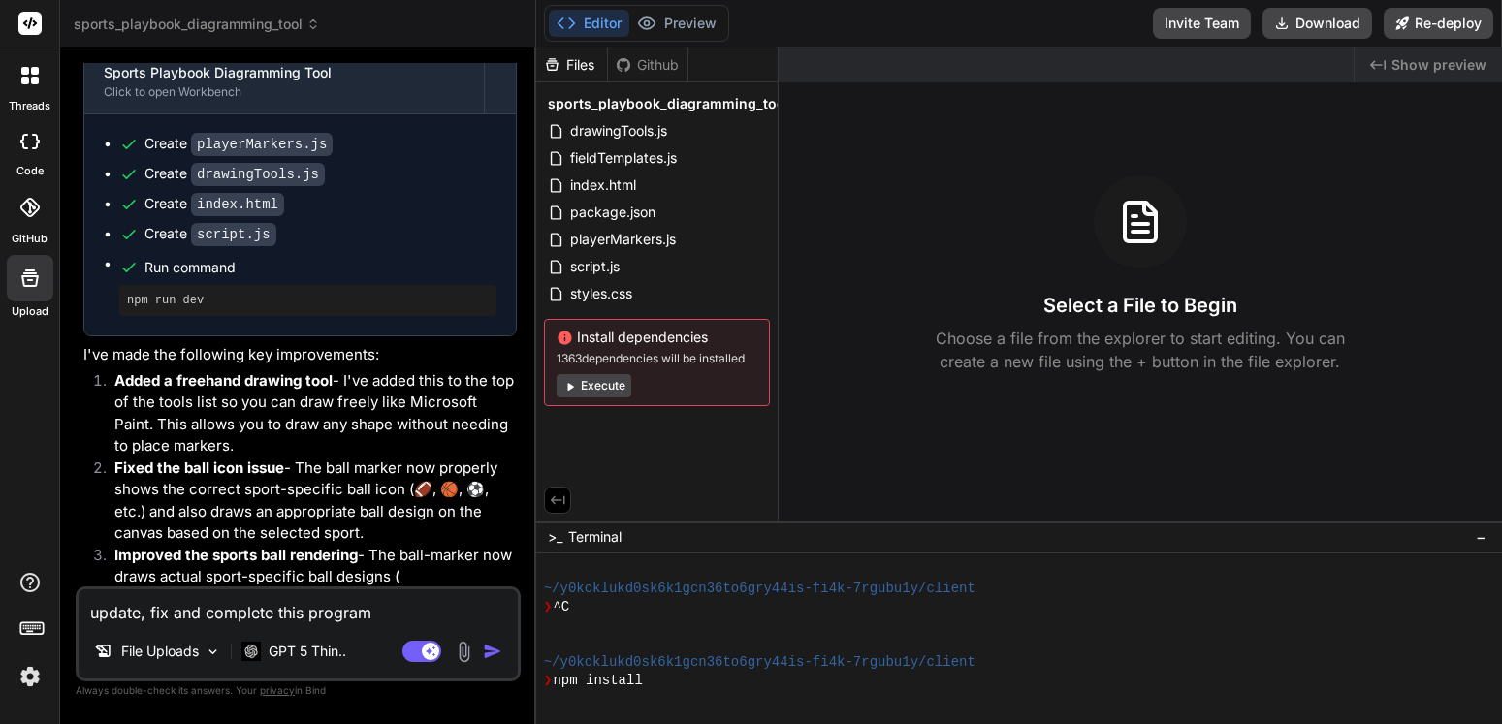
click at [492, 650] on img "button" at bounding box center [492, 651] width 19 height 19
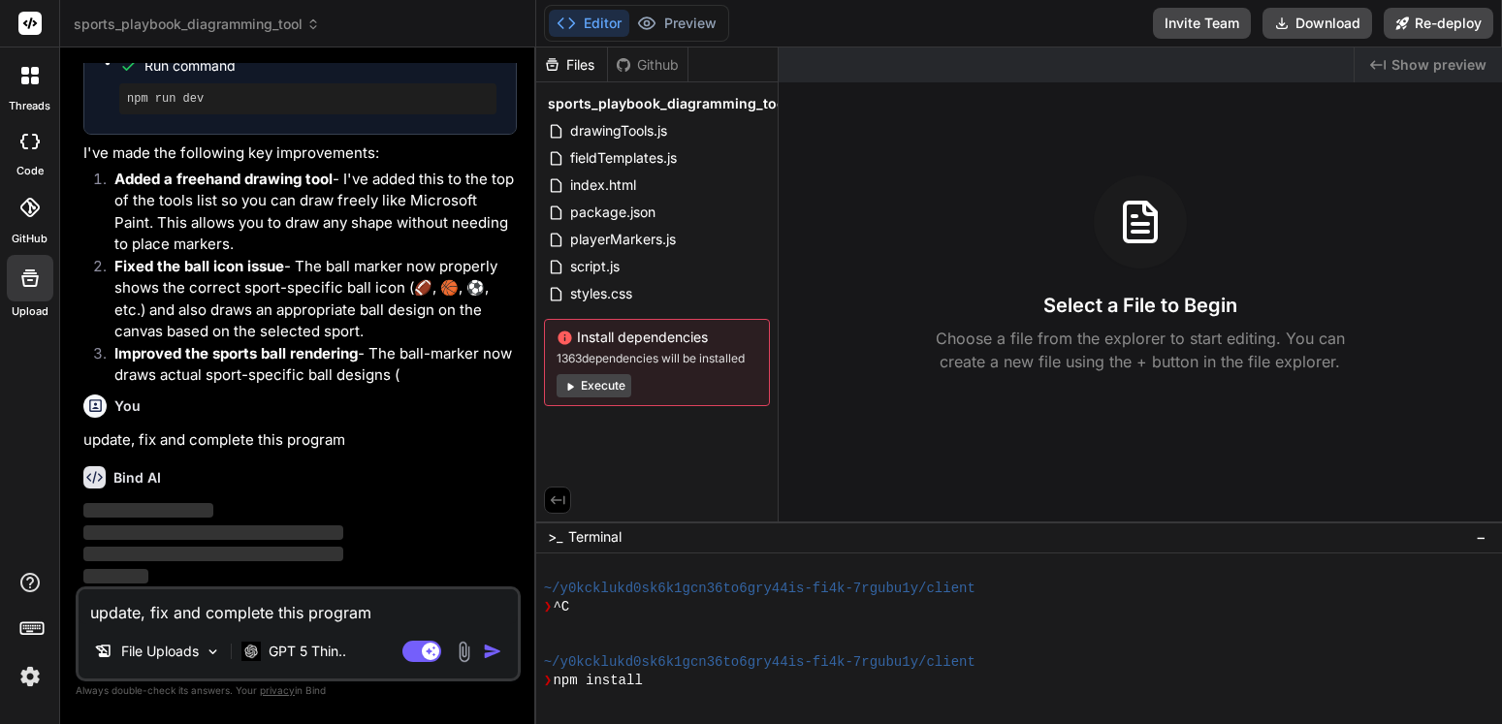
scroll to position [3392, 0]
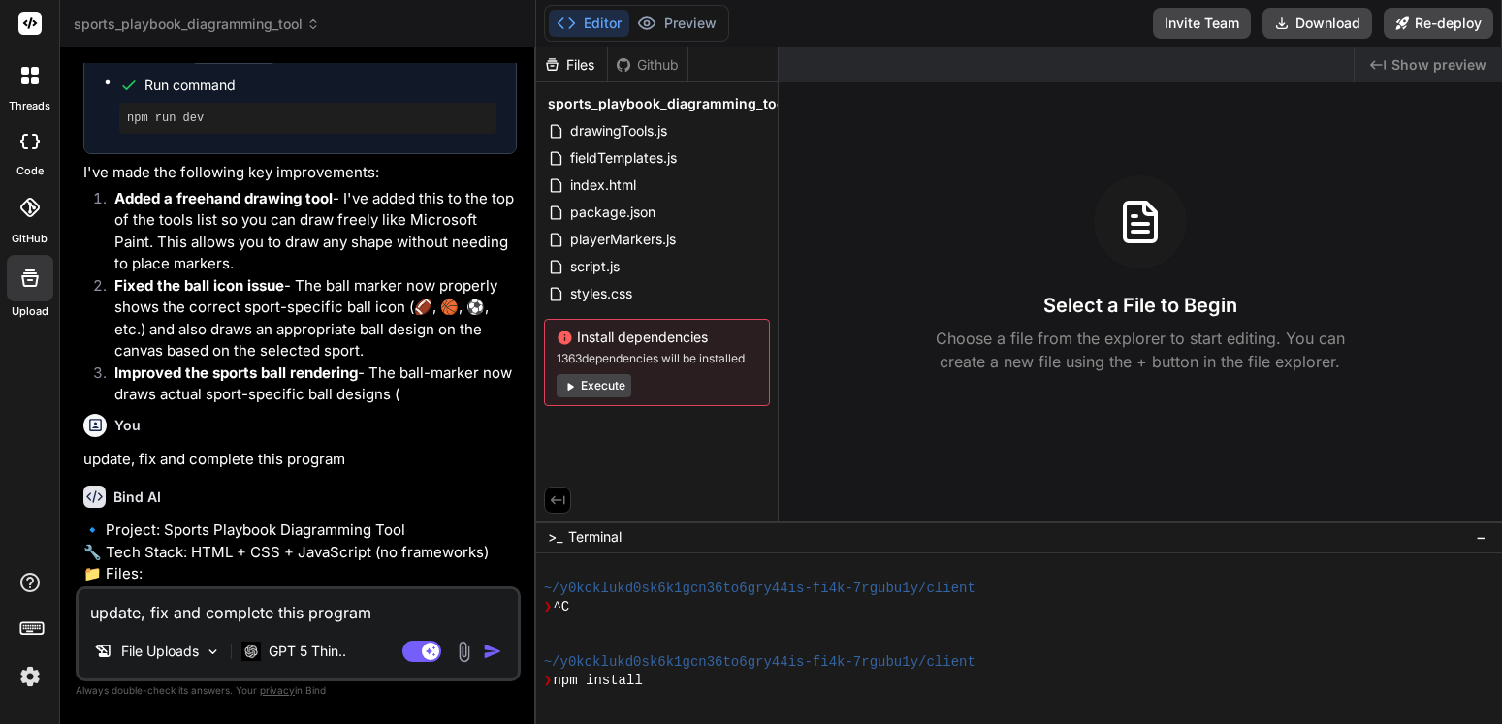
type textarea "x"
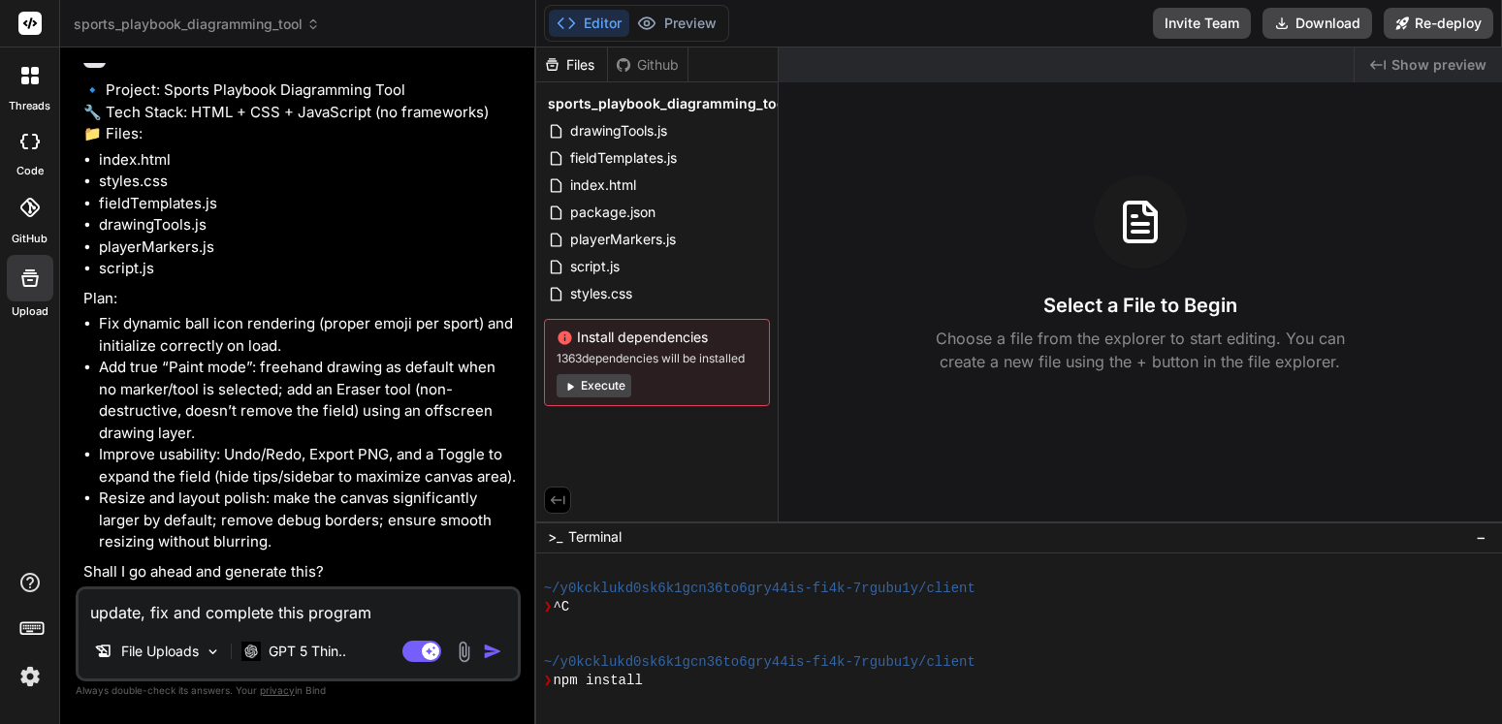
scroll to position [3875, 0]
click at [286, 602] on textarea "update, fix and complete this program" at bounding box center [298, 607] width 439 height 35
type textarea "y"
type textarea "x"
type textarea "ye"
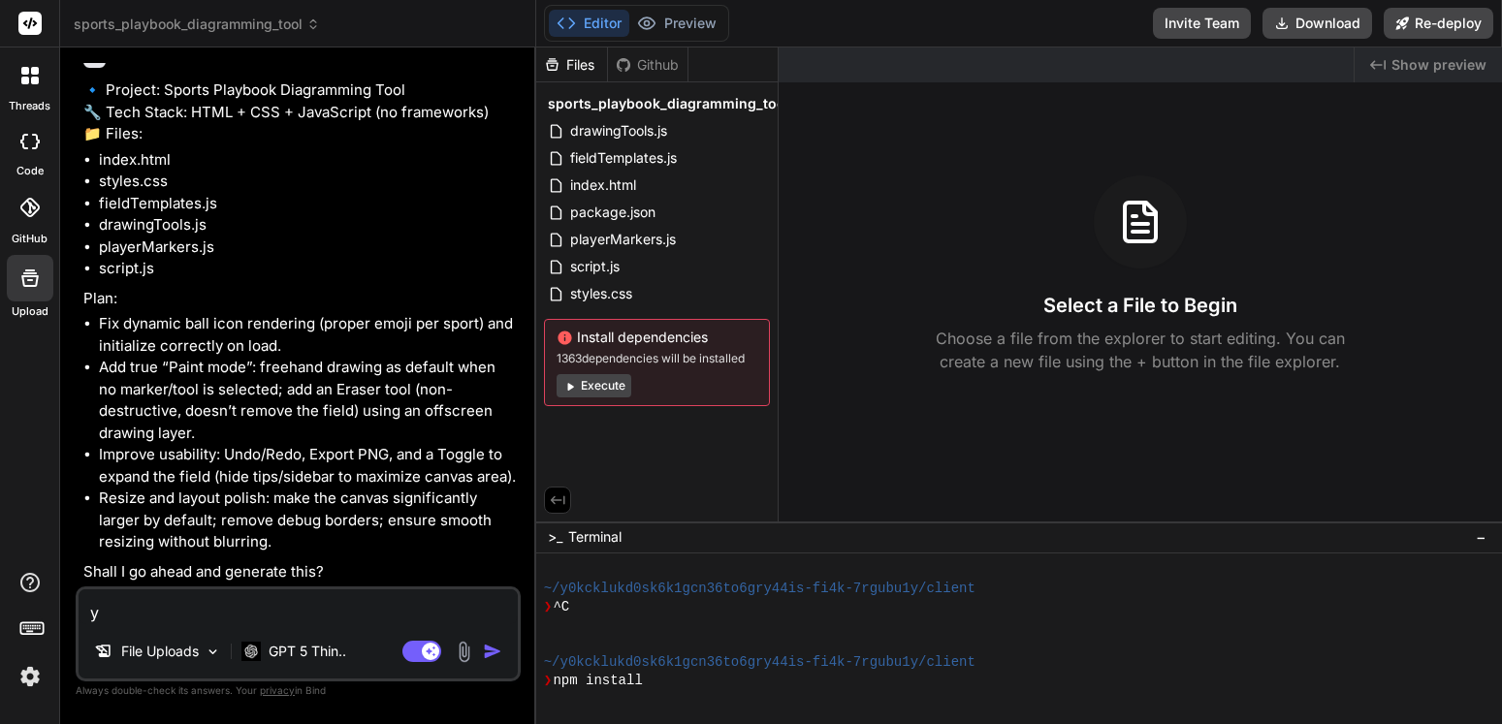
type textarea "x"
type textarea "yes"
type textarea "x"
type textarea "yes"
type textarea "x"
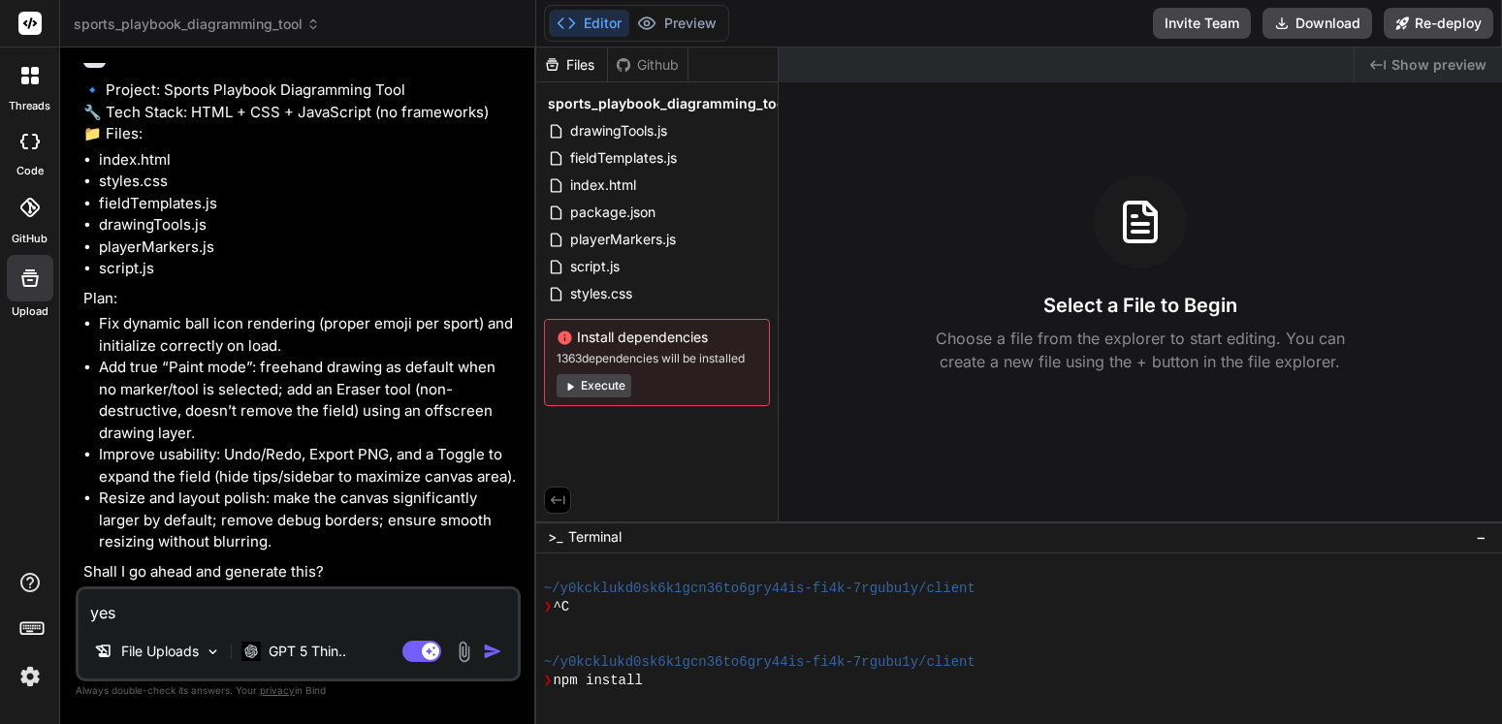
type textarea "yes p"
type textarea "x"
type textarea "yes pl"
type textarea "x"
type textarea "yes ple"
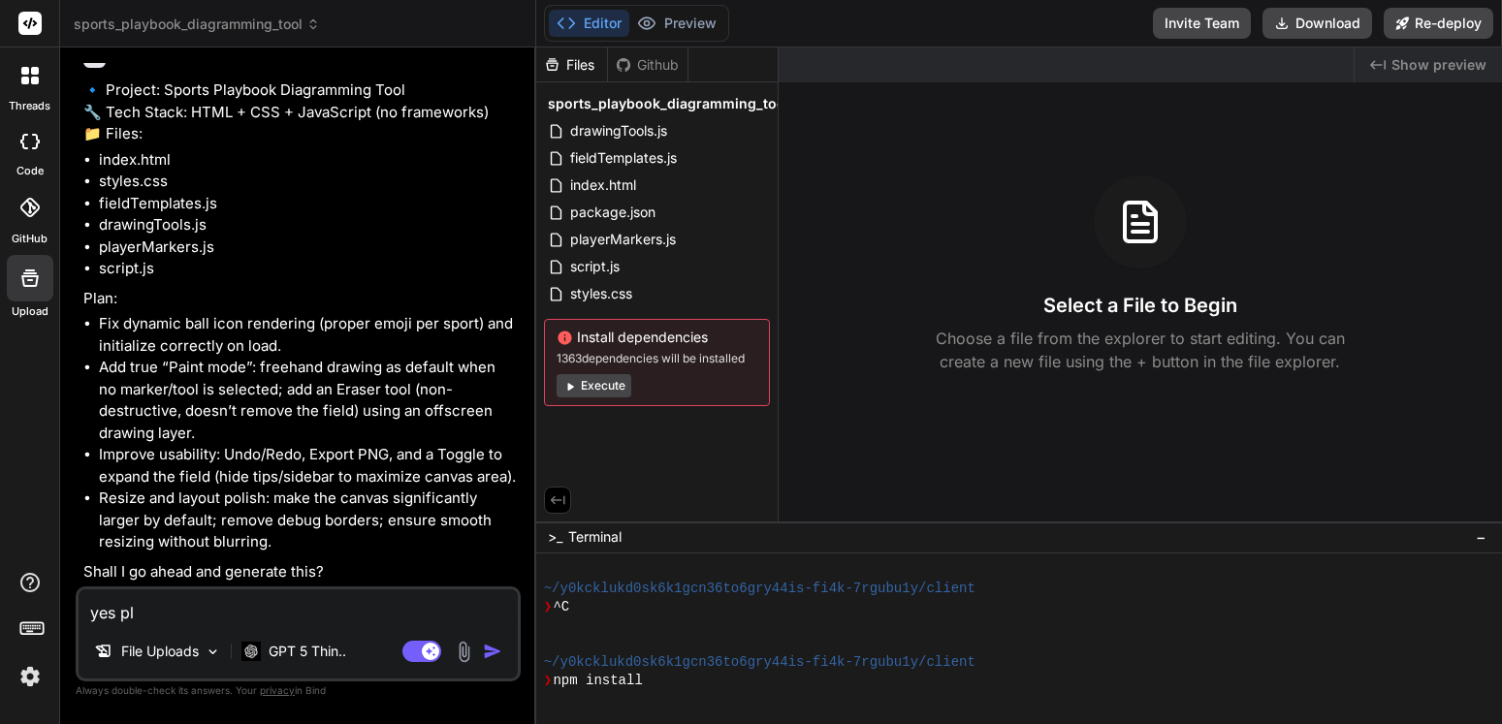
type textarea "x"
type textarea "yes plea"
type textarea "x"
type textarea "yes pleas"
type textarea "x"
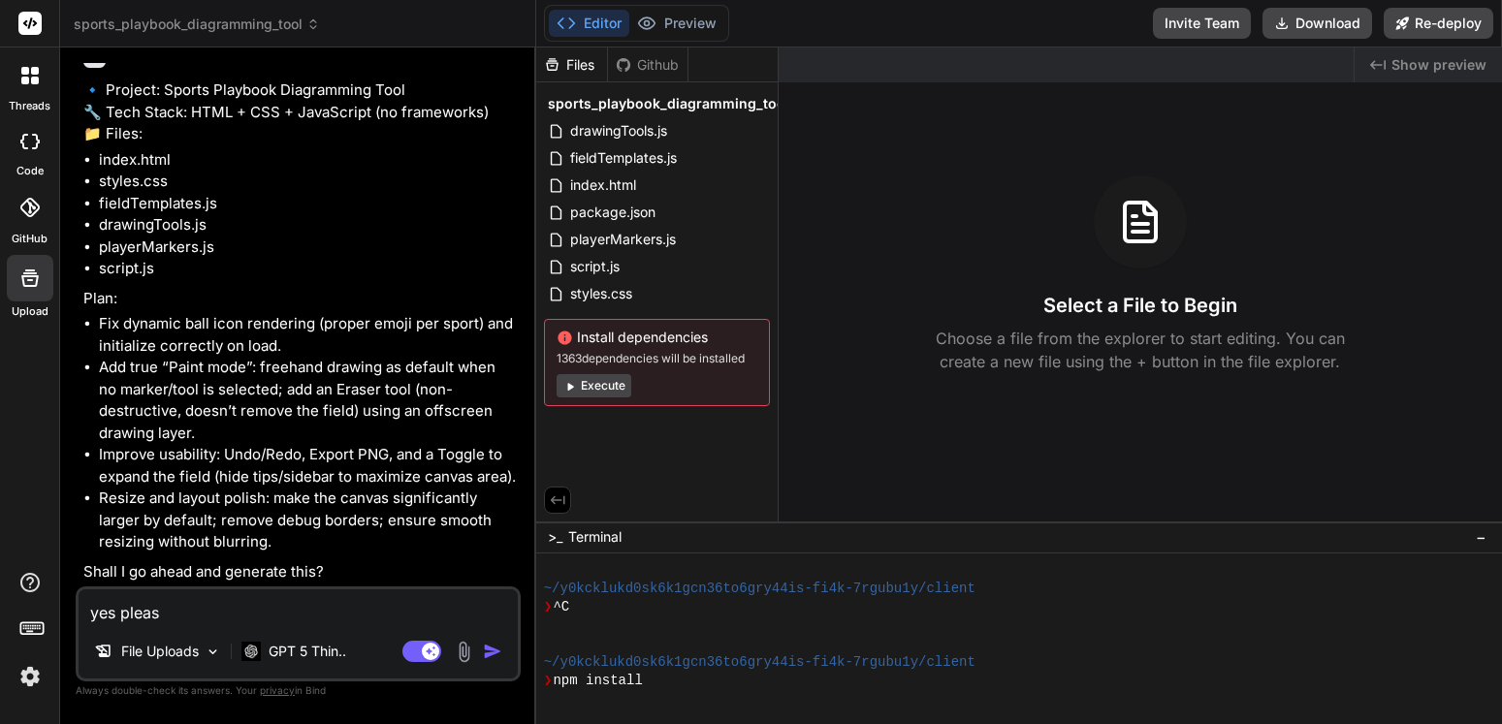
type textarea "yes please"
type textarea "x"
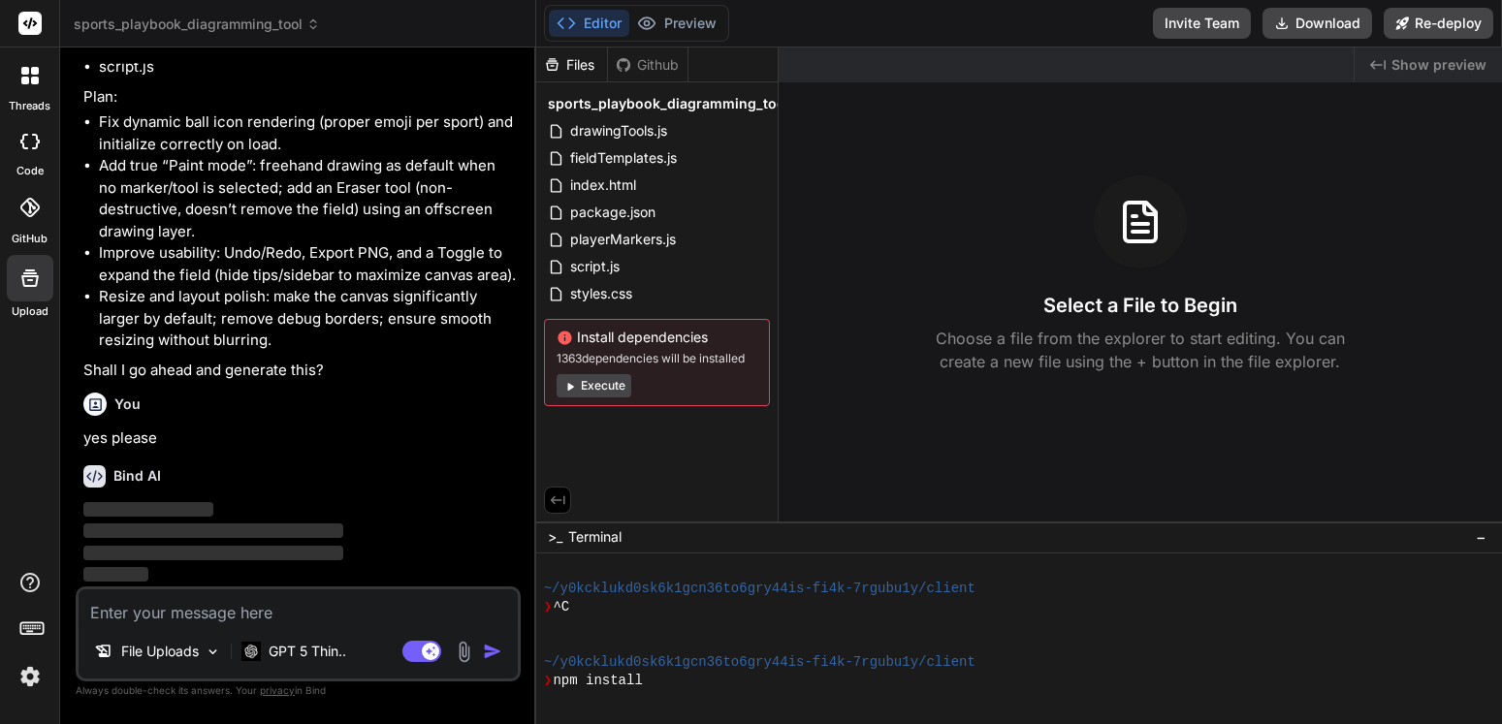
scroll to position [4075, 0]
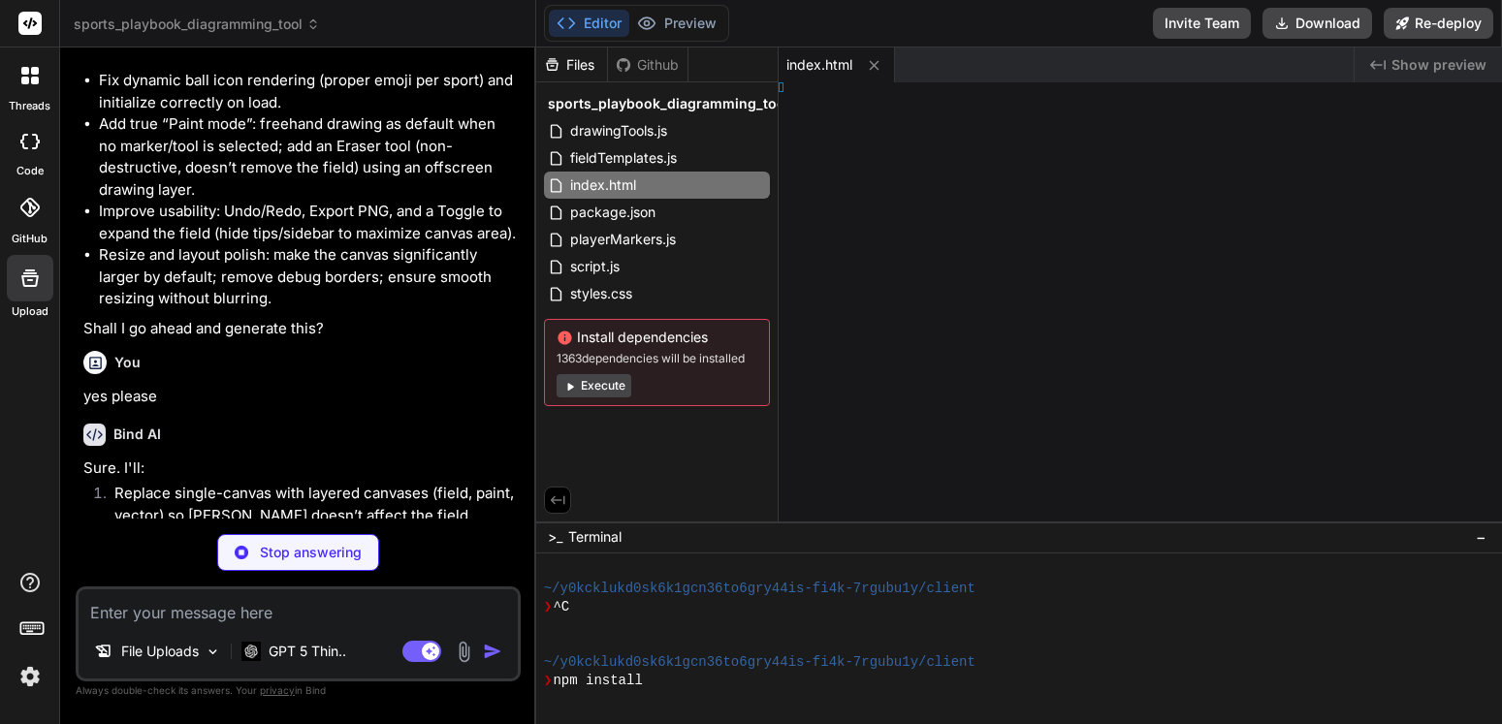
type textarea "x"
type textarea "; } }"
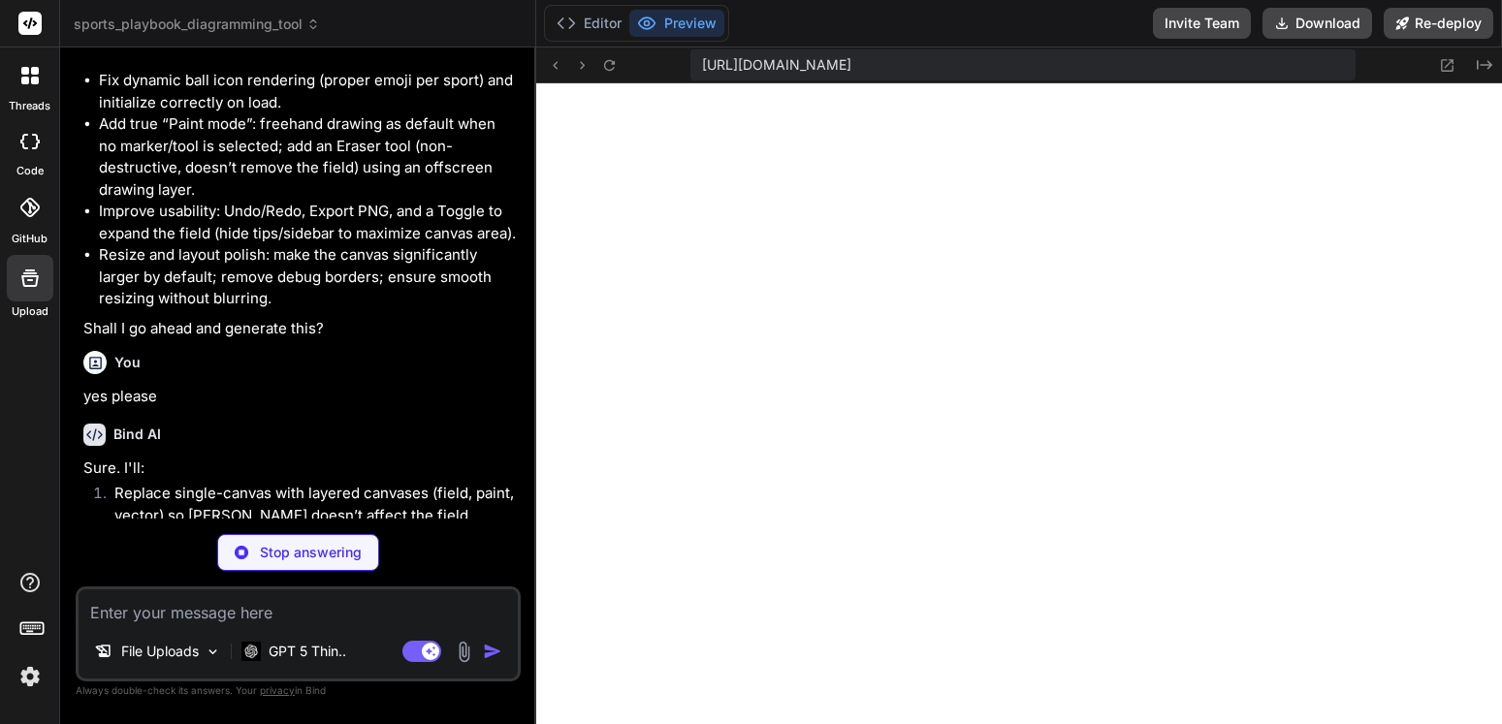
type textarea "x"
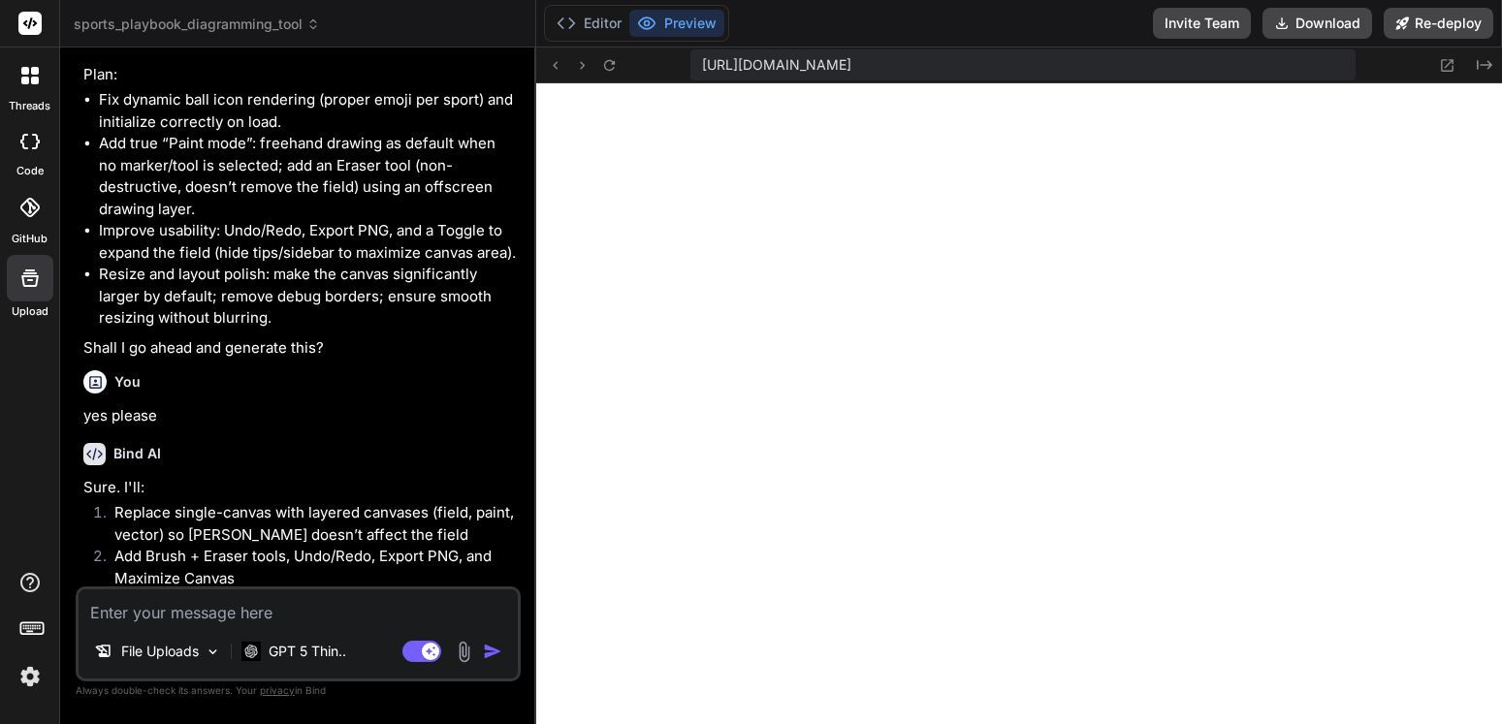
scroll to position [4493, 0]
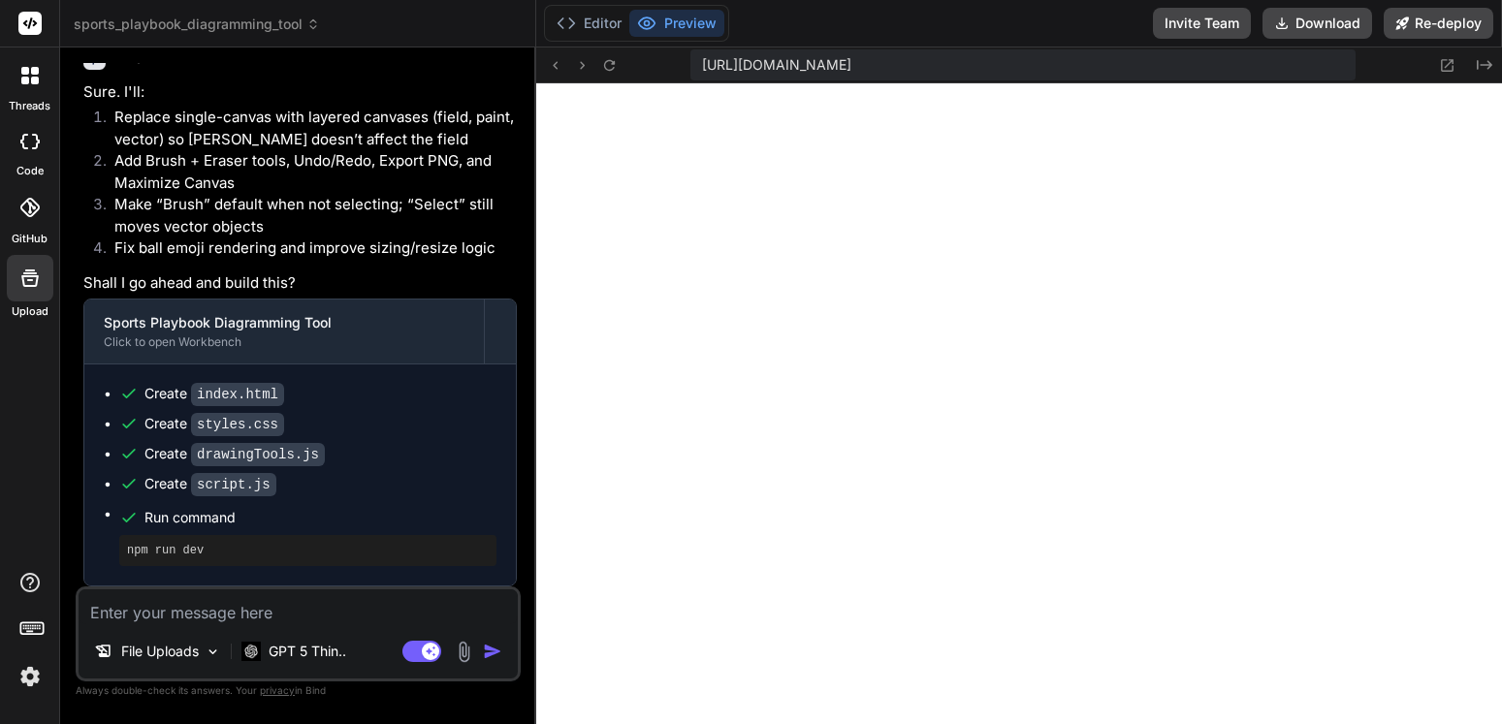
click at [291, 603] on textarea at bounding box center [298, 607] width 439 height 35
type textarea "s"
type textarea "x"
type textarea "so"
type textarea "x"
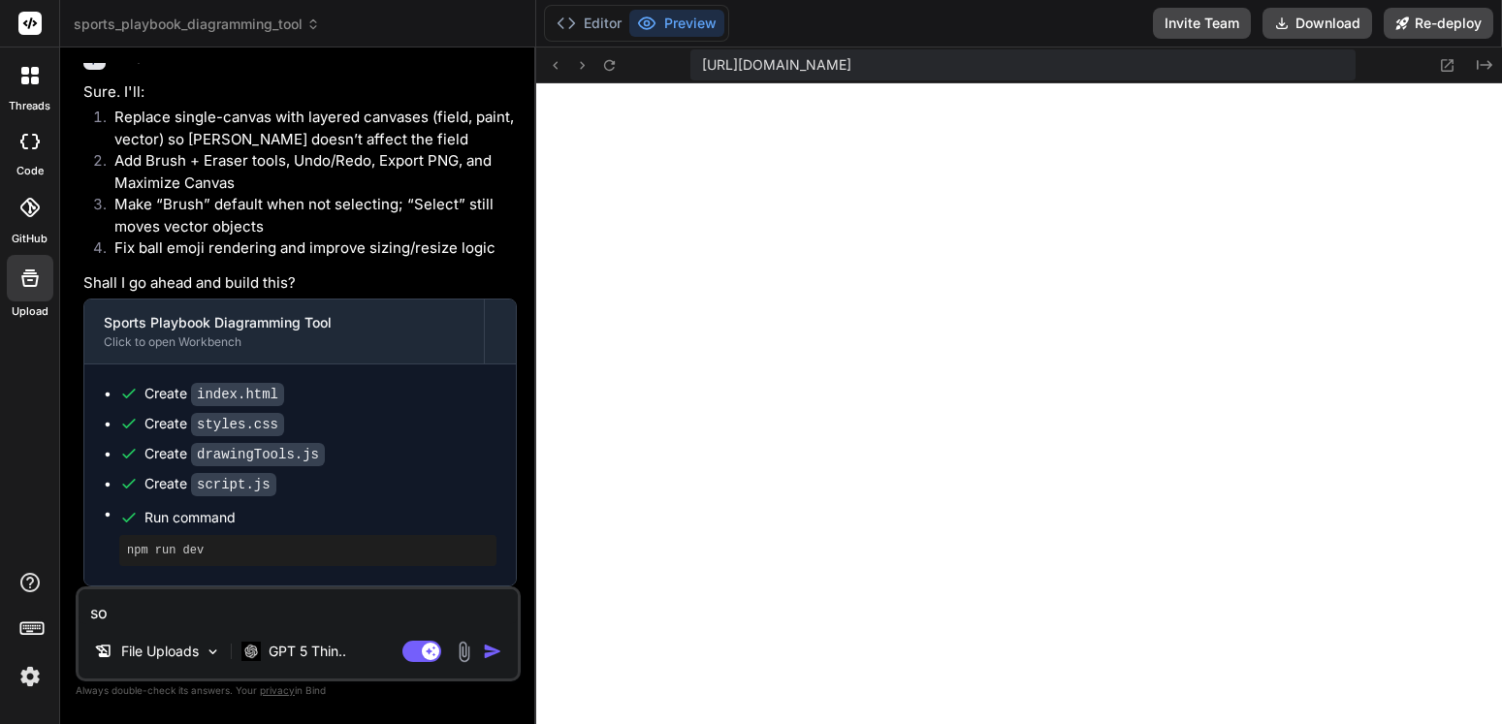
type textarea "soc"
type textarea "x"
type textarea "socc"
type textarea "x"
type textarea "socce"
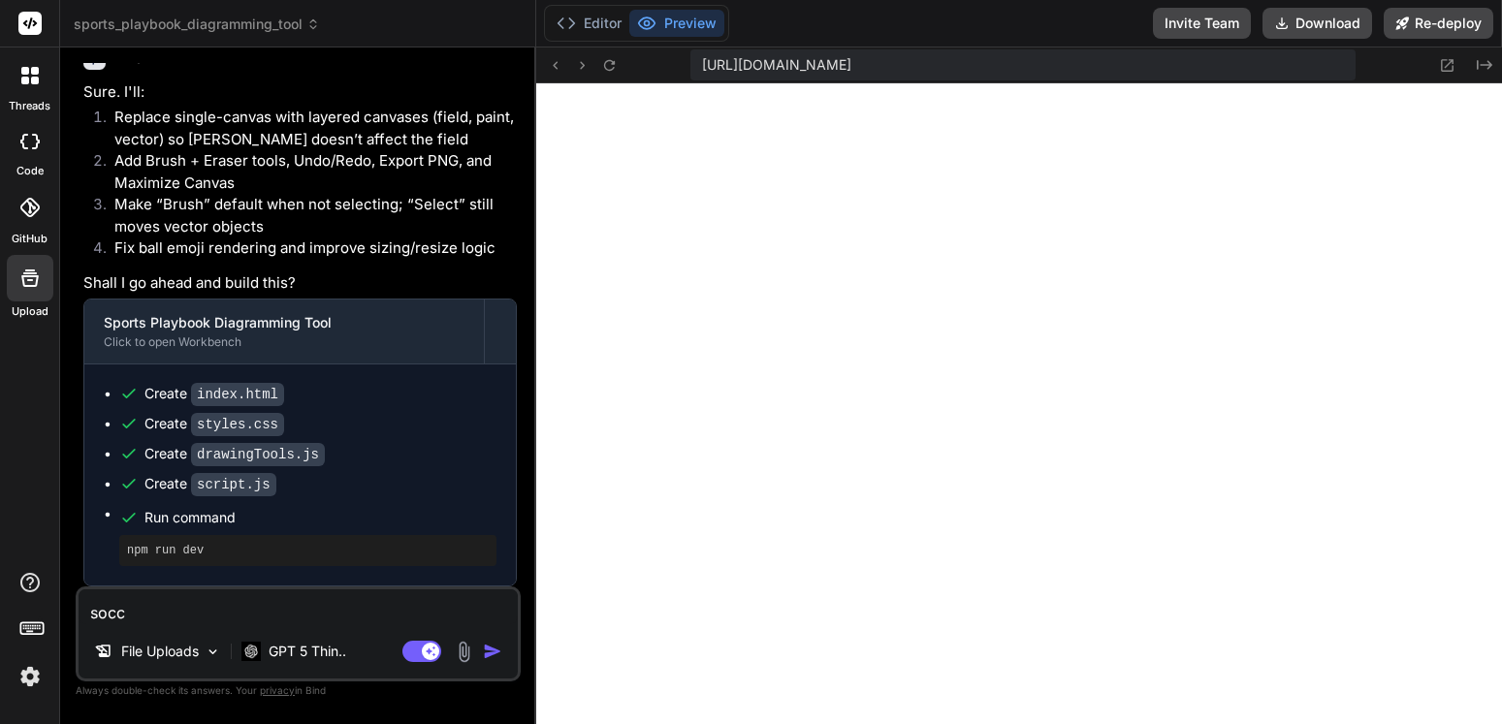
type textarea "x"
type textarea "soccer"
type textarea "x"
type textarea "soccer"
type textarea "x"
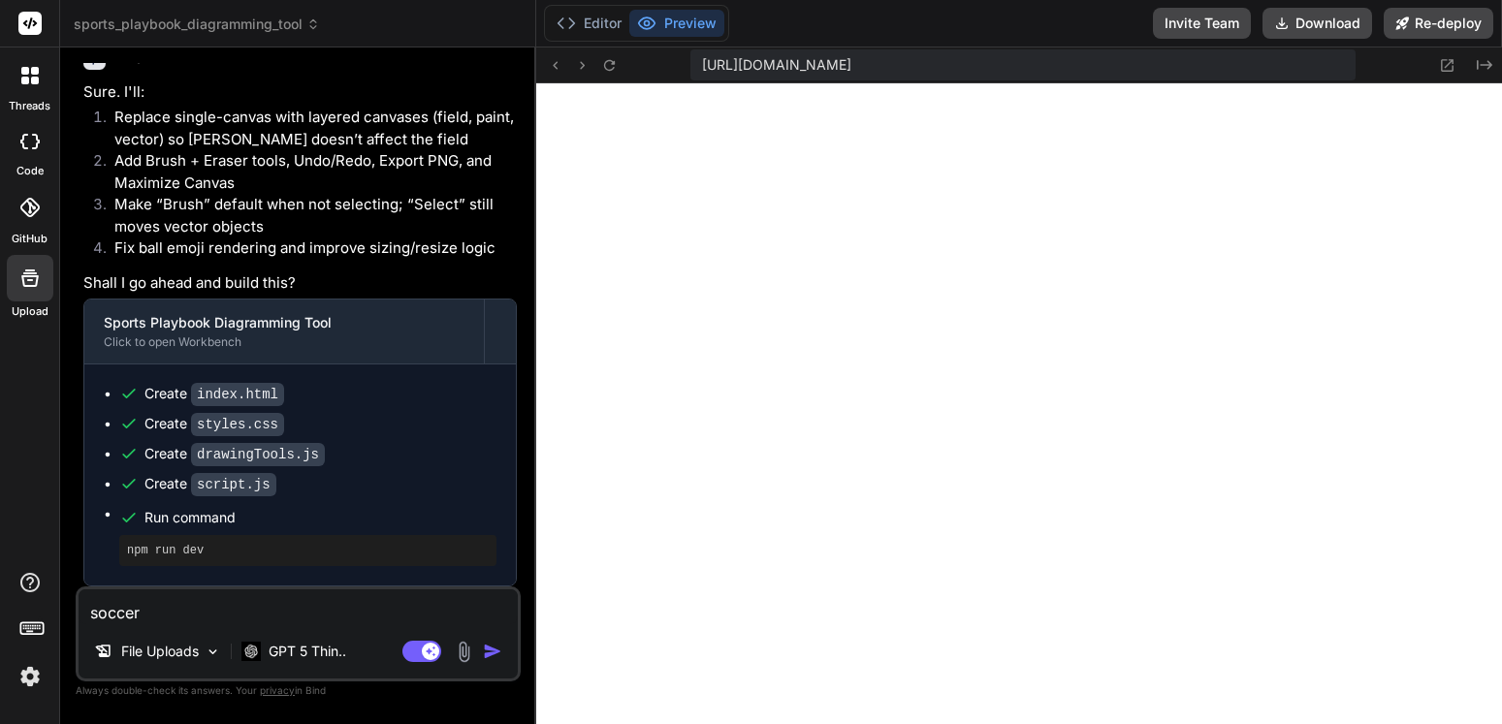
type textarea "soccer f"
type textarea "x"
type textarea "soccer fi"
type textarea "x"
type textarea "soccer fie"
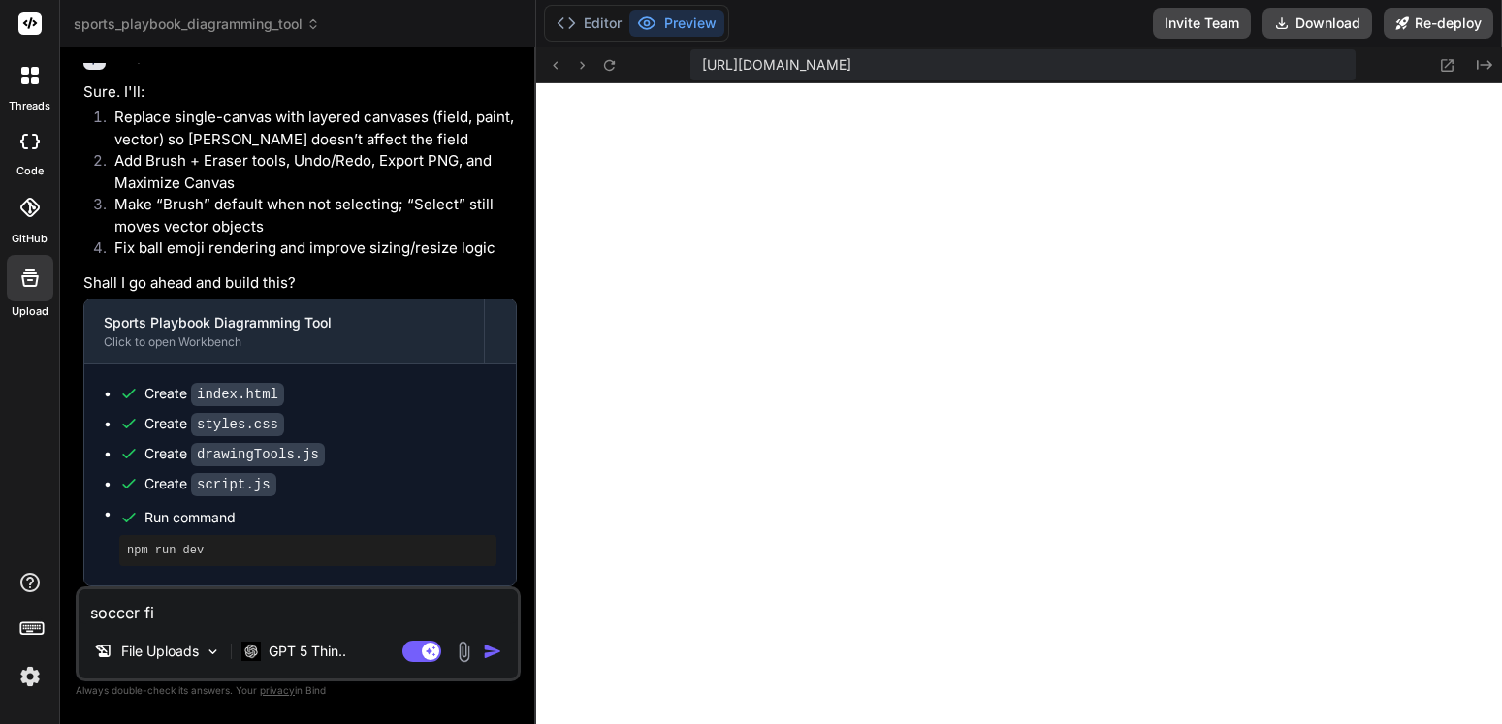
type textarea "x"
type textarea "soccer fiel"
type textarea "x"
type textarea "soccer field"
type textarea "x"
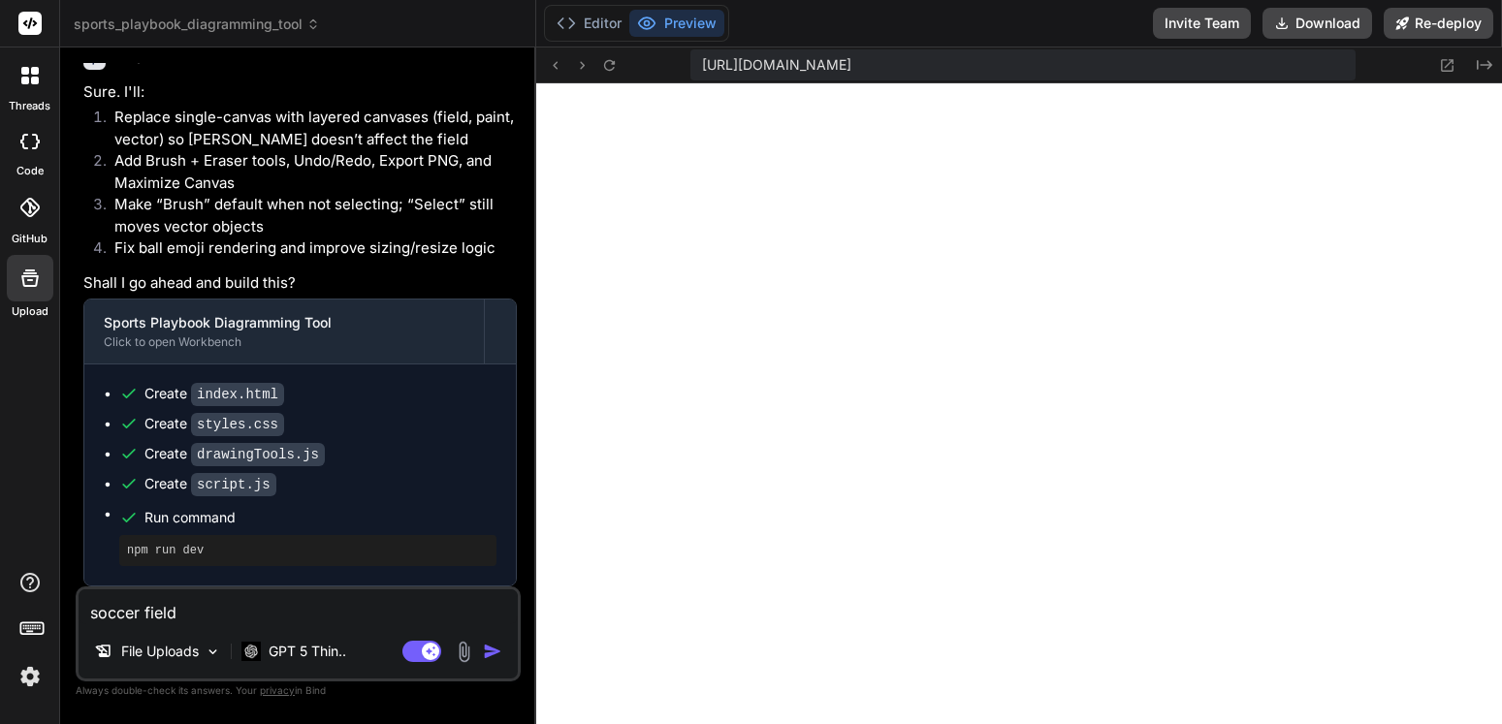
type textarea "soccer field"
type textarea "x"
type textarea "soccer field i"
type textarea "x"
type textarea "soccer field is"
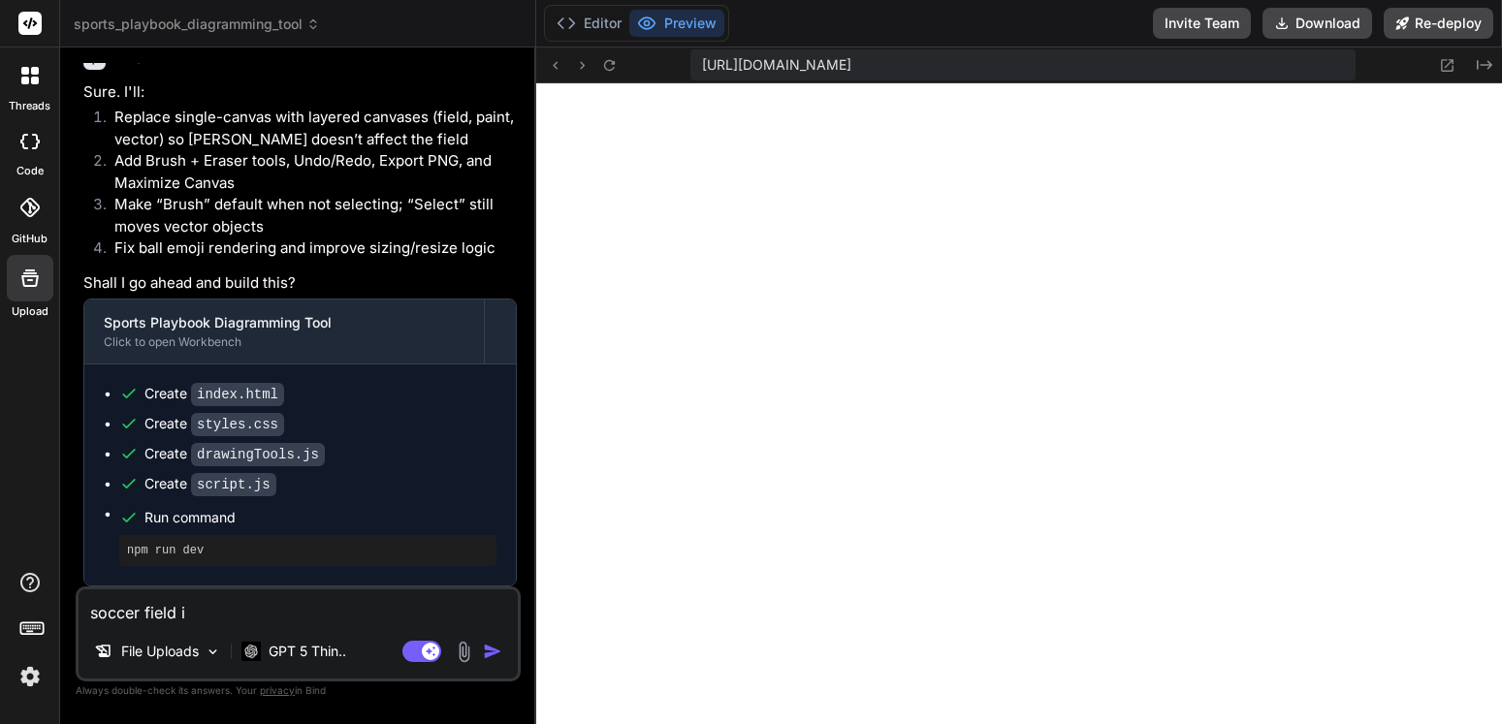
type textarea "x"
type textarea "soccer field is"
type textarea "x"
type textarea "soccer field is n"
type textarea "x"
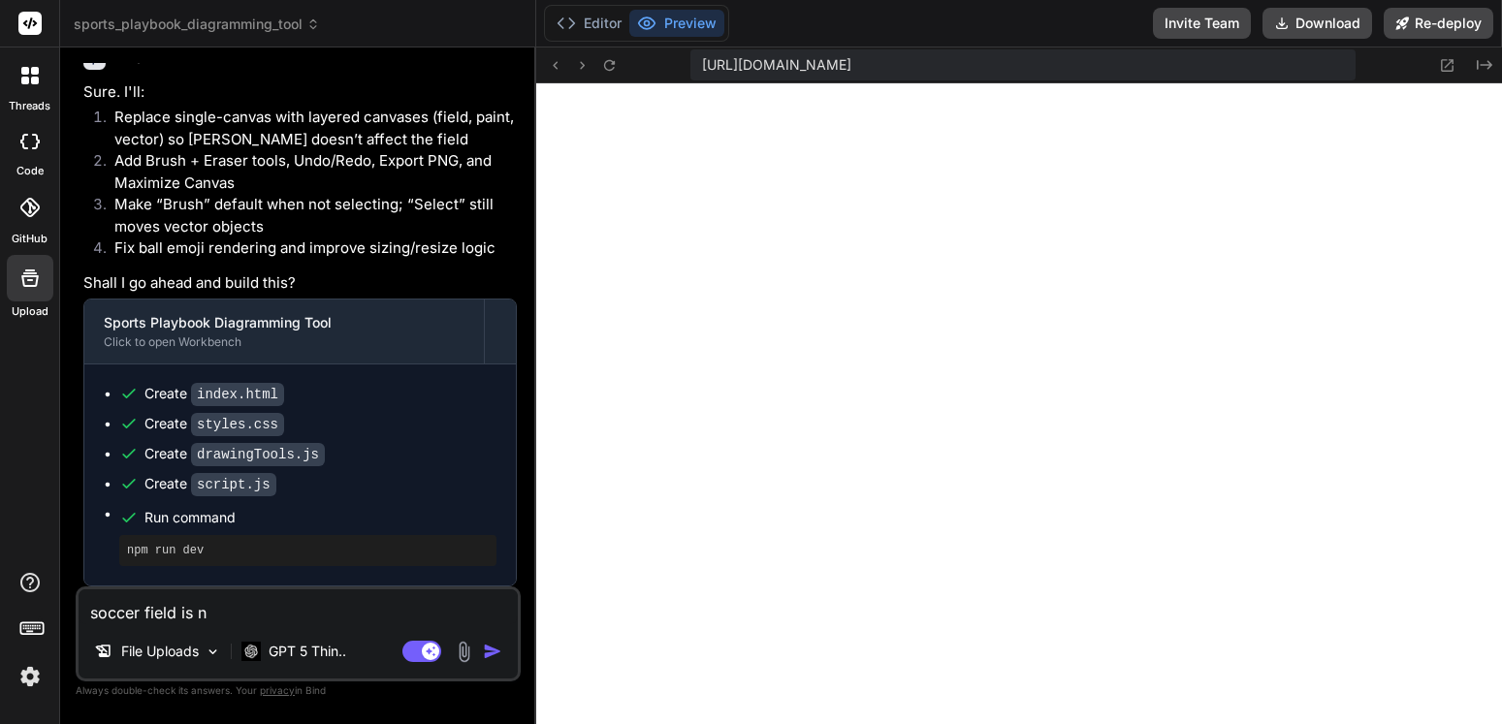
type textarea "soccer field is no"
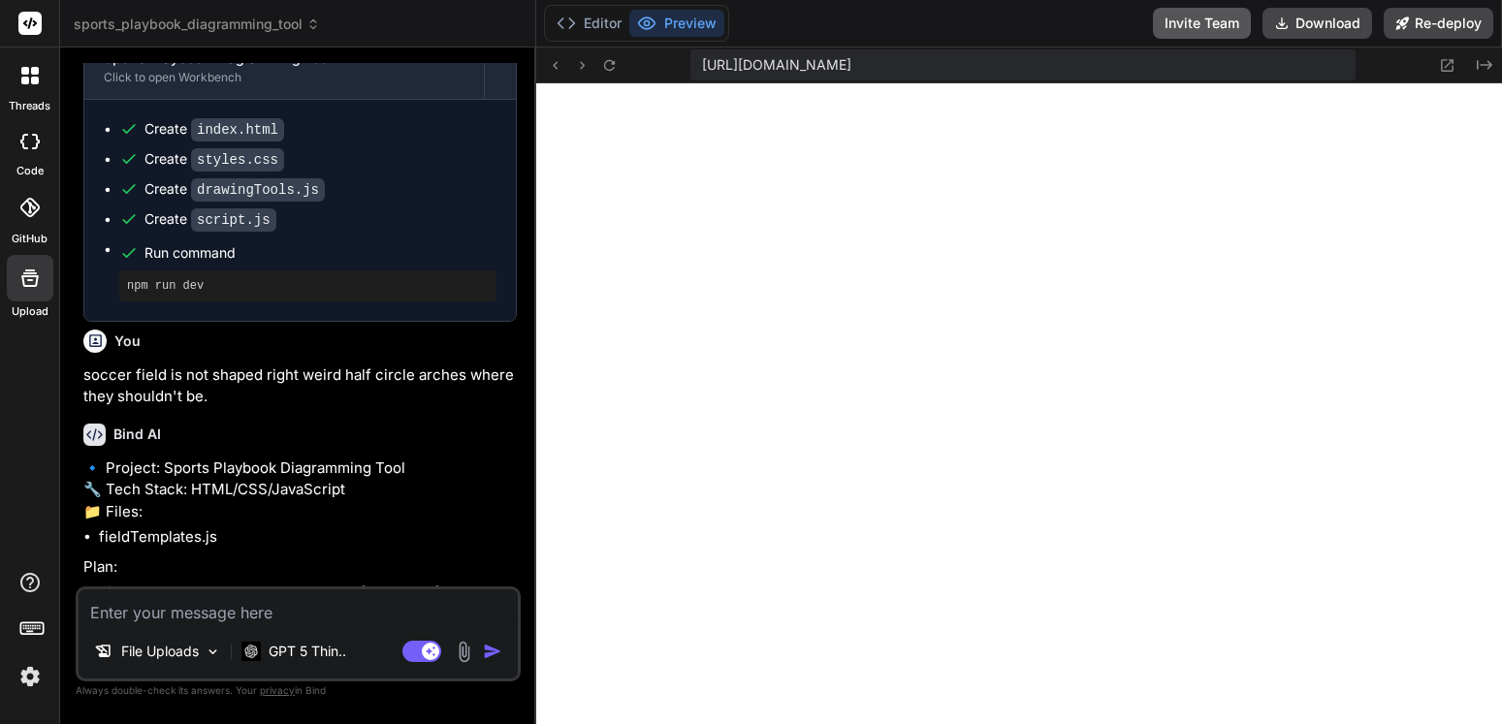
scroll to position [4697, 0]
